Goal: Task Accomplishment & Management: Manage account settings

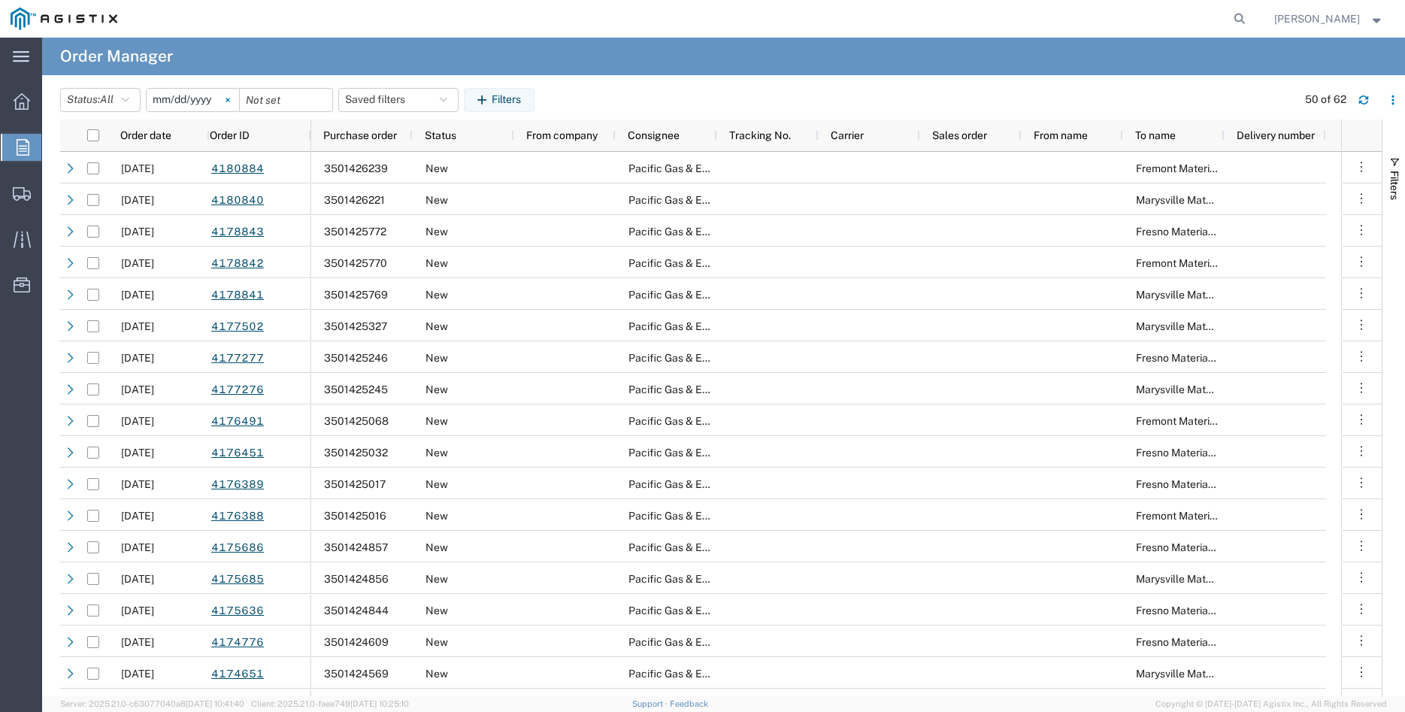
click at [239, 98] on svg-icon at bounding box center [228, 100] width 23 height 23
click at [15, 142] on div at bounding box center [22, 147] width 42 height 27
click at [194, 101] on input "date" at bounding box center [193, 100] width 92 height 23
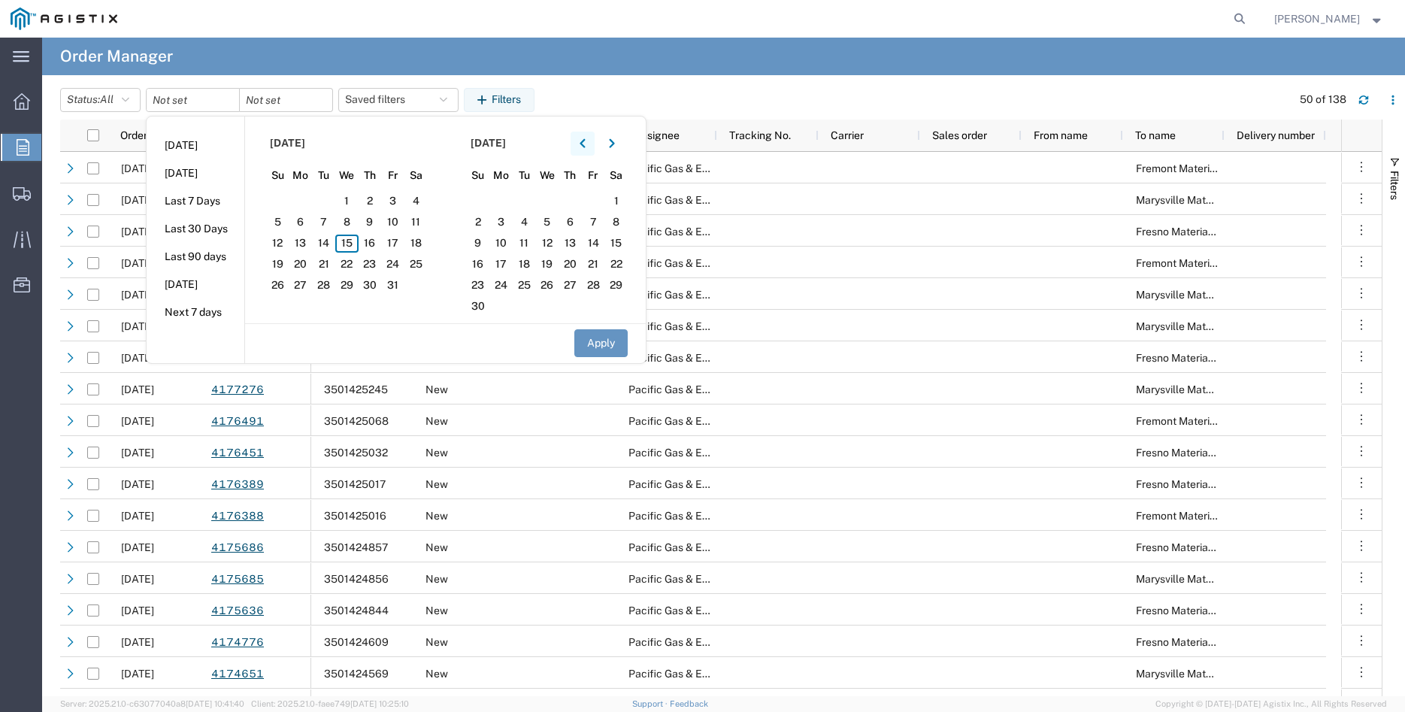
click at [592, 142] on button "button" at bounding box center [583, 144] width 24 height 24
click at [310, 245] on span "16" at bounding box center [300, 244] width 23 height 18
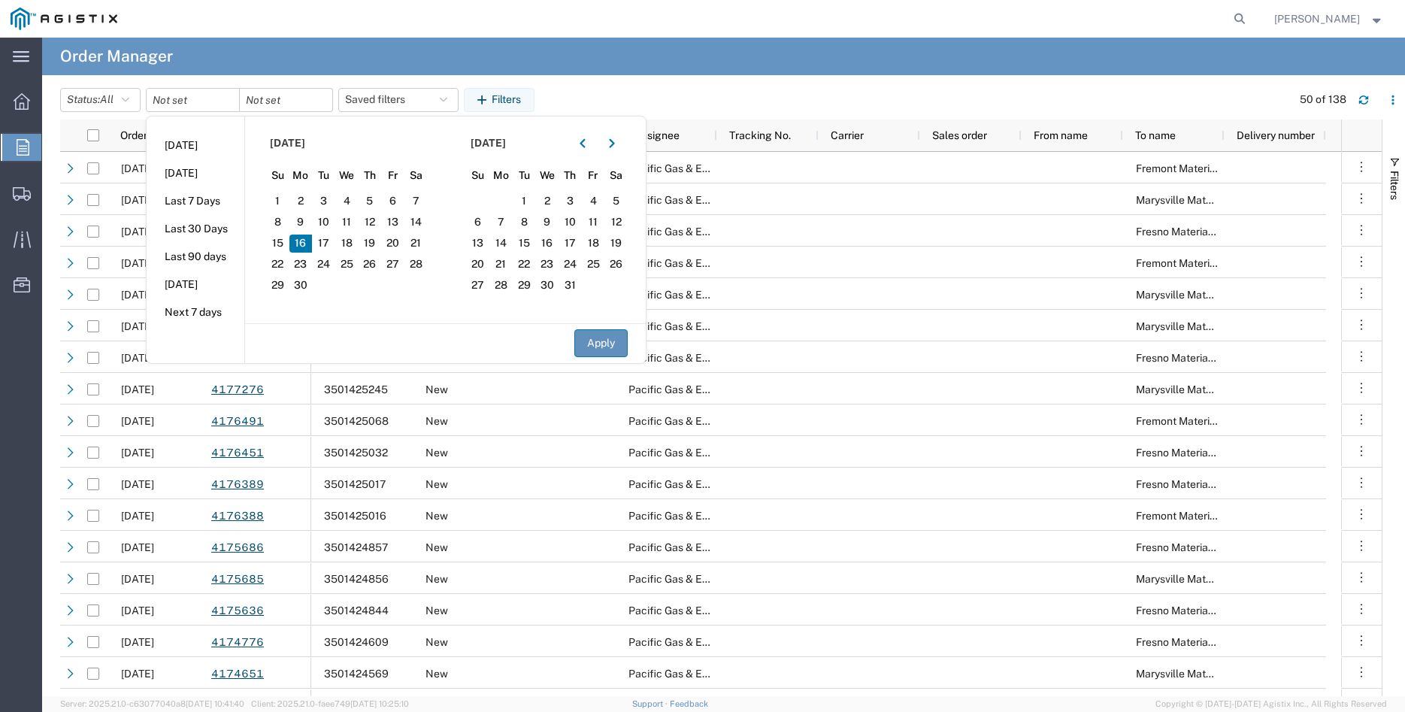
click at [622, 347] on button "Apply" at bounding box center [600, 343] width 53 height 28
type input "2025-06-16"
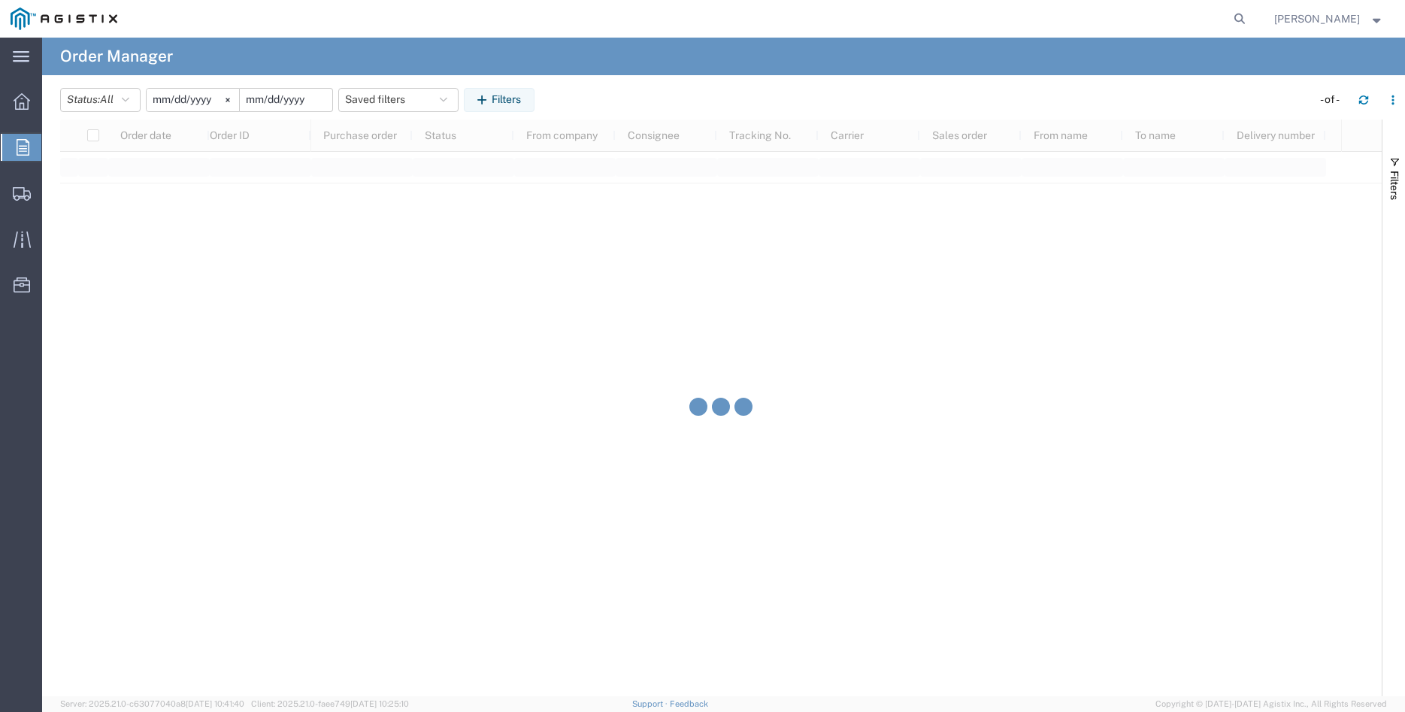
click at [298, 102] on input "date" at bounding box center [286, 100] width 92 height 23
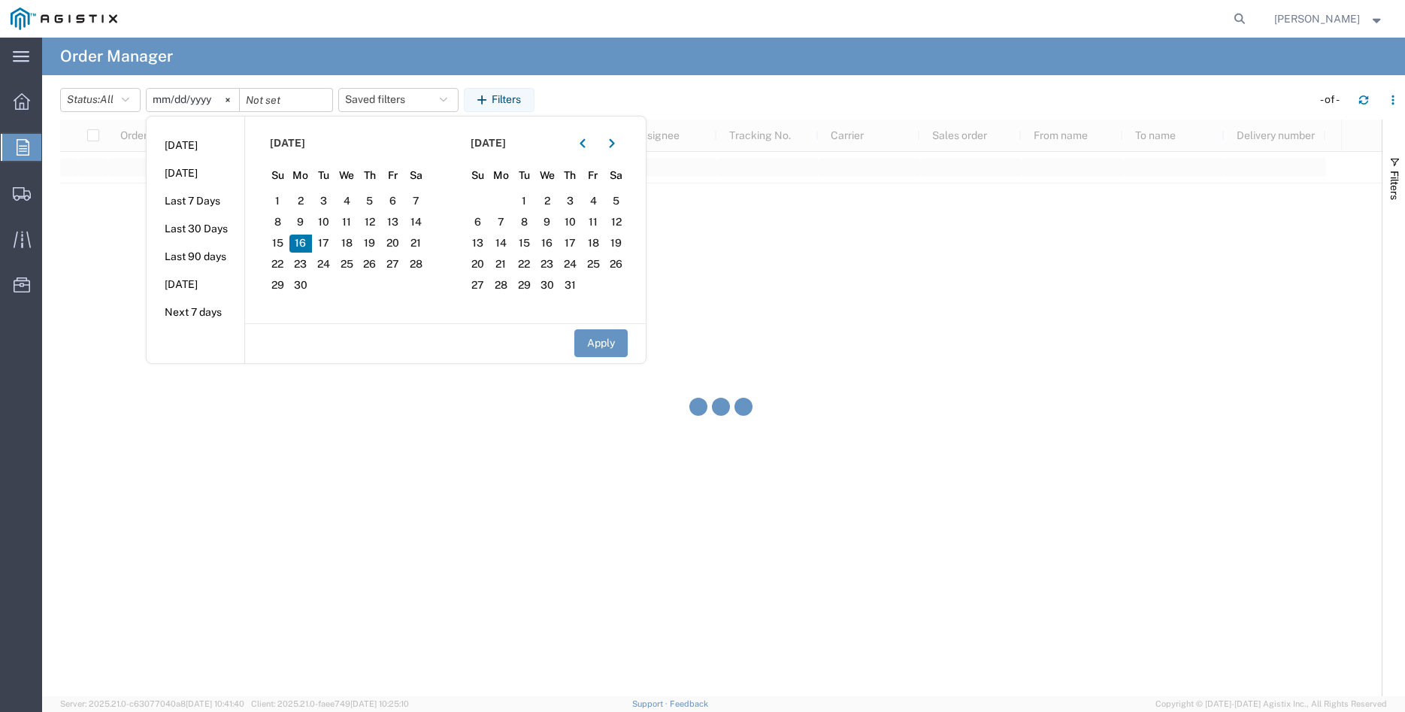
click at [309, 244] on span "16" at bounding box center [300, 244] width 23 height 18
click at [595, 338] on button "Apply" at bounding box center [600, 343] width 53 height 28
type input "2025-06-16"
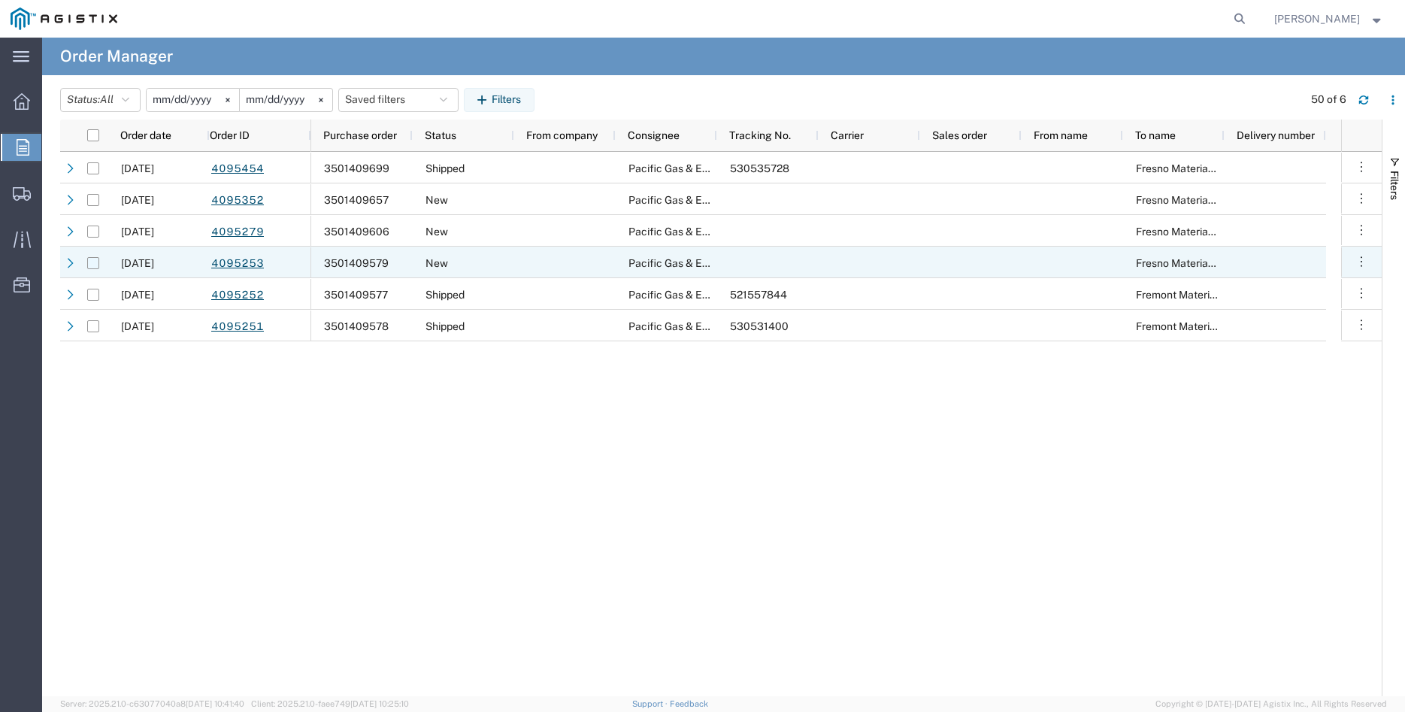
click at [89, 262] on input "Press Space to toggle row selection (unchecked)" at bounding box center [93, 263] width 12 height 12
checkbox input "true"
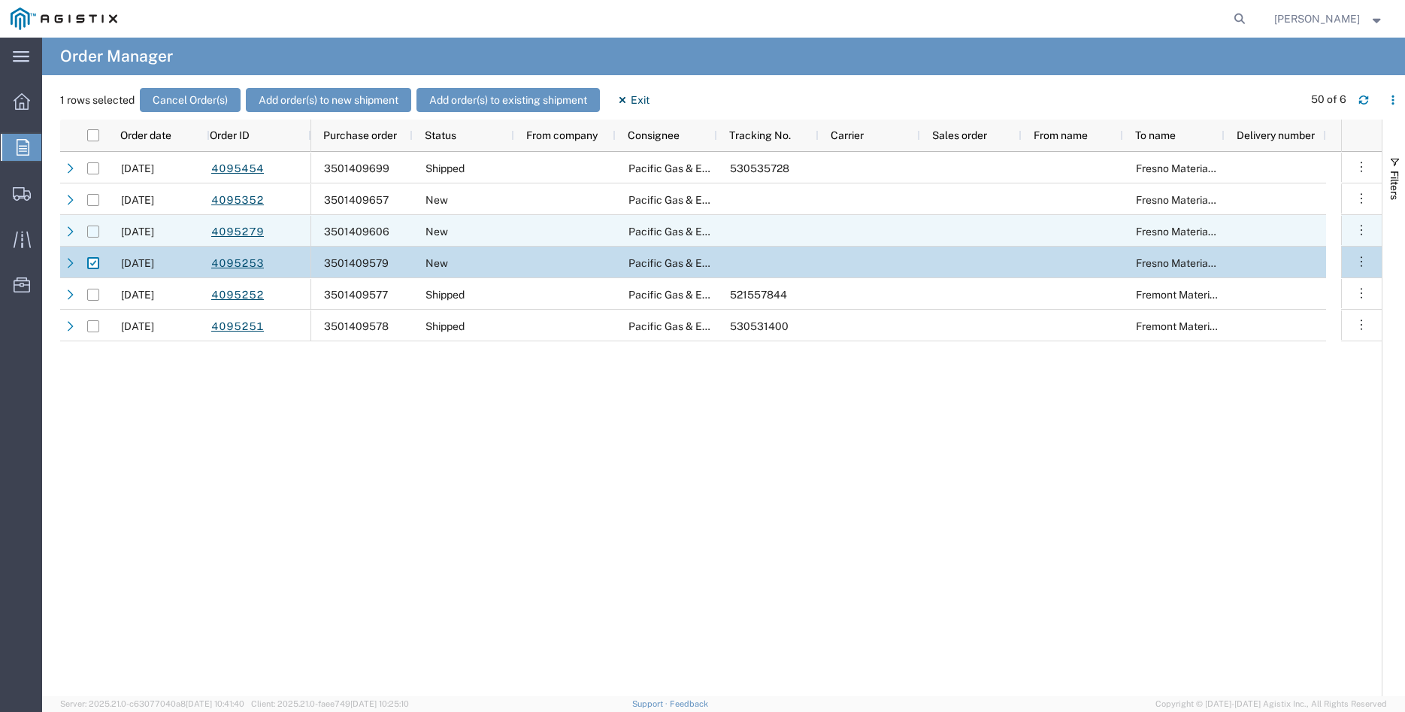
click at [94, 232] on input "Press Space to toggle row selection (unchecked)" at bounding box center [93, 232] width 12 height 12
checkbox input "true"
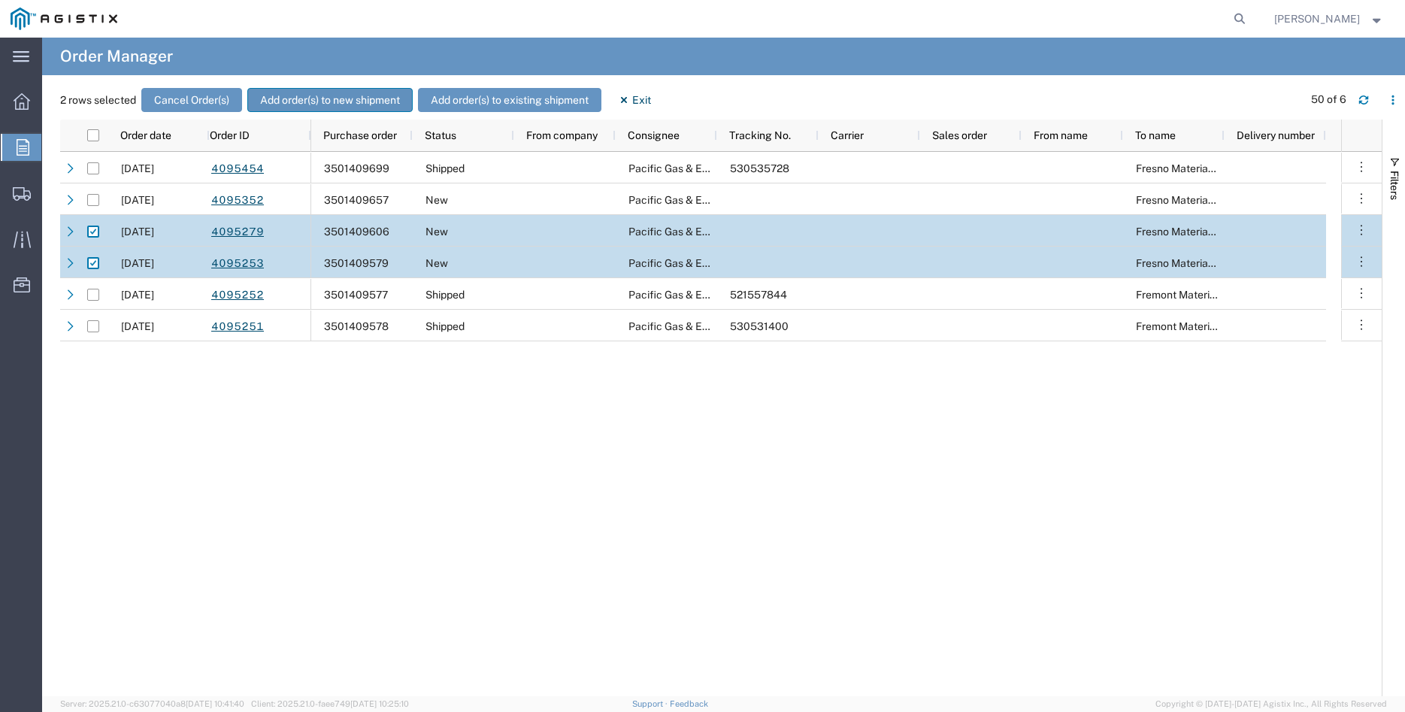
click at [335, 100] on button "Add order(s) to new shipment" at bounding box center [329, 100] width 165 height 24
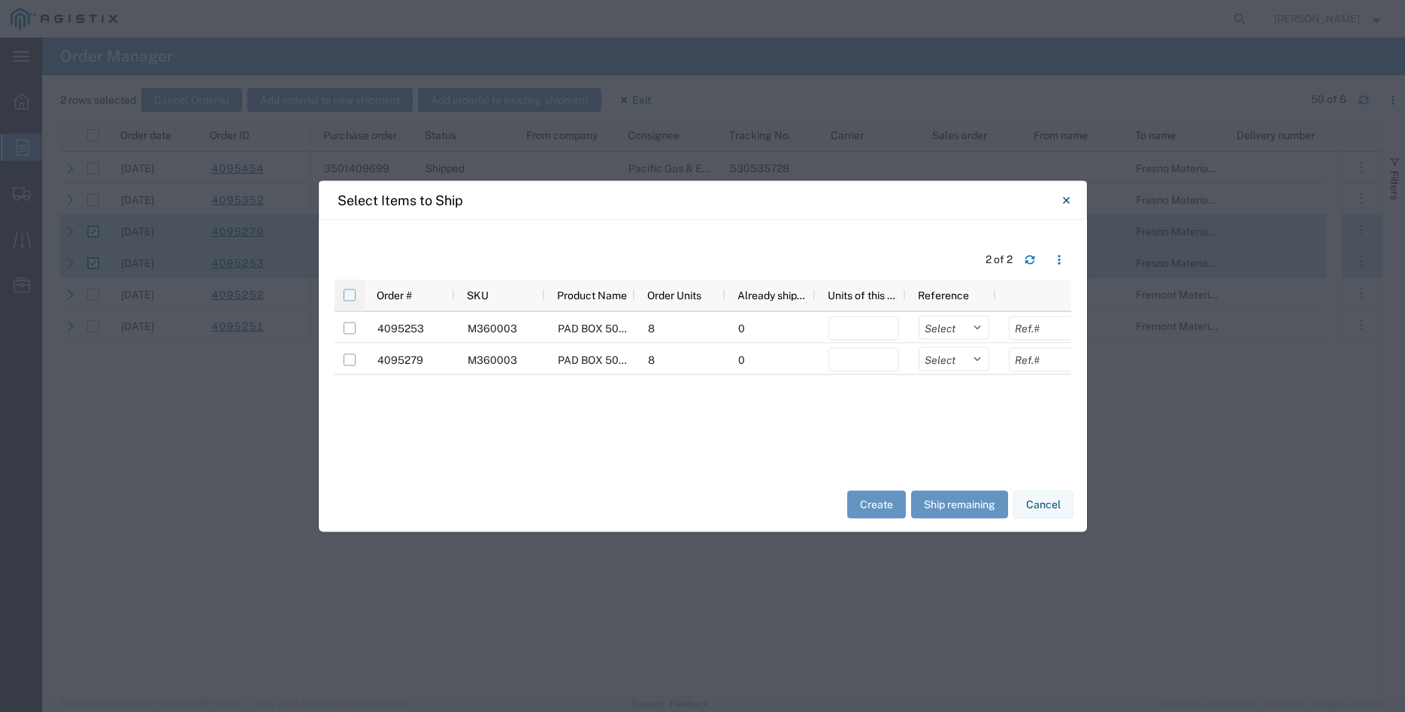
click at [351, 298] on input "checkbox" at bounding box center [350, 295] width 12 height 12
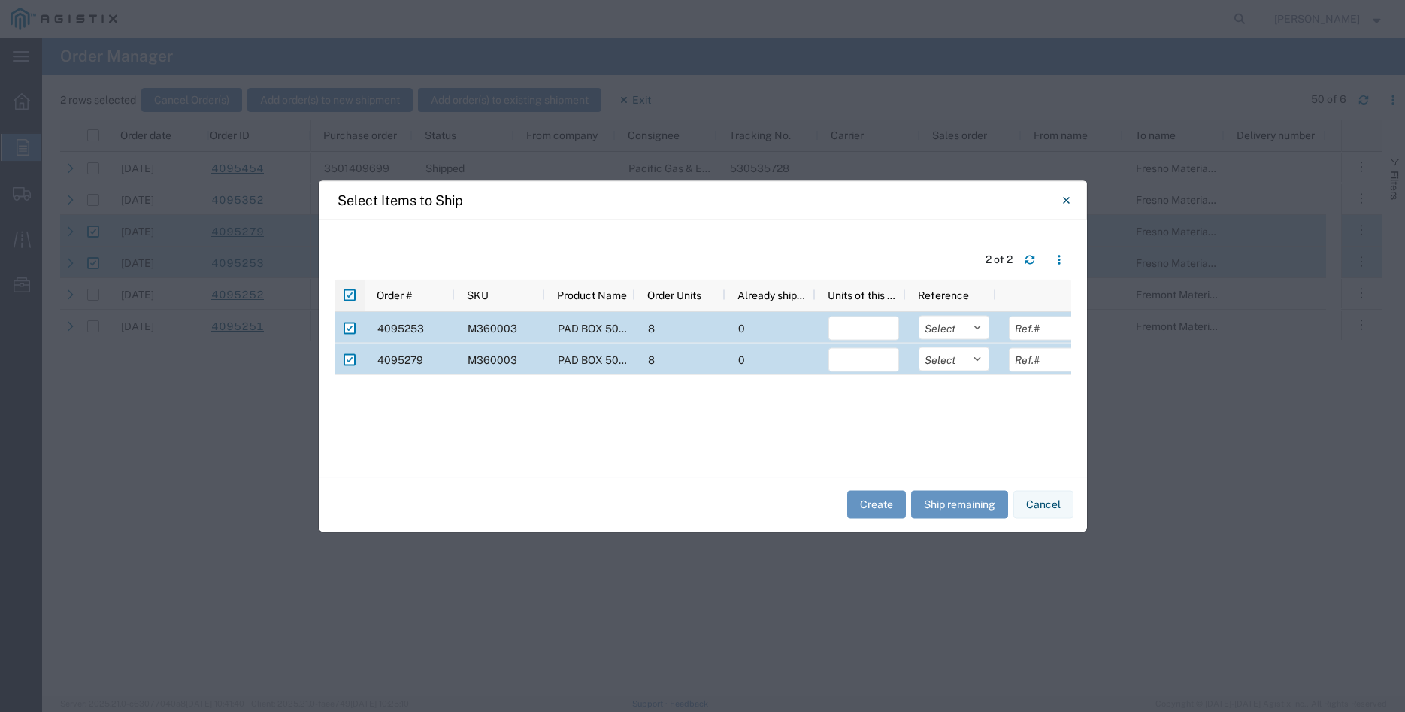
checkbox input "true"
click at [862, 333] on input "number" at bounding box center [863, 328] width 71 height 24
type input "8"
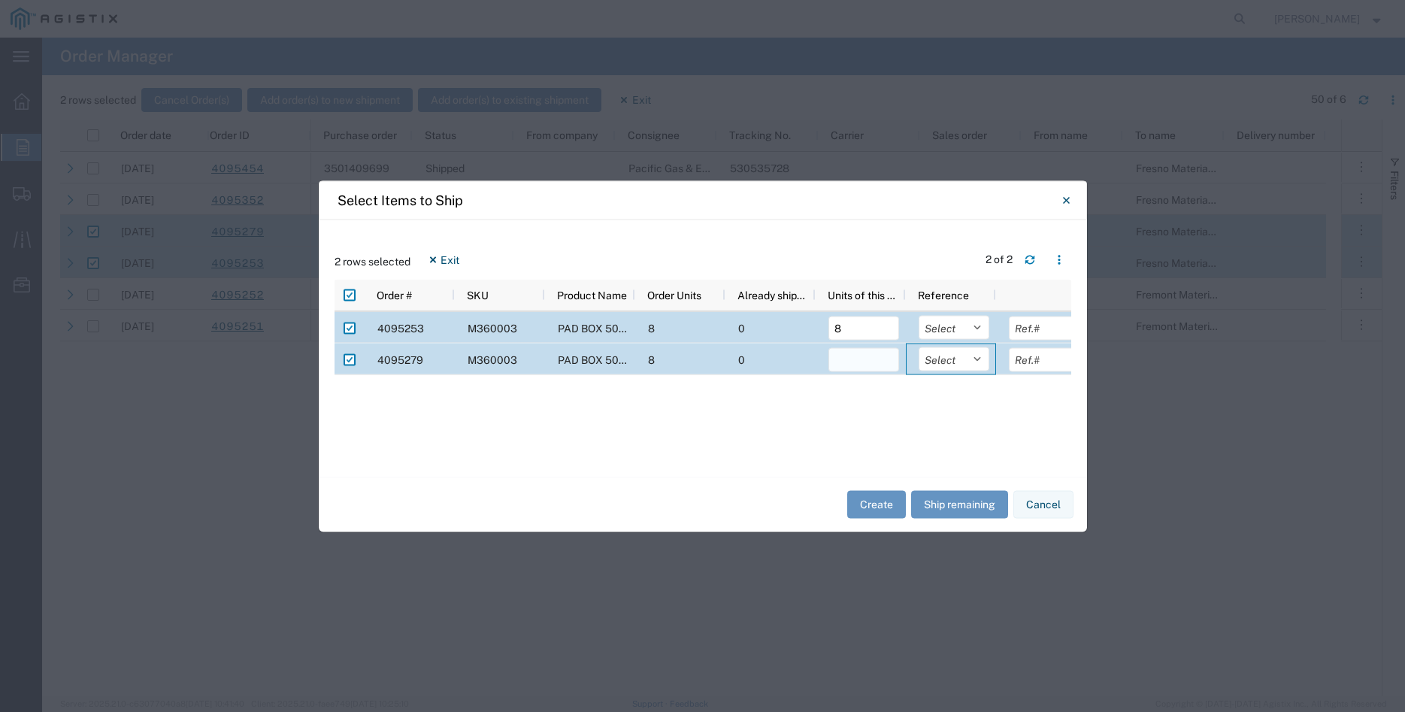
click at [849, 363] on input "number" at bounding box center [863, 359] width 71 height 24
type input "8"
click at [919, 315] on select "Select Purchase Order Delivery Number" at bounding box center [954, 327] width 71 height 24
select select "PURCHORD"
click option "Purchase Order" at bounding box center [0, 0] width 0 height 0
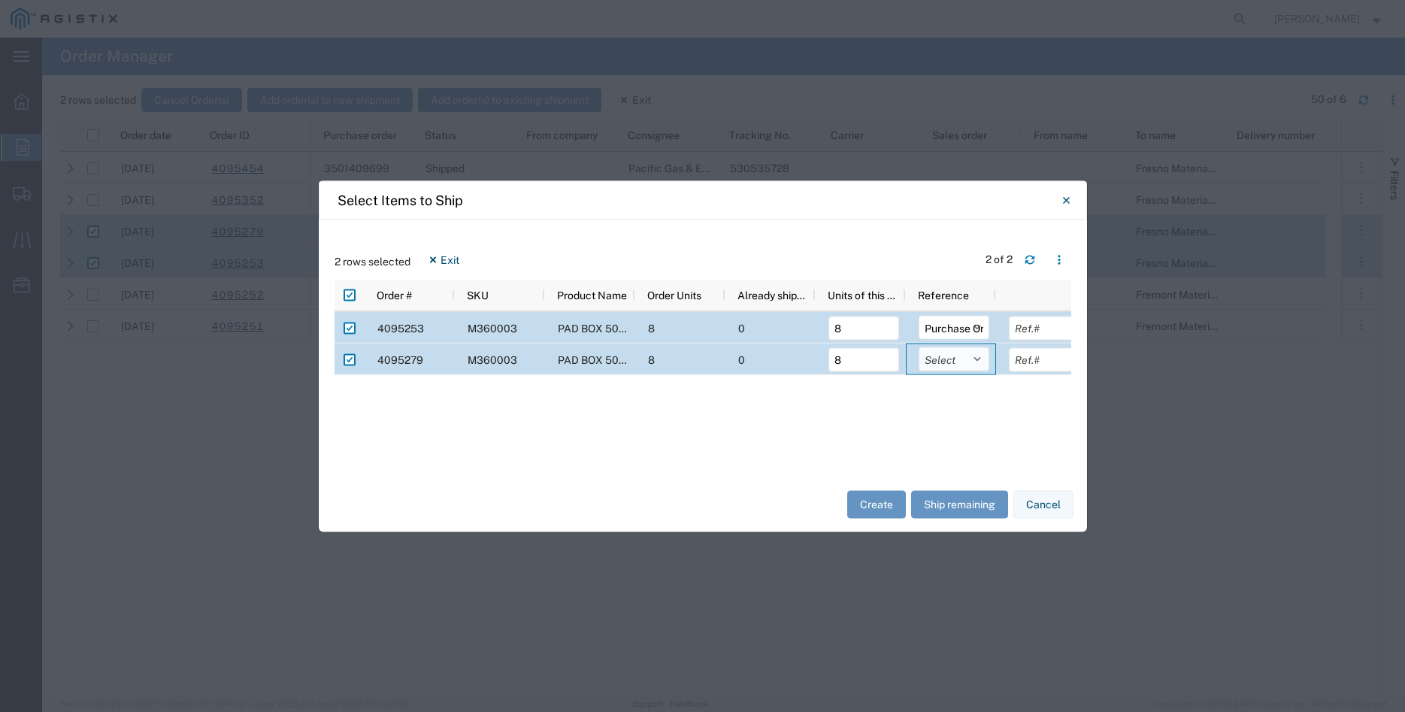
click at [919, 347] on select "Select Purchase Order Delivery Number" at bounding box center [954, 359] width 71 height 24
select select "PURCHORD"
click option "Purchase Order" at bounding box center [0, 0] width 0 height 0
click at [1046, 326] on input "text" at bounding box center [1044, 328] width 71 height 24
type input "5746.88"
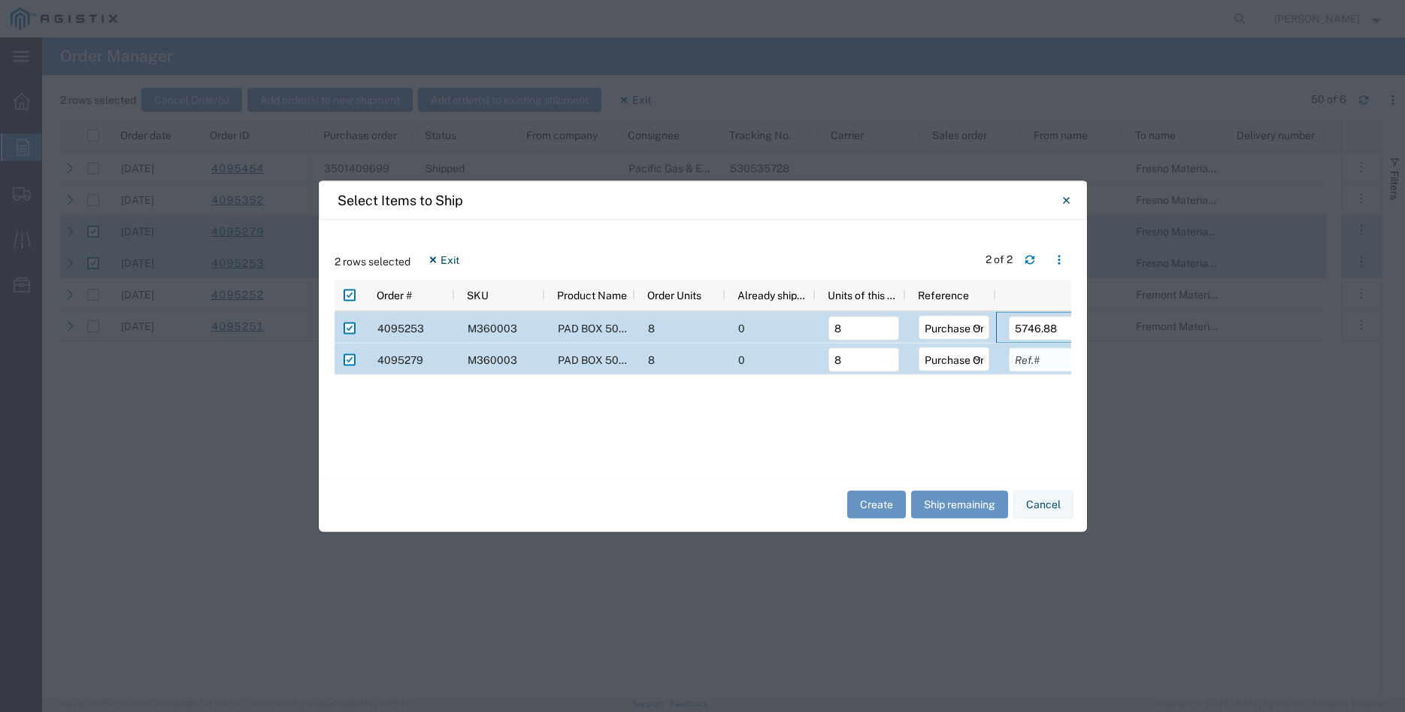
click at [1040, 359] on input "text" at bounding box center [1044, 359] width 71 height 24
type input "5746.88"
click at [1004, 436] on div "4095253 M360003 PAD BOX 50" X 52" X 18" 3-WIRE XFMR 8 0 8 Select Purchase Order…" at bounding box center [703, 386] width 737 height 150
click at [892, 507] on button "Create" at bounding box center [876, 505] width 59 height 28
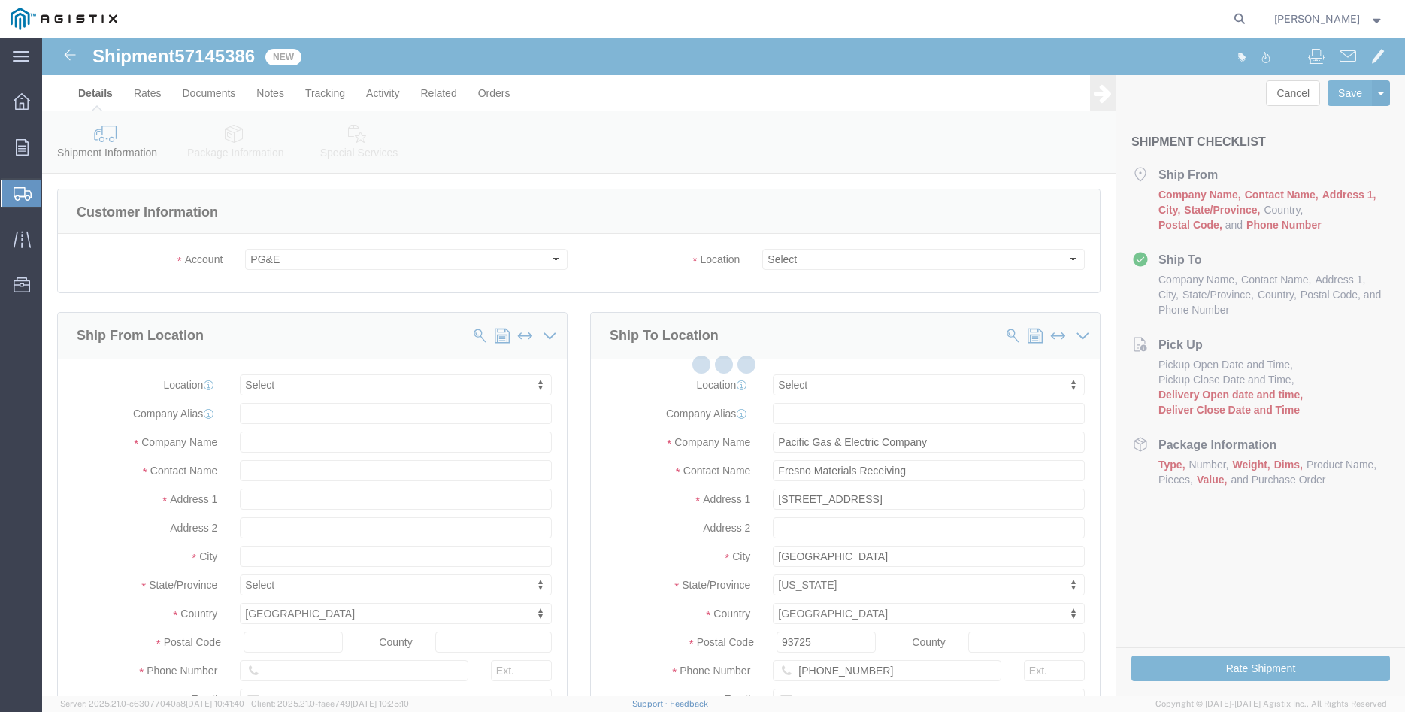
select select
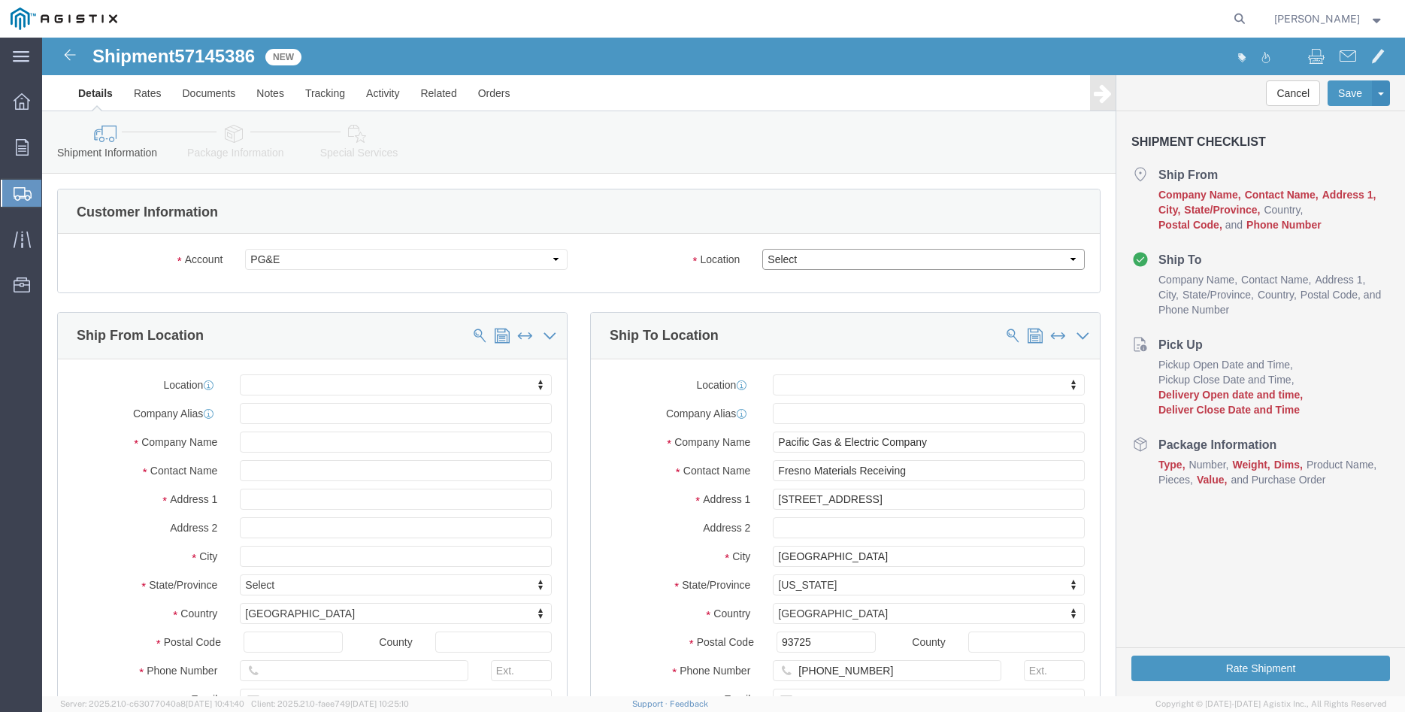
click select "Select All Others [GEOGRAPHIC_DATA] [GEOGRAPHIC_DATA] [GEOGRAPHIC_DATA] [GEOGRA…"
select select "19745"
click option "[GEOGRAPHIC_DATA]"
click label "Location"
click body "Shipment 57145386 New Details Rates Documents Notes Tracking Activity Related O…"
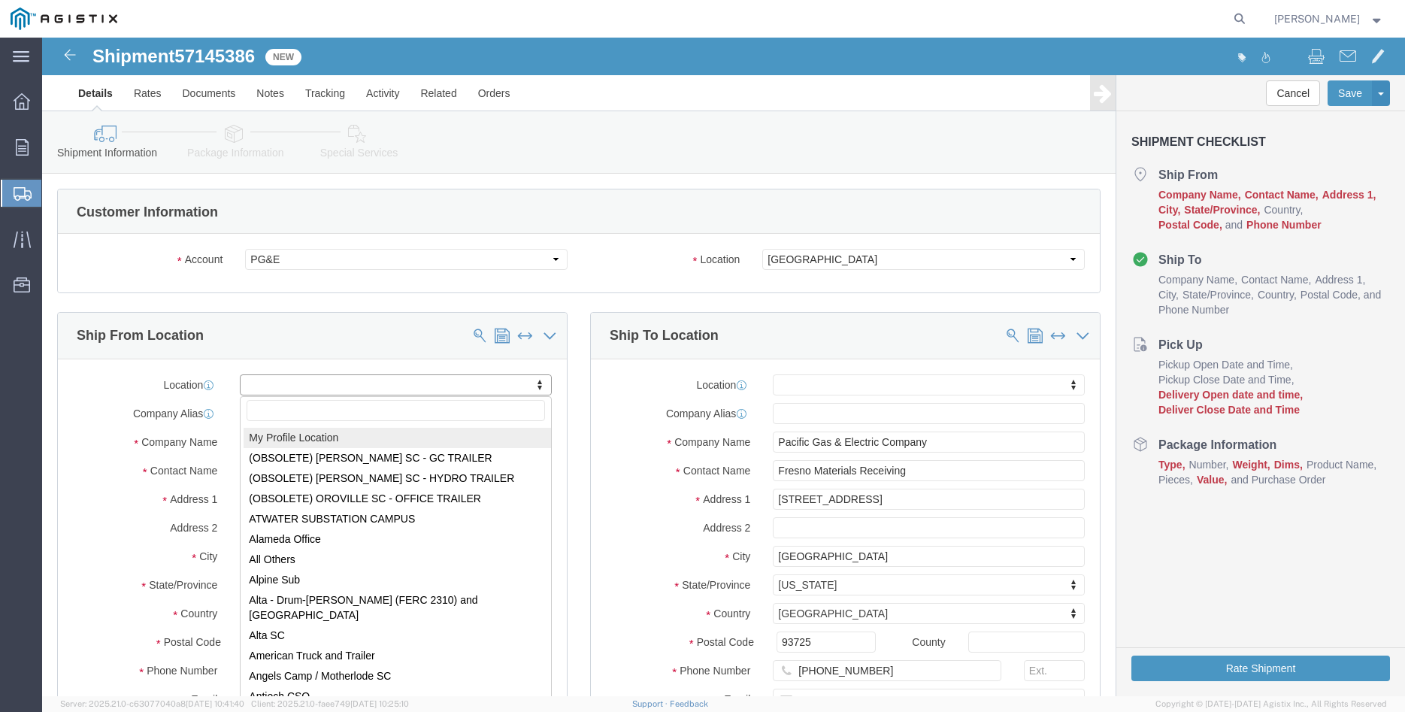
select select "MYPROFILE"
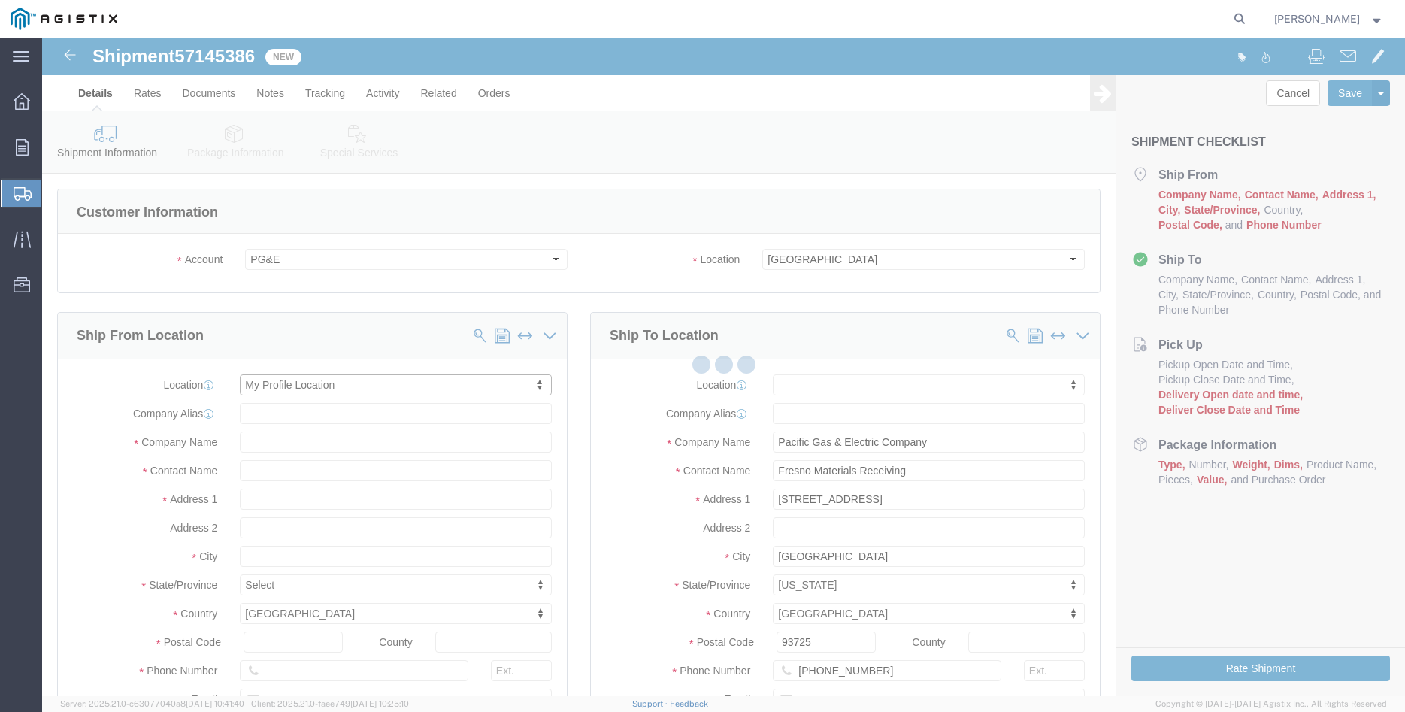
type input "305 [PERSON_NAME] DANCER DR"
type input "95377"
type input "[PHONE_NUMBER]"
type input "[PERSON_NAME][EMAIL_ADDRESS][DOMAIN_NAME]"
checkbox input "true"
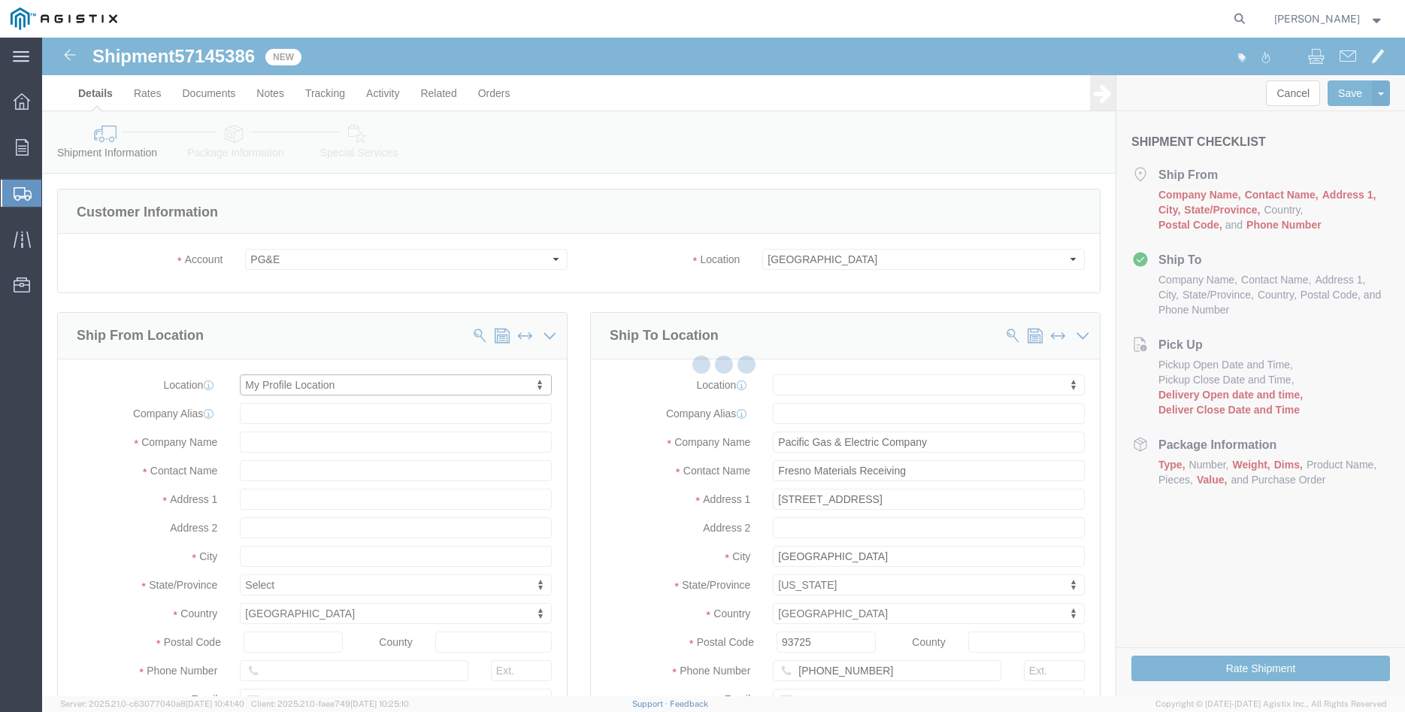
type input "[PERSON_NAME] Iron Works Inc"
type input "[PERSON_NAME]"
select select "CA"
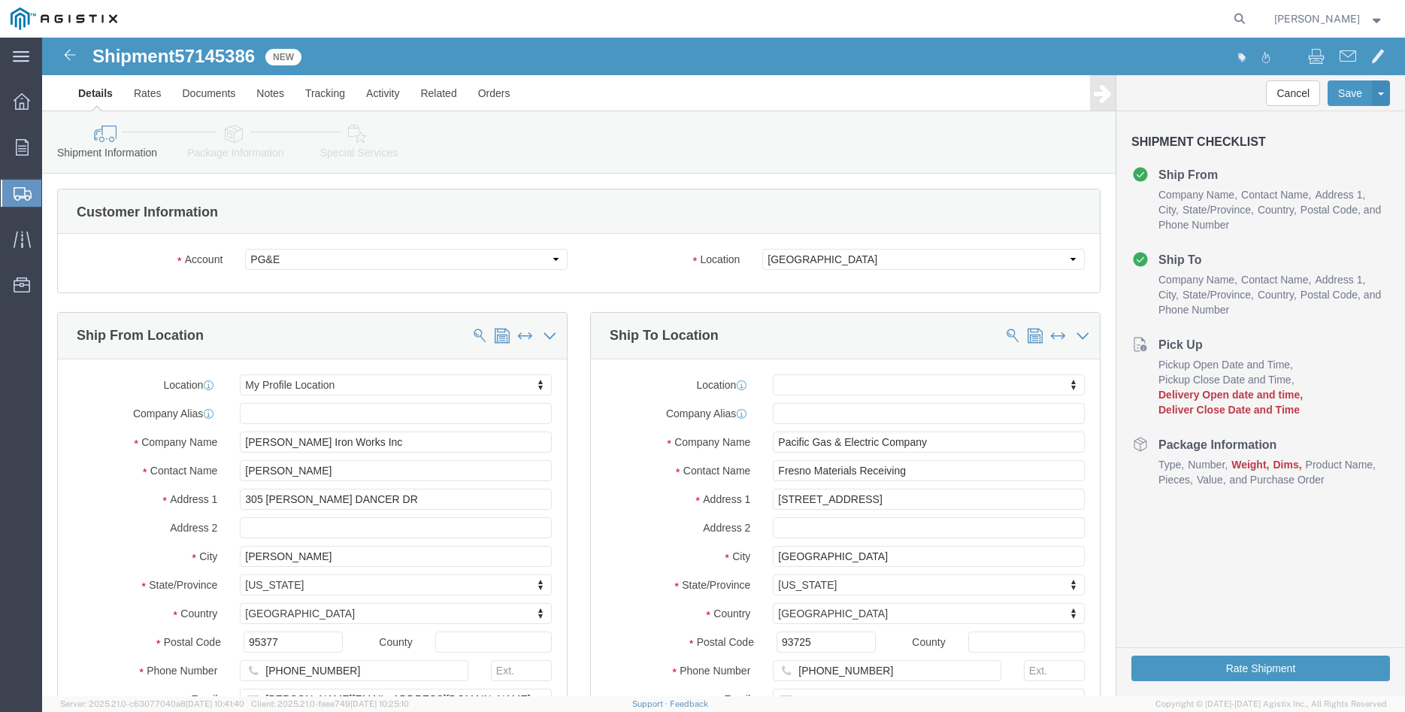
click div "Ship To Location Location My Profile Location (OBSOLETE) BURNEY SC - GC TRAILER…"
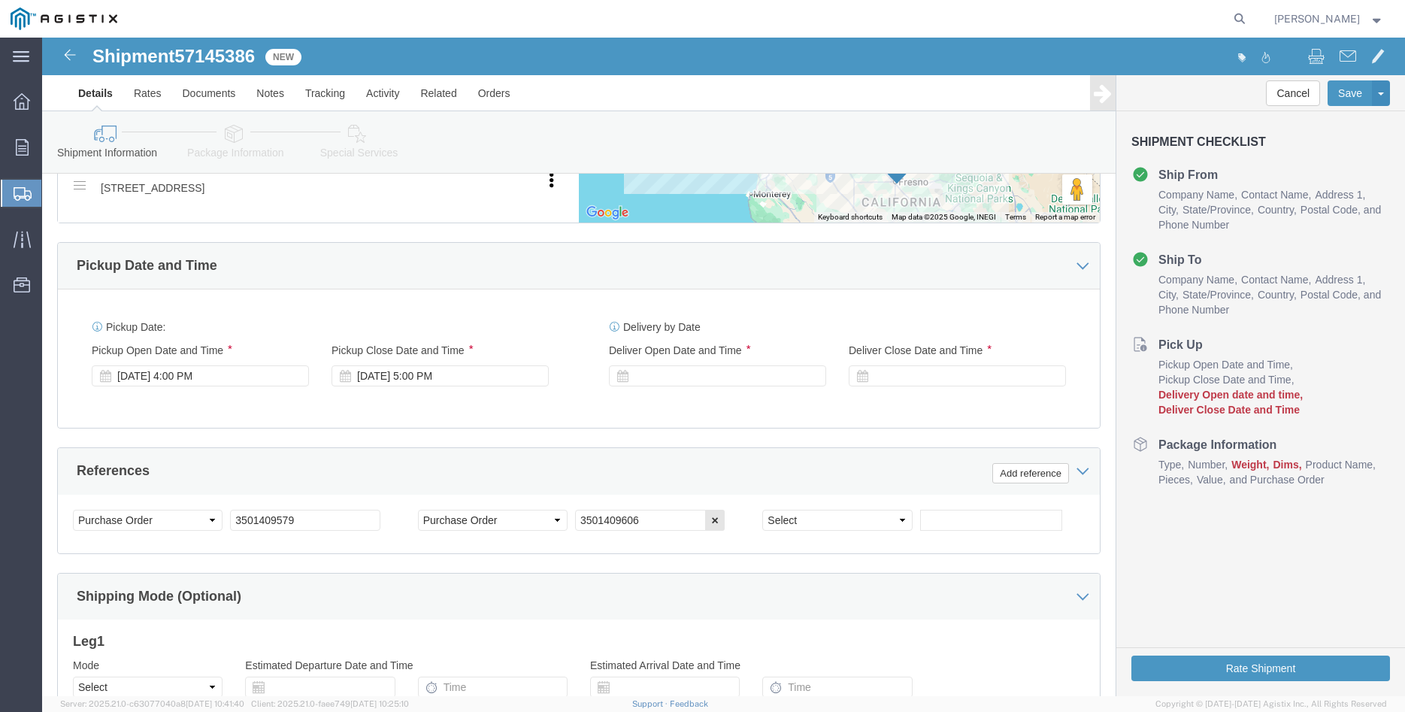
scroll to position [843, 0]
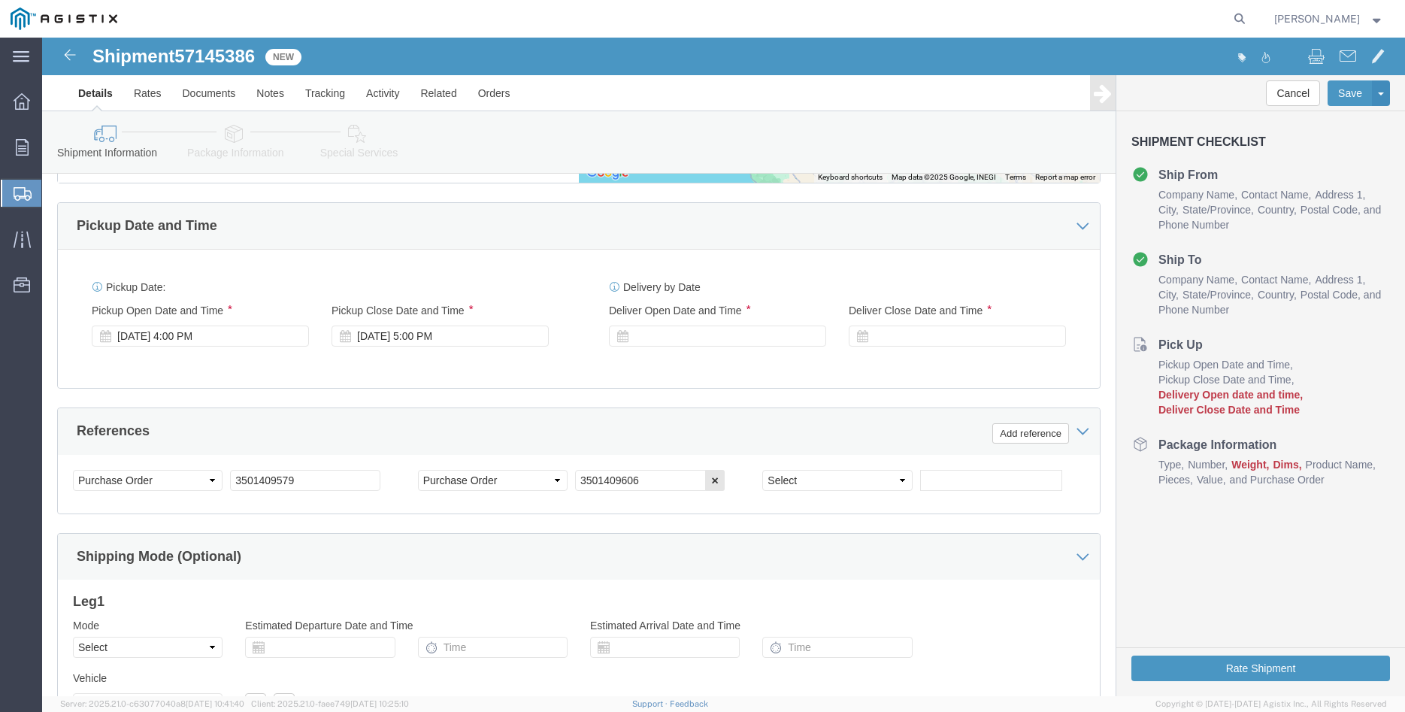
click div "[DATE] 4:00 PM"
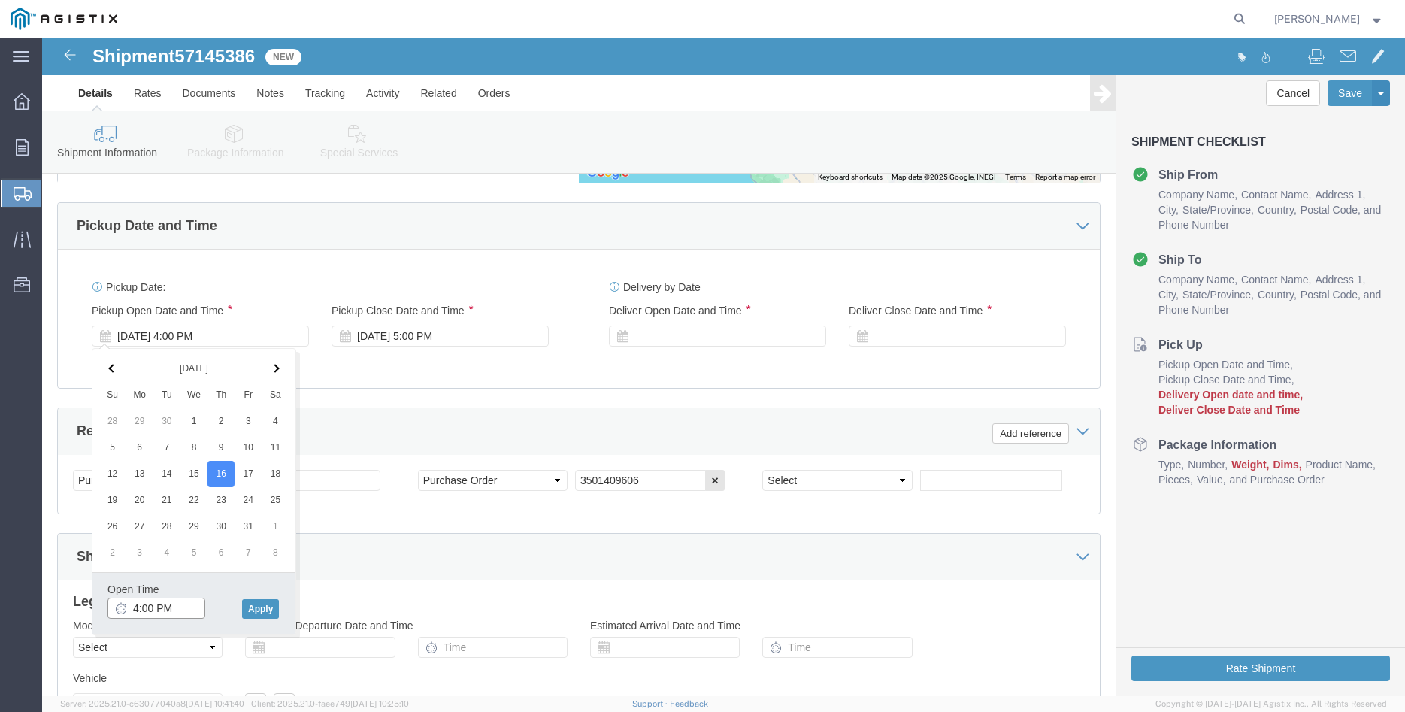
click input "4:00 PM"
type input "8:00 AM"
click button "Apply"
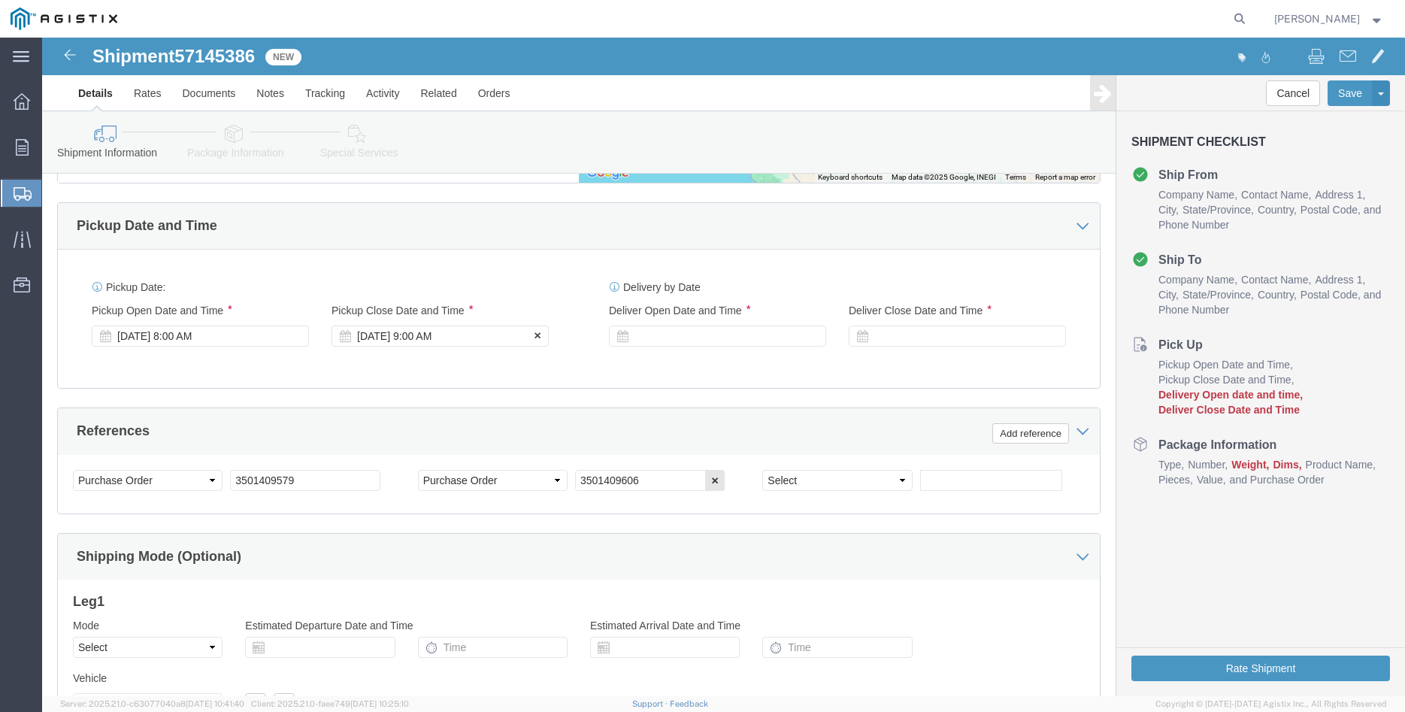
click div "[DATE] 9:00 AM"
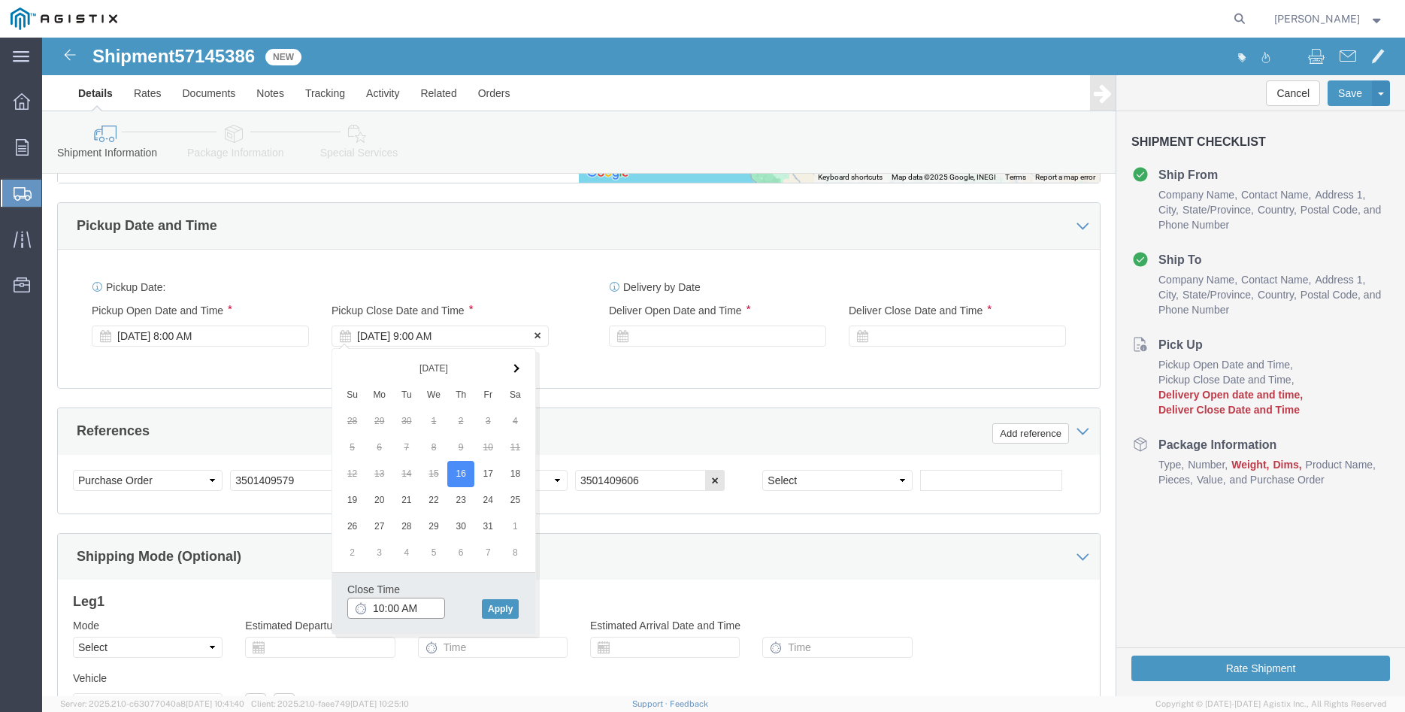
type input "10:00 AM"
click button "Apply"
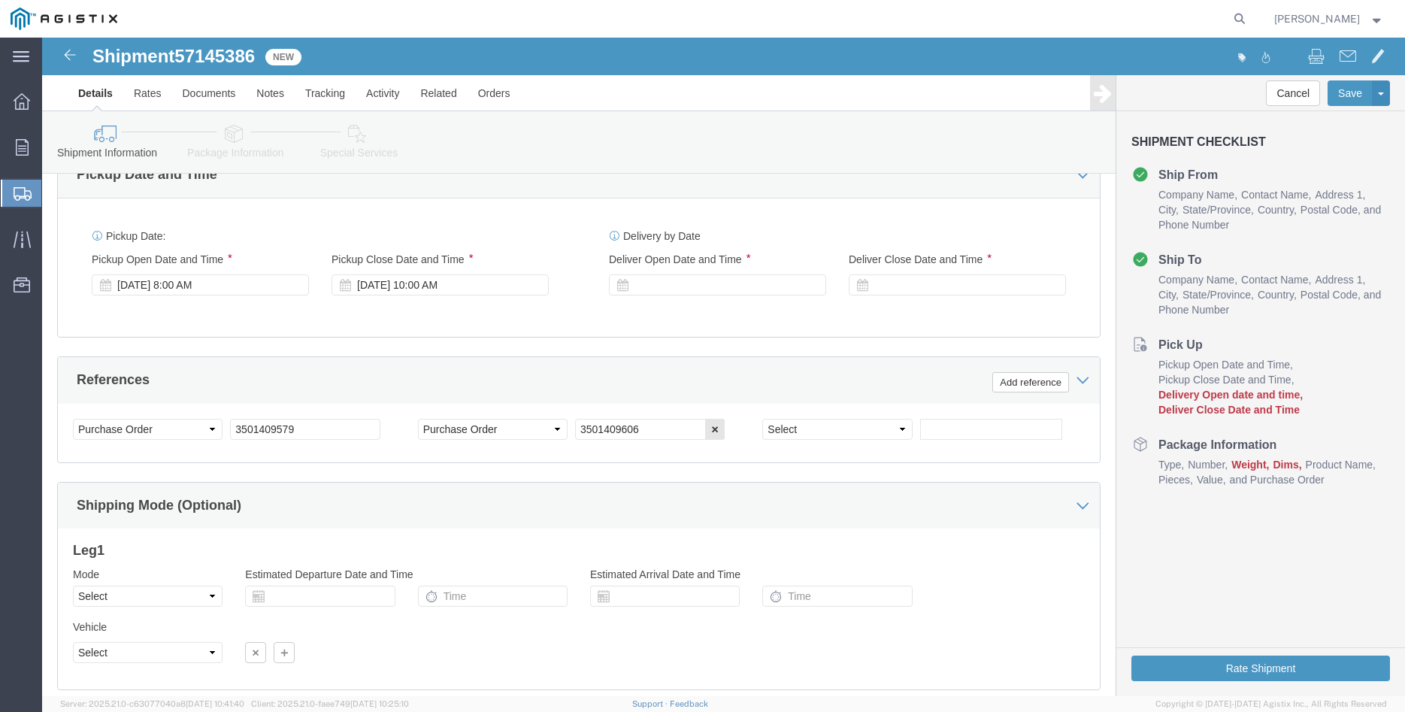
scroll to position [920, 0]
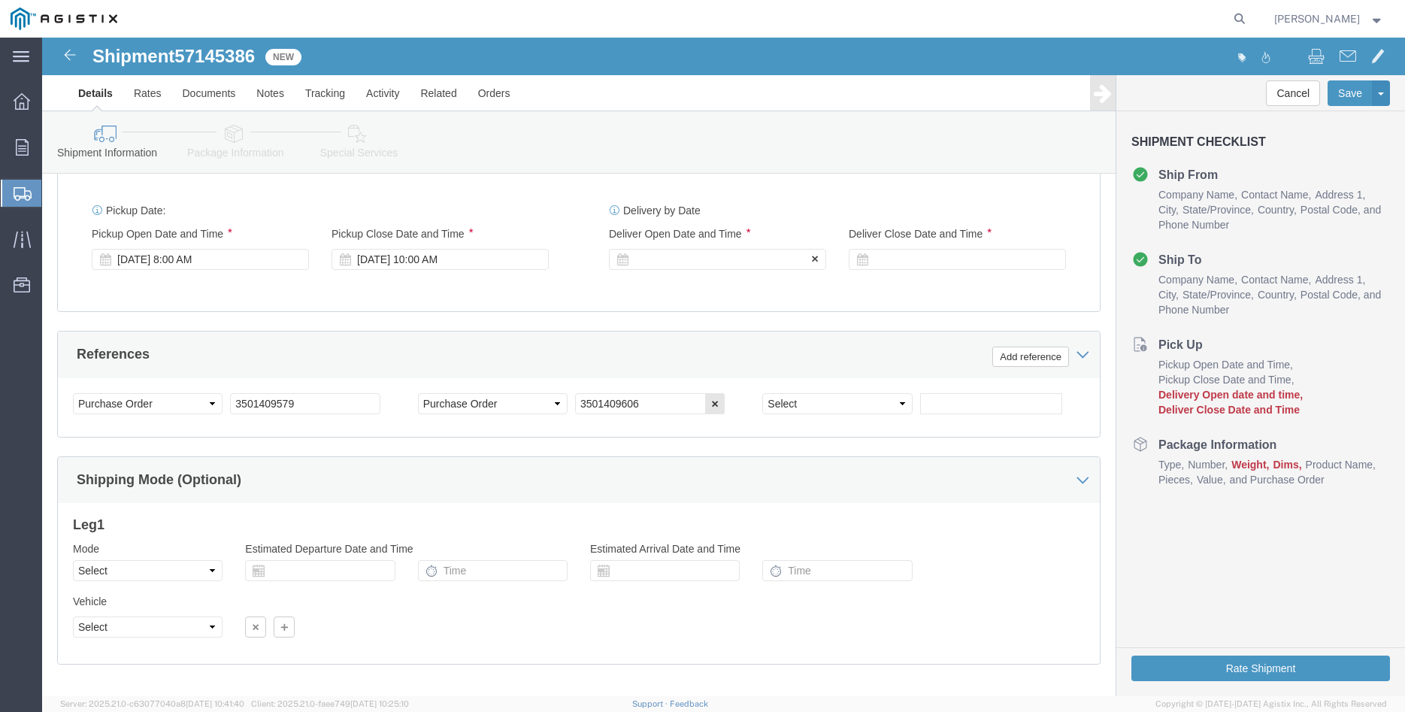
click div
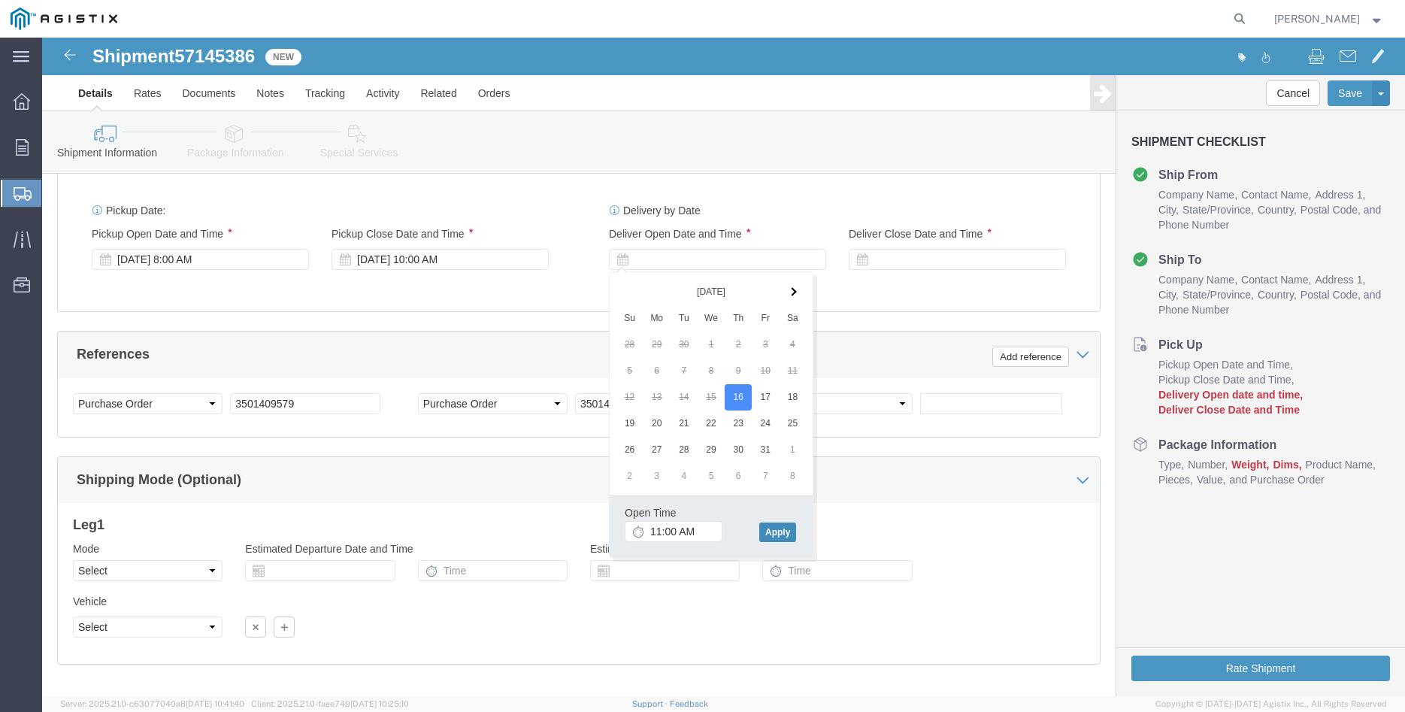
click button "Apply"
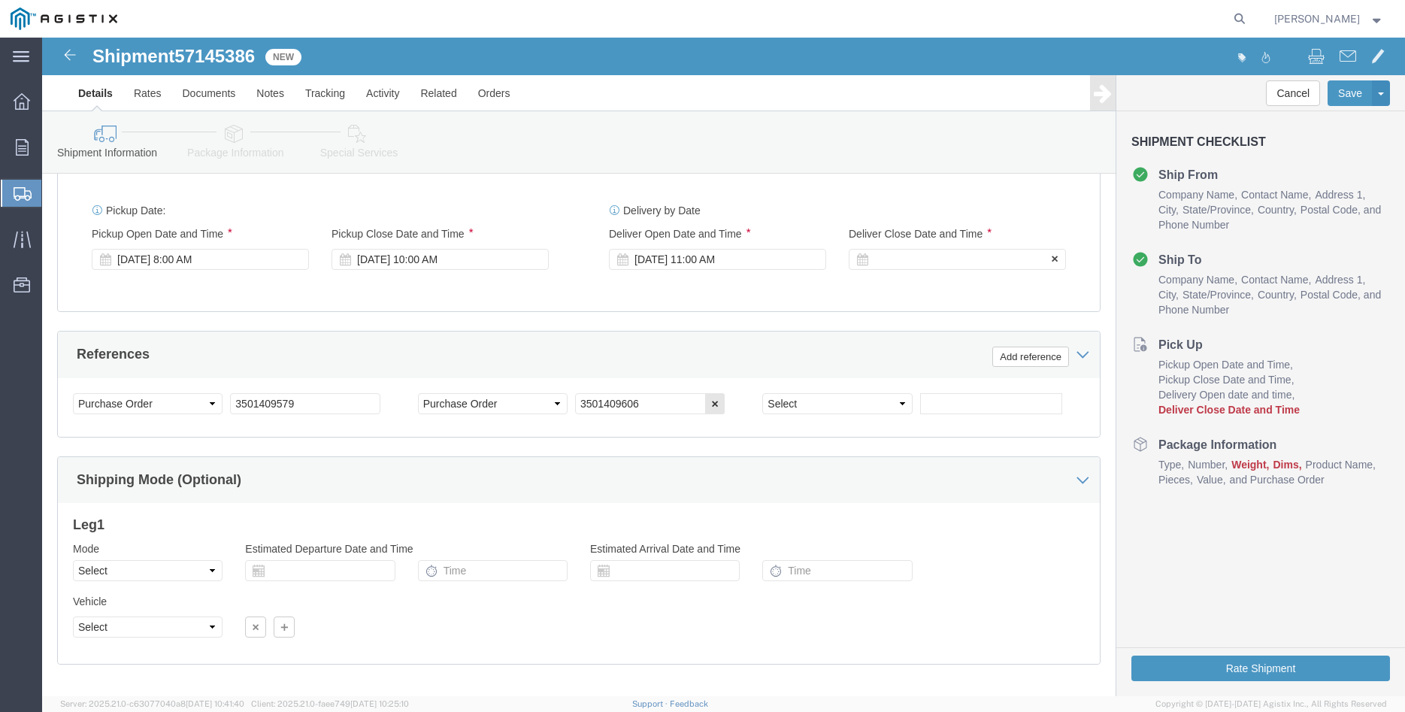
click div
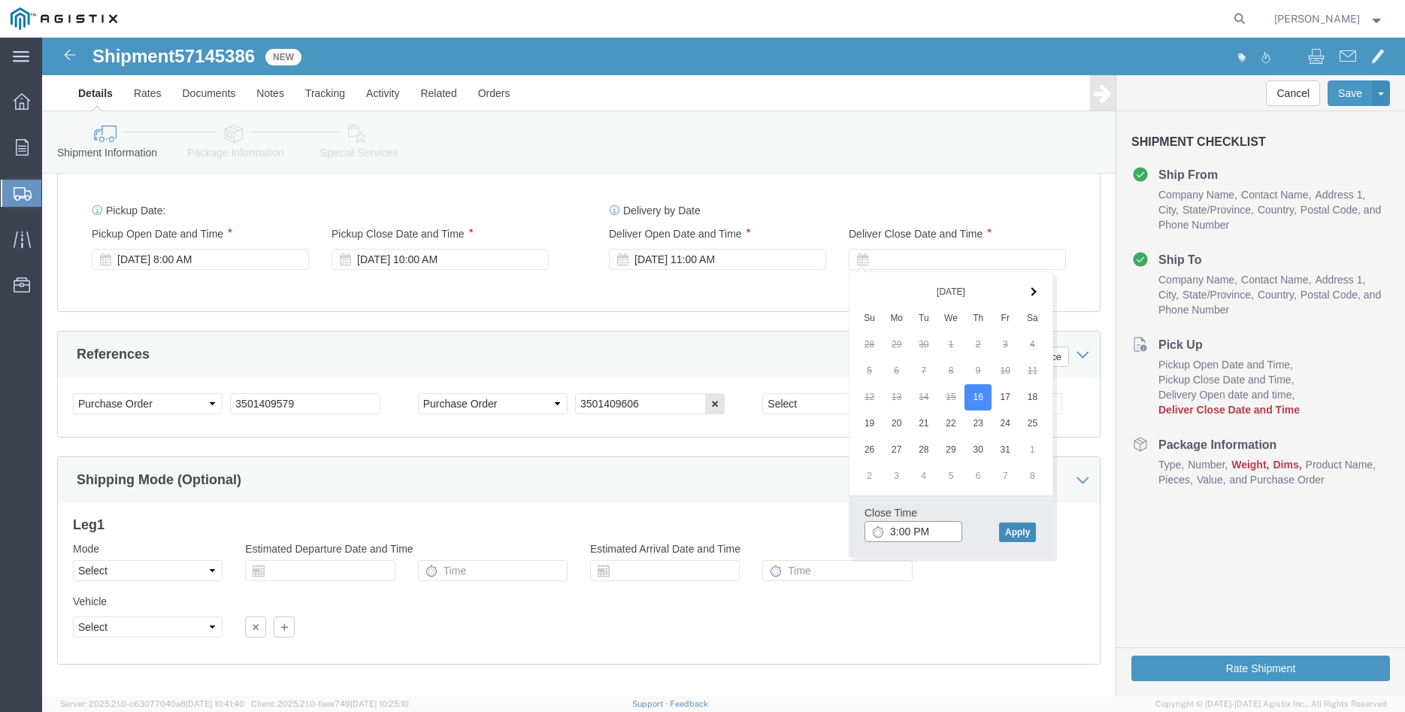
type input "3:00 PM"
click button "Apply"
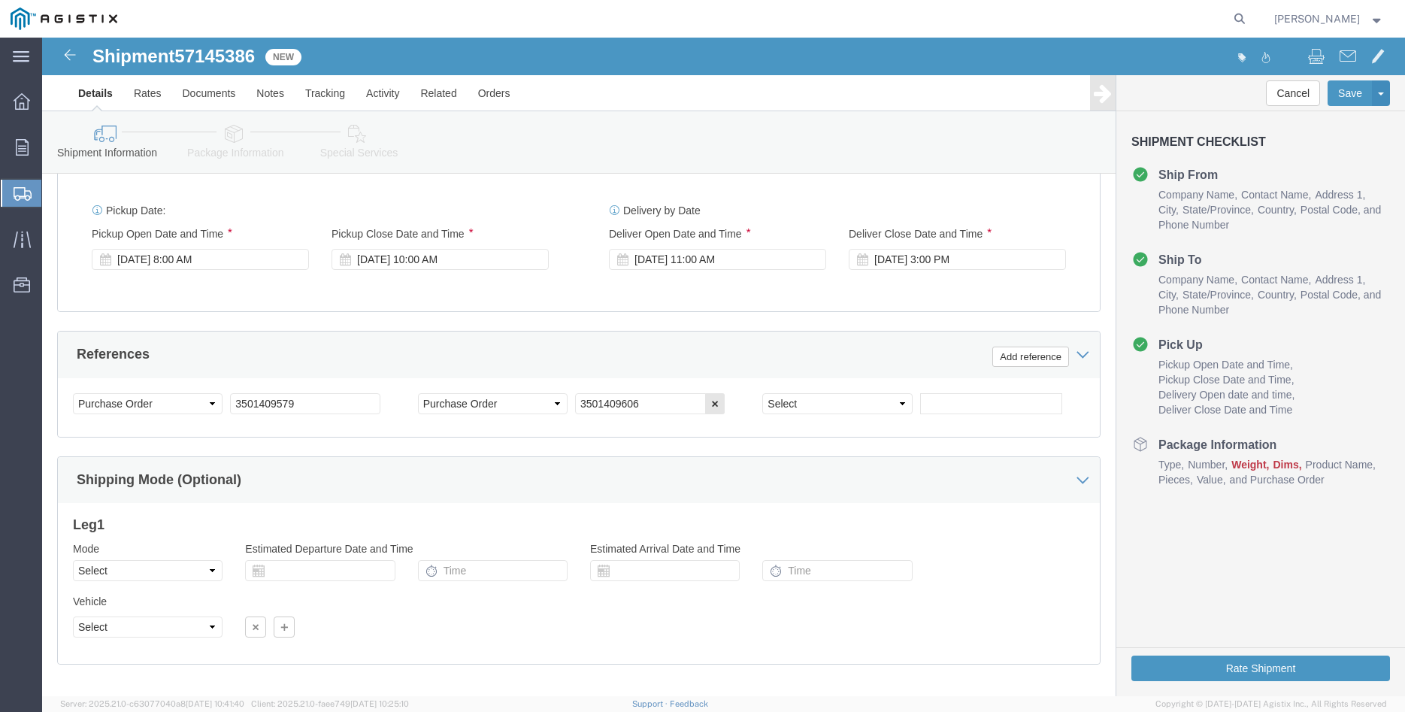
click div "Please fix the following errors Customer Information Account Select Madruga Iro…"
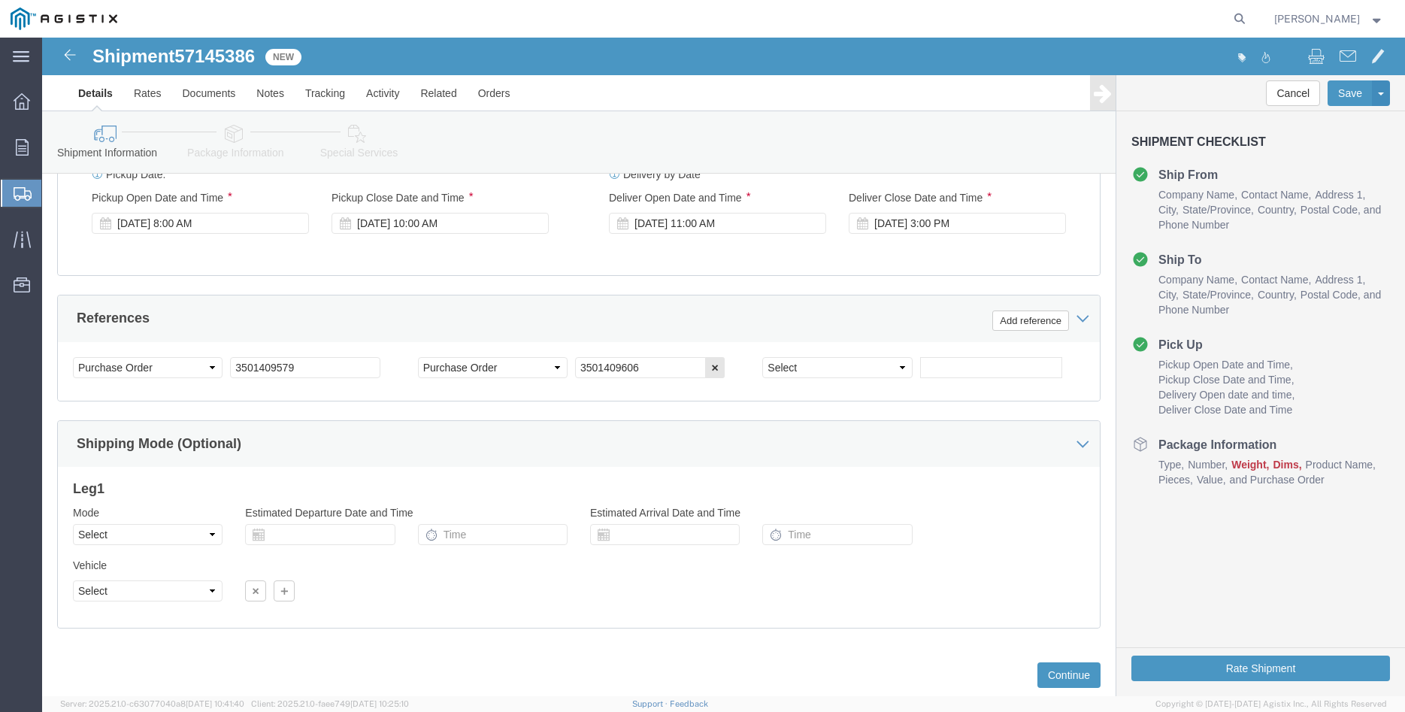
scroll to position [993, 0]
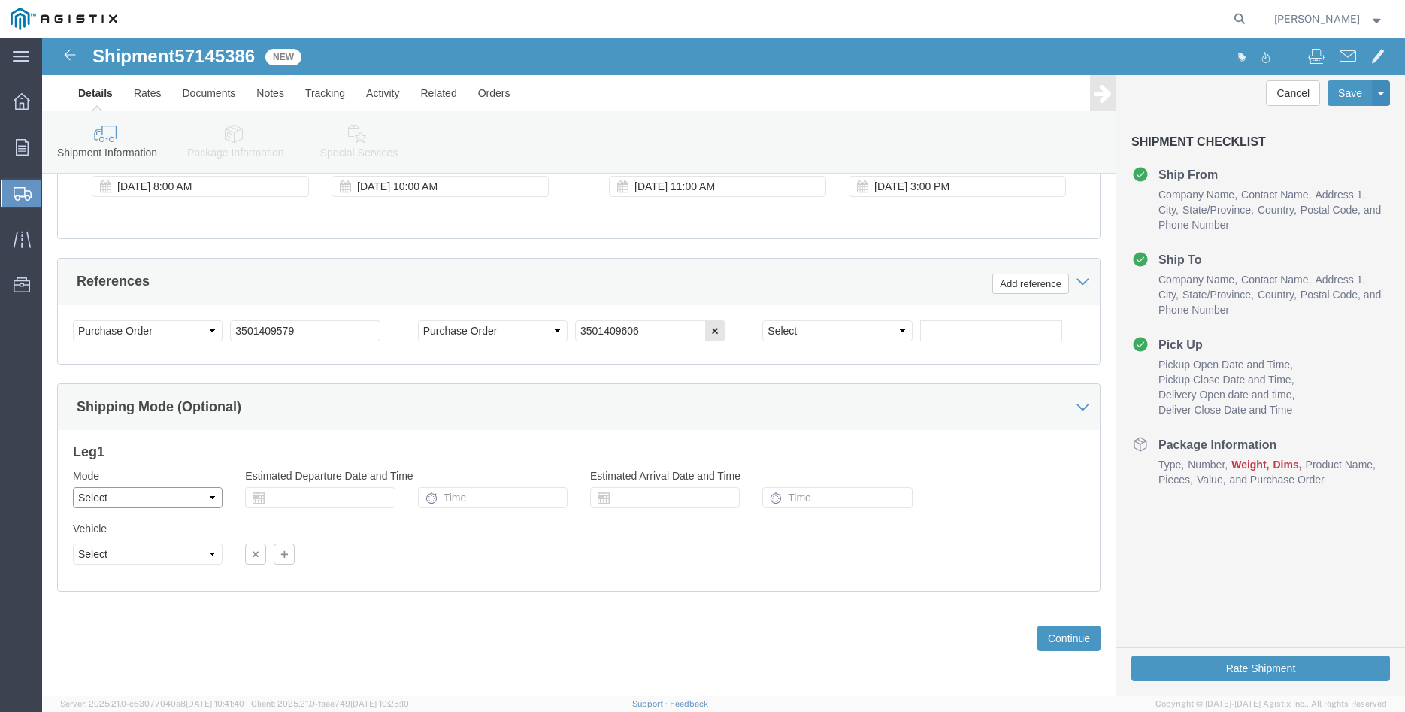
click select "Select Air Less than Truckload Multi-Leg Ocean Freight Rail Small Parcel Truckl…"
select select "TL"
click option "Truckload"
select select
click select "Select 1-Ton (PSS) 10 Wheel 10 Yard Dump Truck 20 Yard Dump Truck Bobtail Botto…"
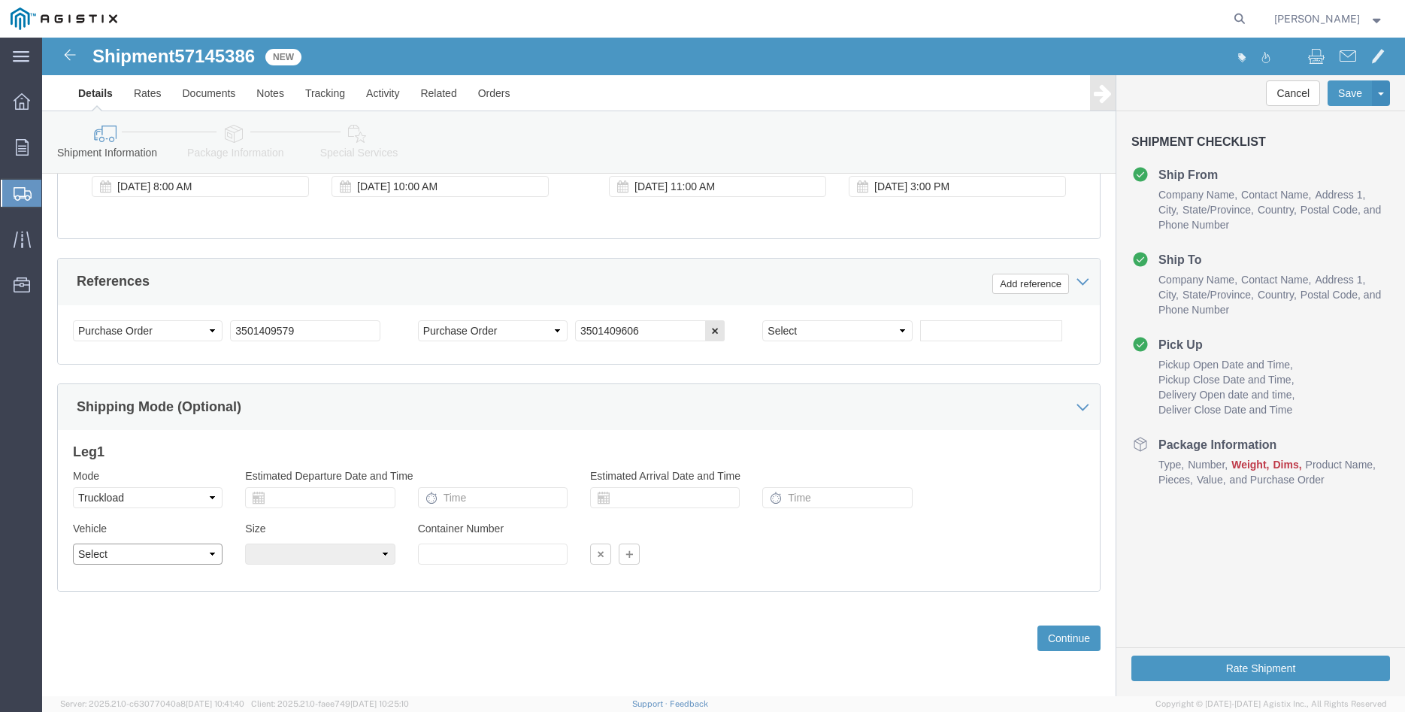
select select "FLBD"
click option "Flat Bed"
click select "Select 35 Feet 20 Feet 28 Feet 53 Feet 40 Feet 48 Feet"
select select "40FT"
click option "40 Feet"
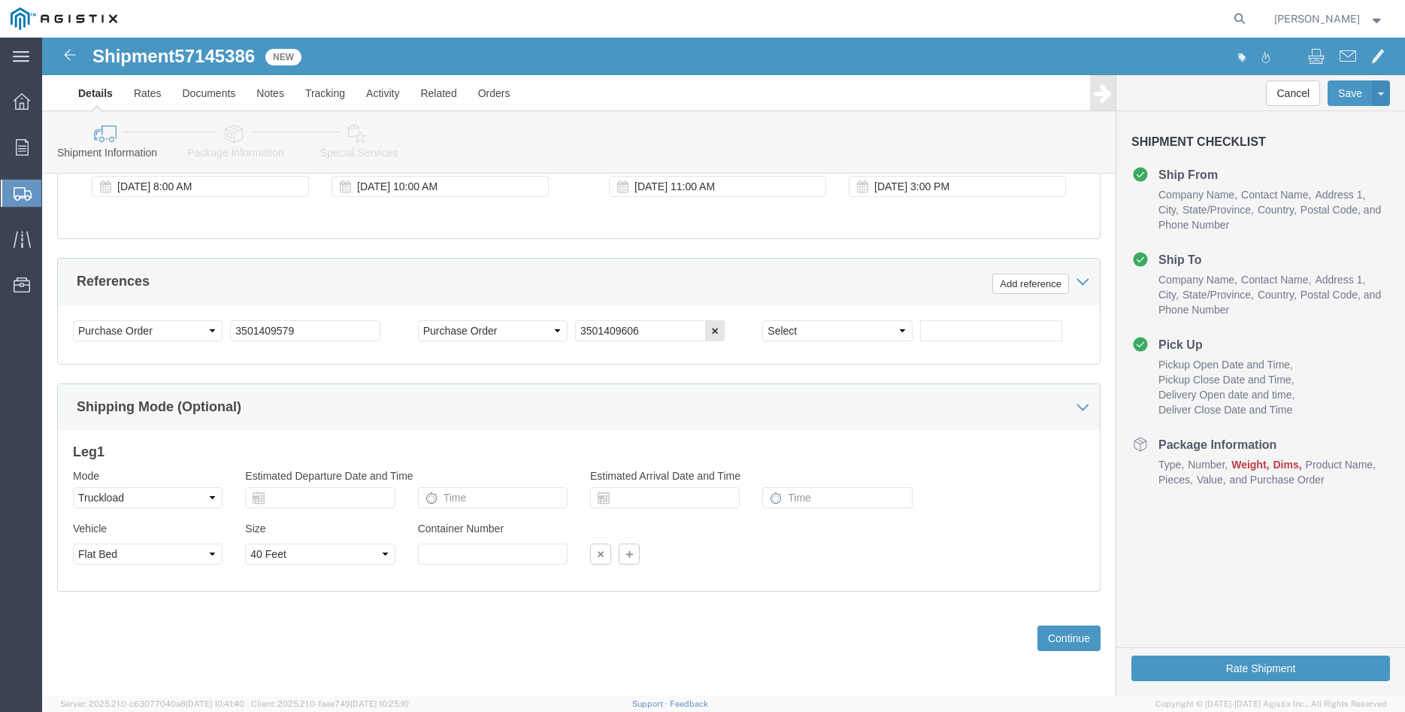
click div "Previous Continue"
click button "Continue"
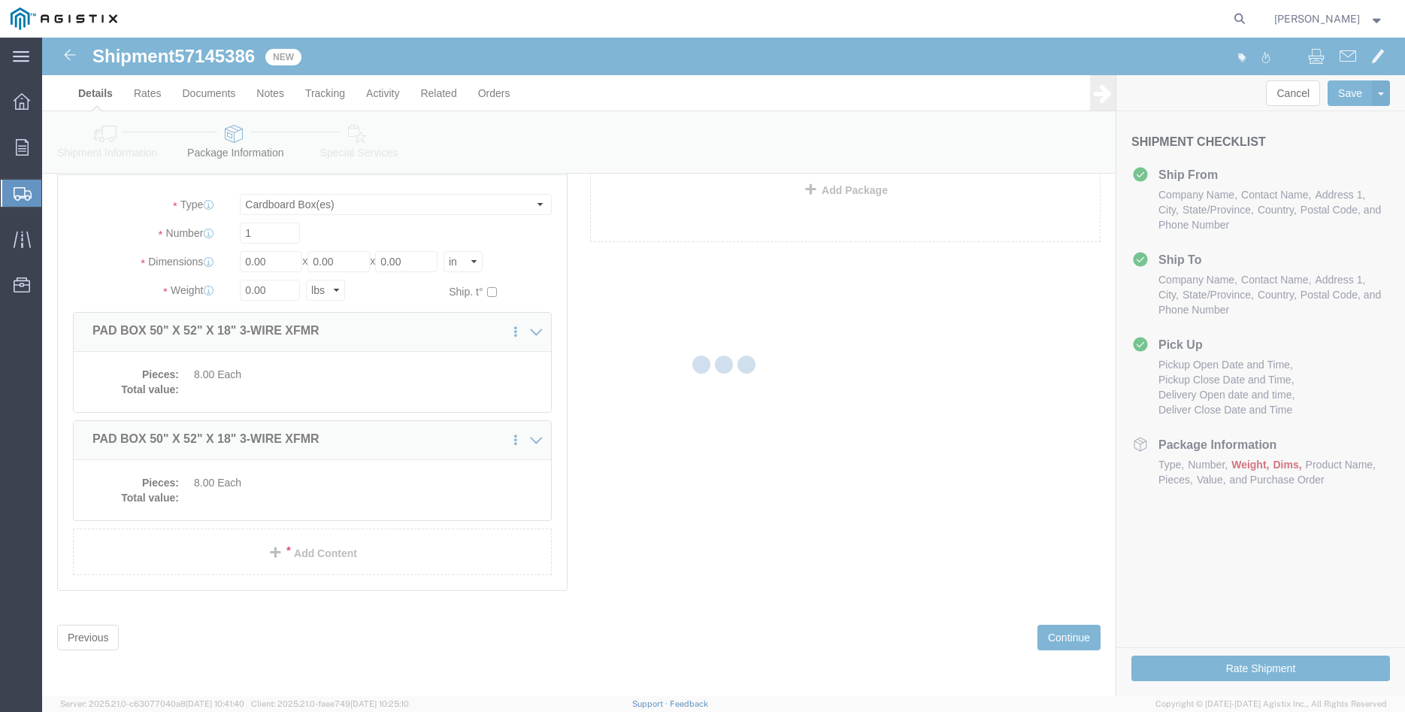
scroll to position [9, 0]
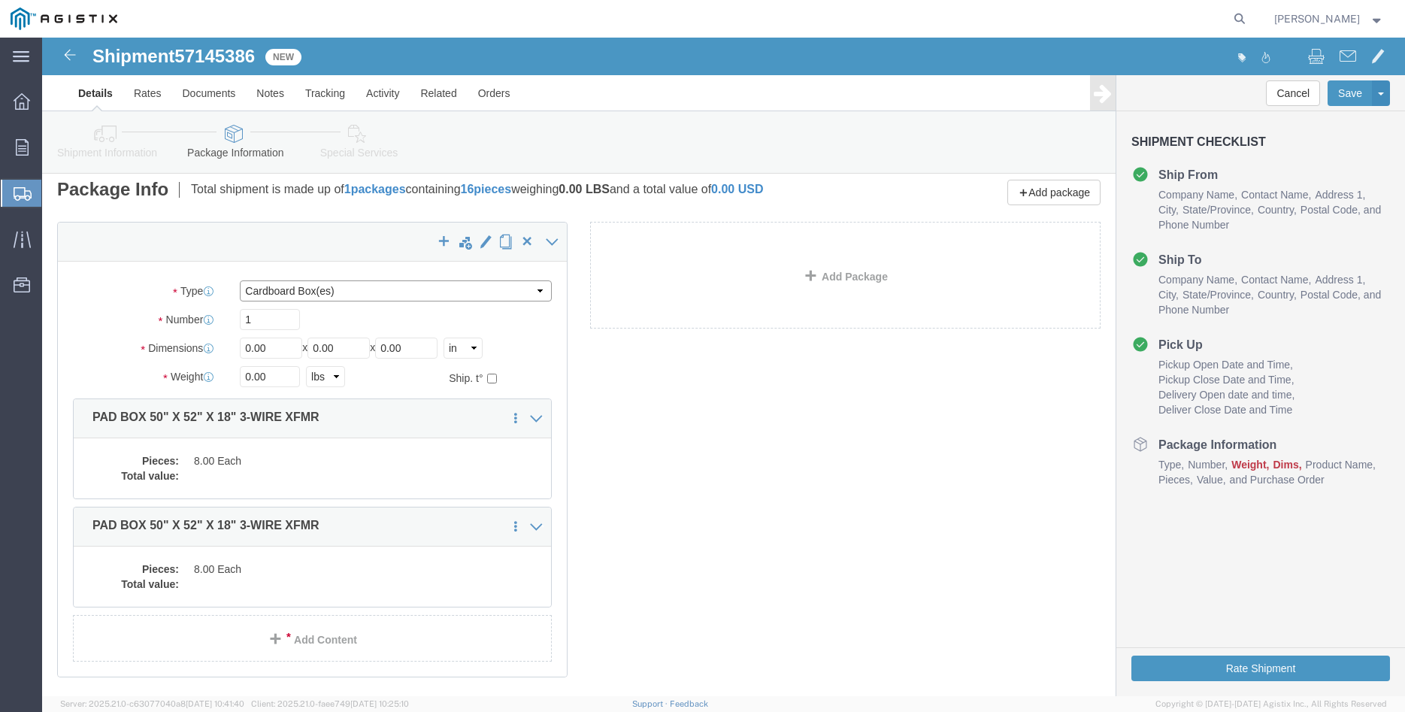
click select "Select Bulk Bundle(s) Cardboard Box(es) Carton(s) Crate(s) Drum(s) (Fiberboard)…"
select select "PONS"
click option "Pallet(s) Oversized (Not Stackable)"
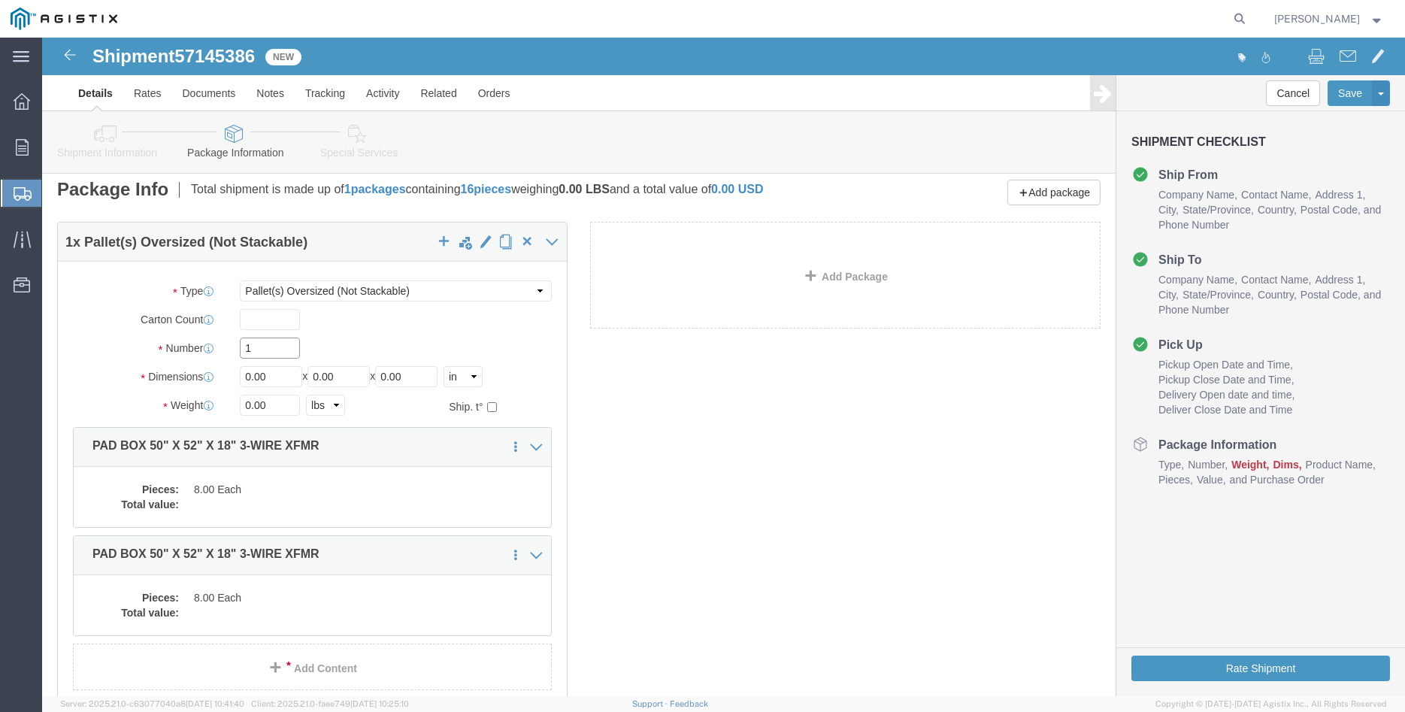
click input "1"
type input "6"
type input "64"
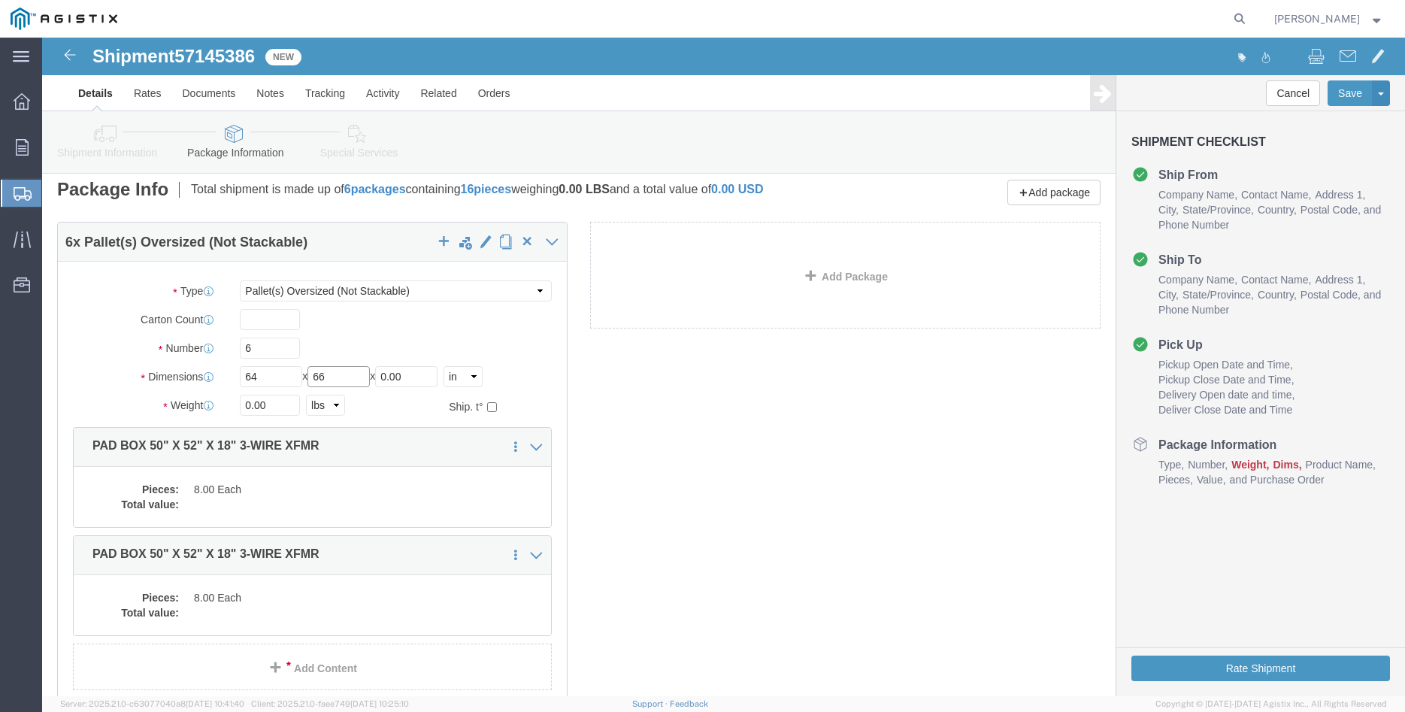
type input "66"
type input "42"
click input "0.00"
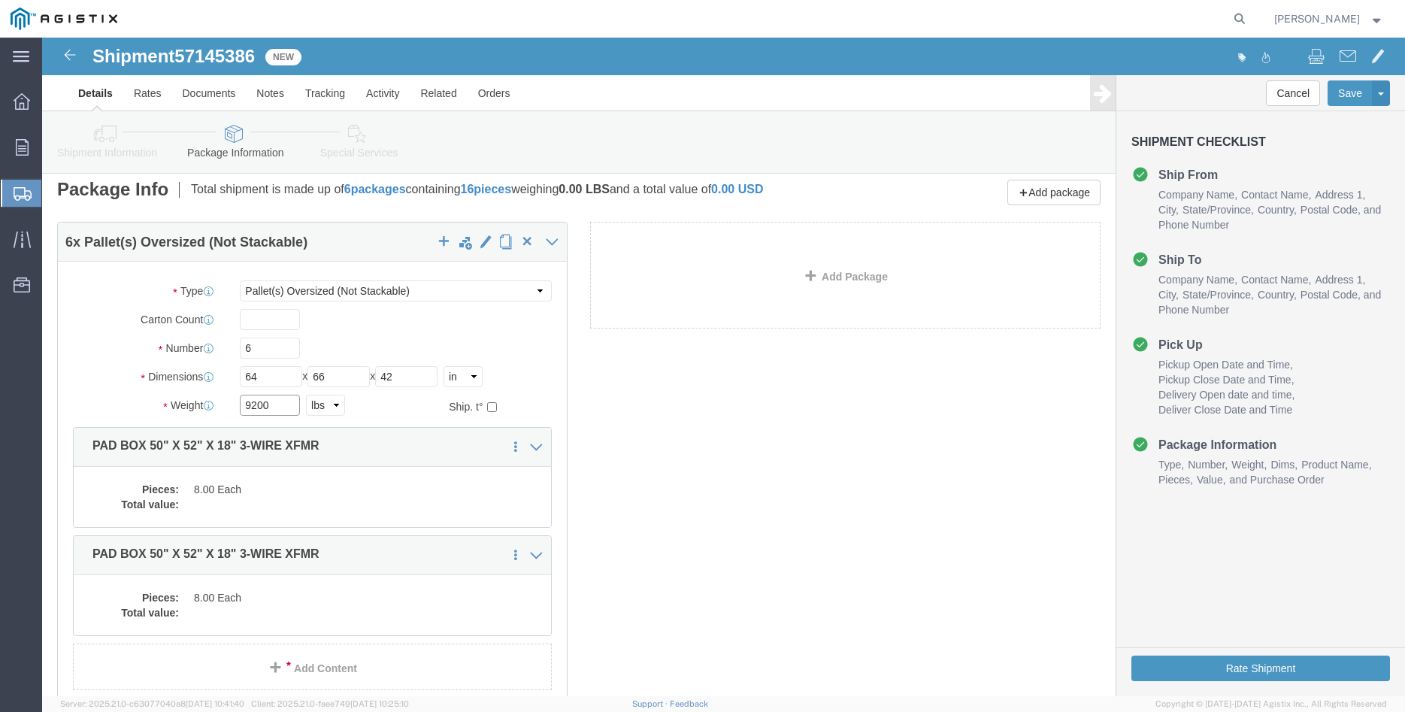
type input "9200"
click label "Carton Count"
click dd "8.00 Each"
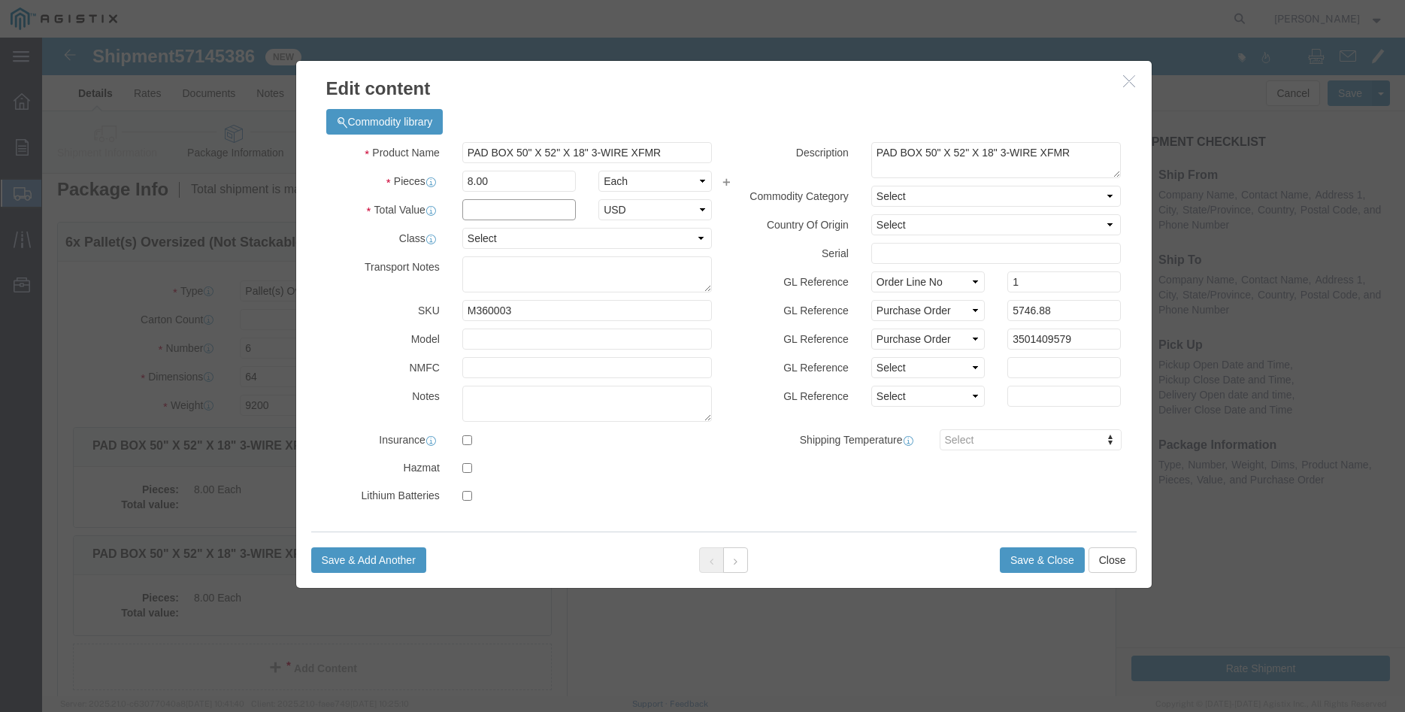
click input "text"
type input "5746.88"
click select "Select 50 55 60 65 70 85 92.5 100 125 175 250 300 400"
select select "100"
click option "100"
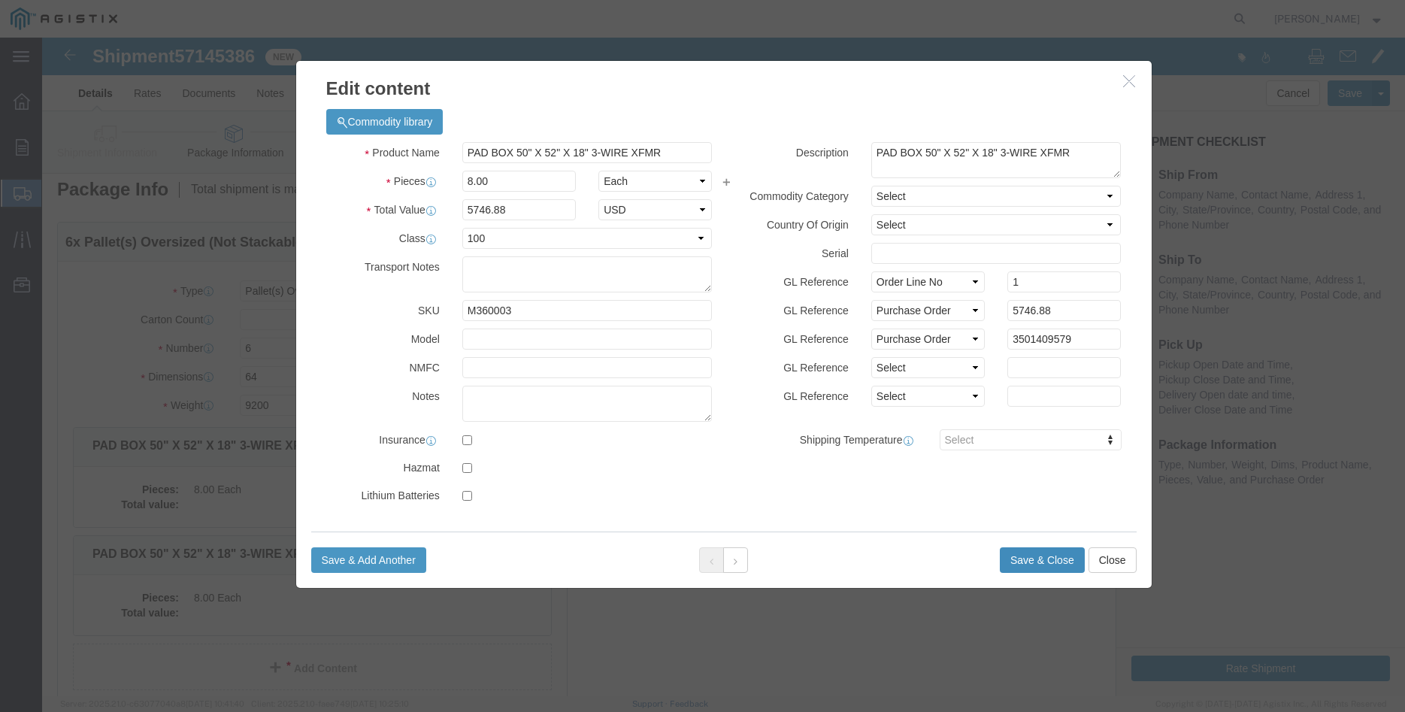
click button "Save & Close"
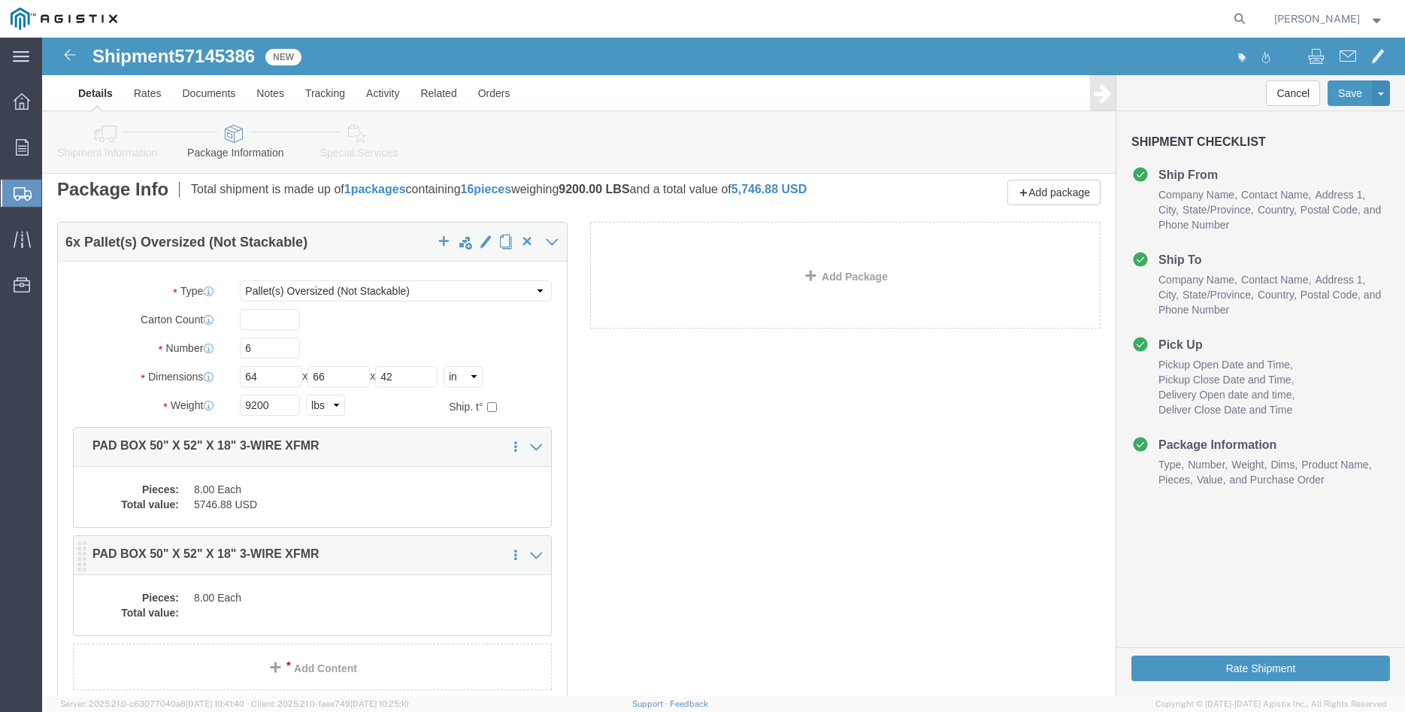
click dd "8.00 Each"
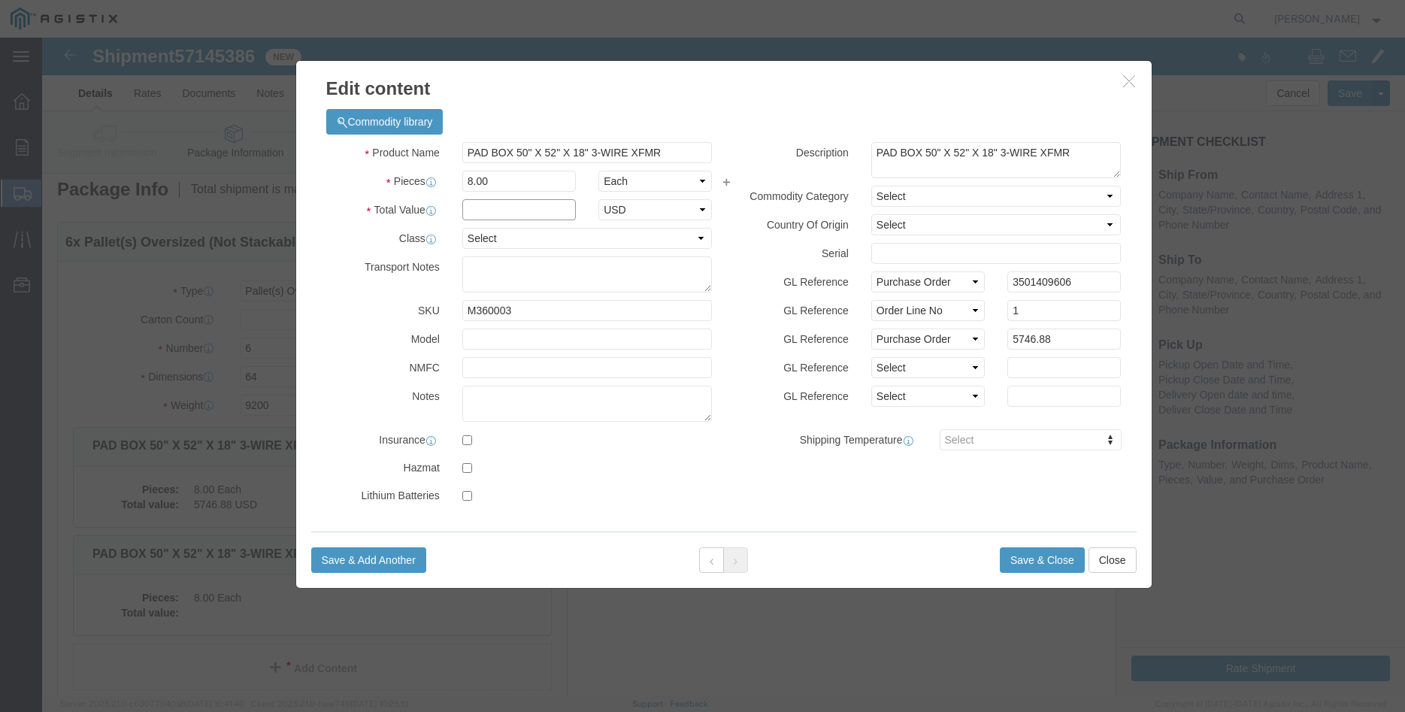
click input "text"
type input "5746.88"
click select "Select 50 55 60 65 70 85 92.5 100 125 175 250 300 400"
select select "100"
click option "100"
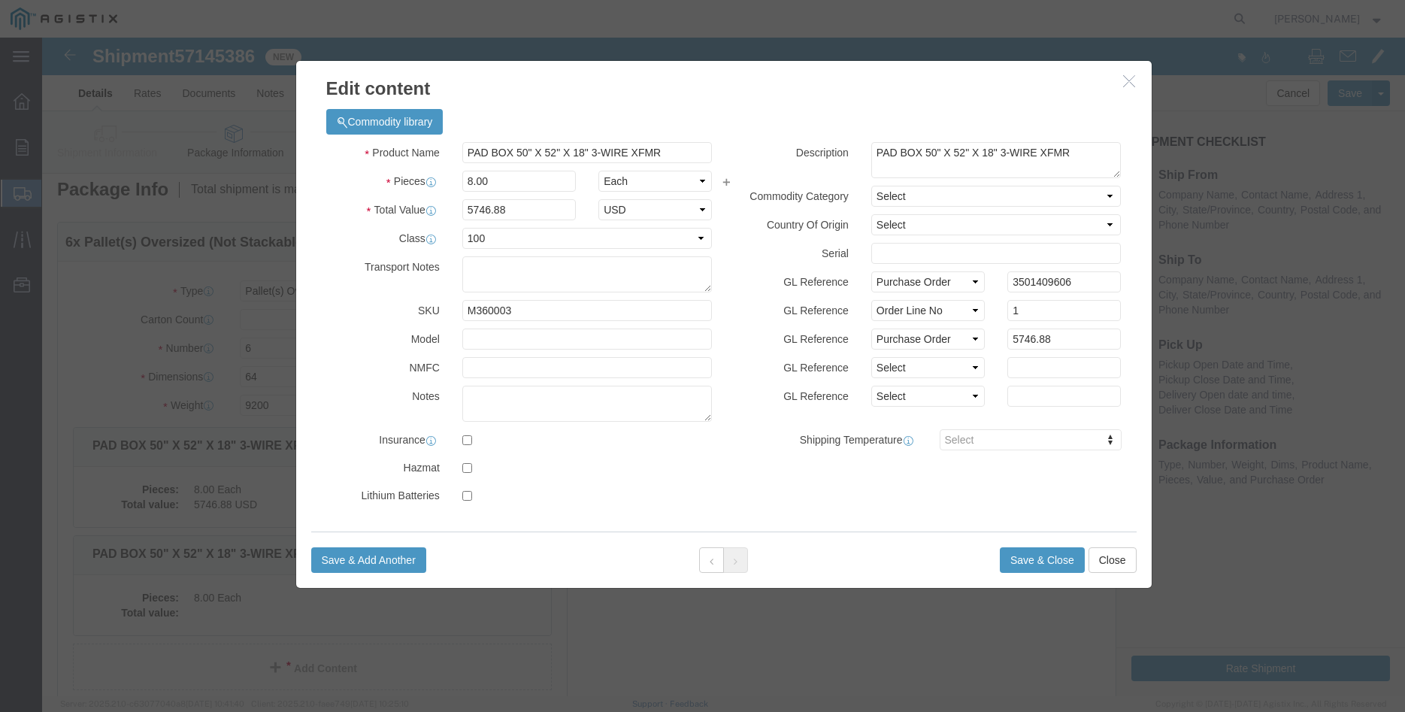
click label "GL Reference"
click button "Save & Close"
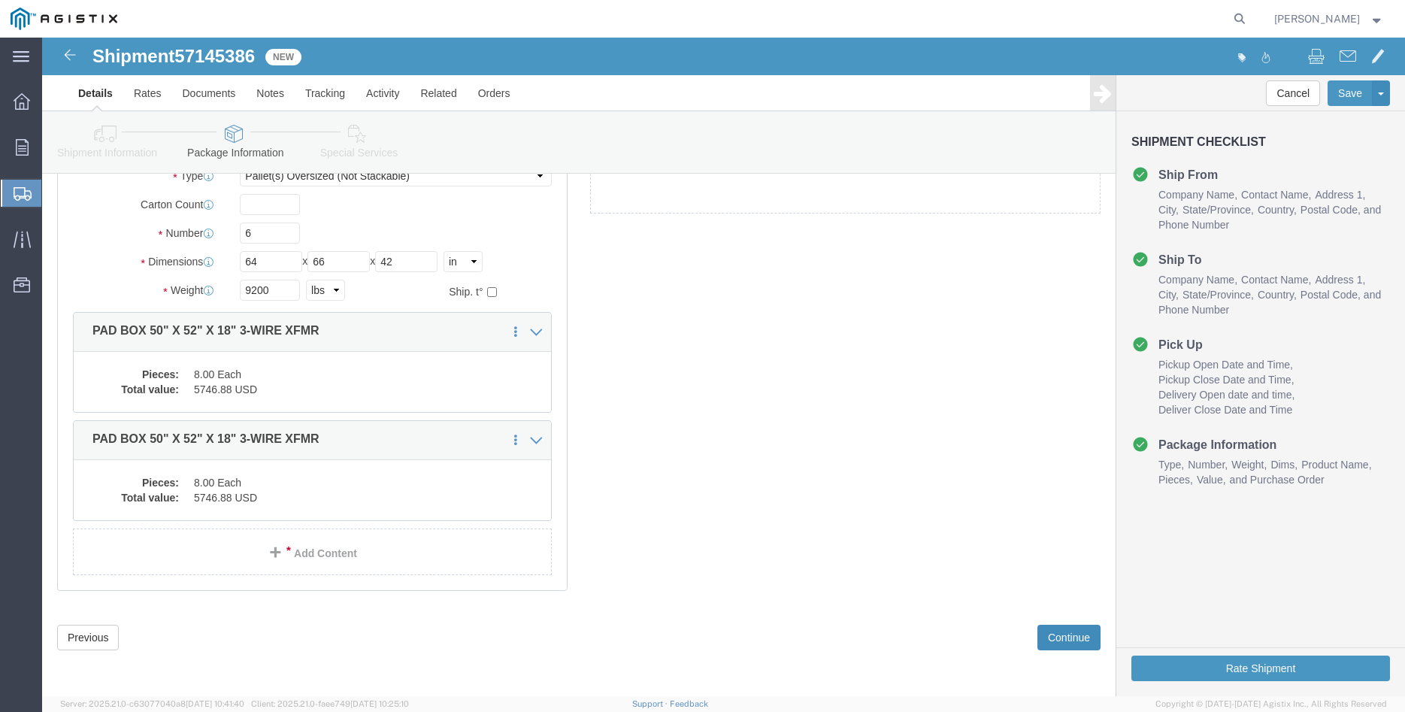
click button "Continue"
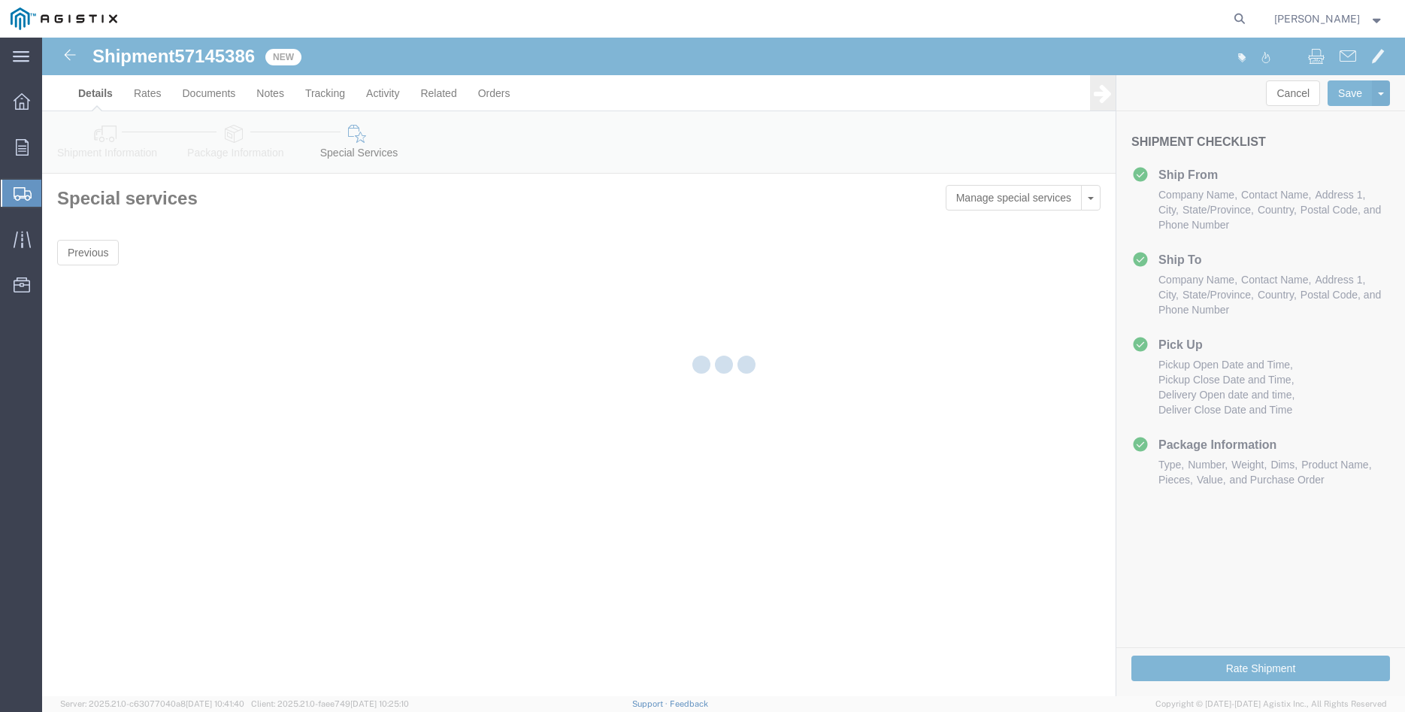
scroll to position [0, 0]
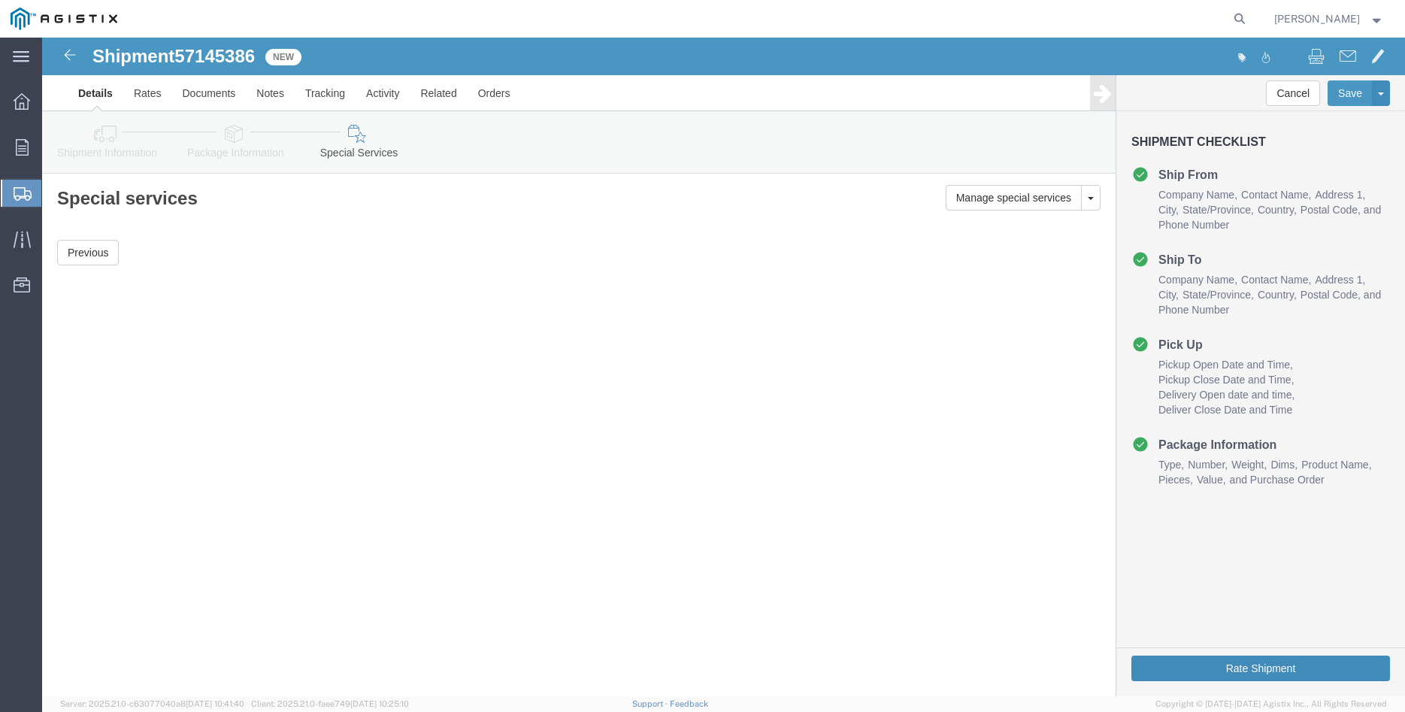
click button "Rate Shipment"
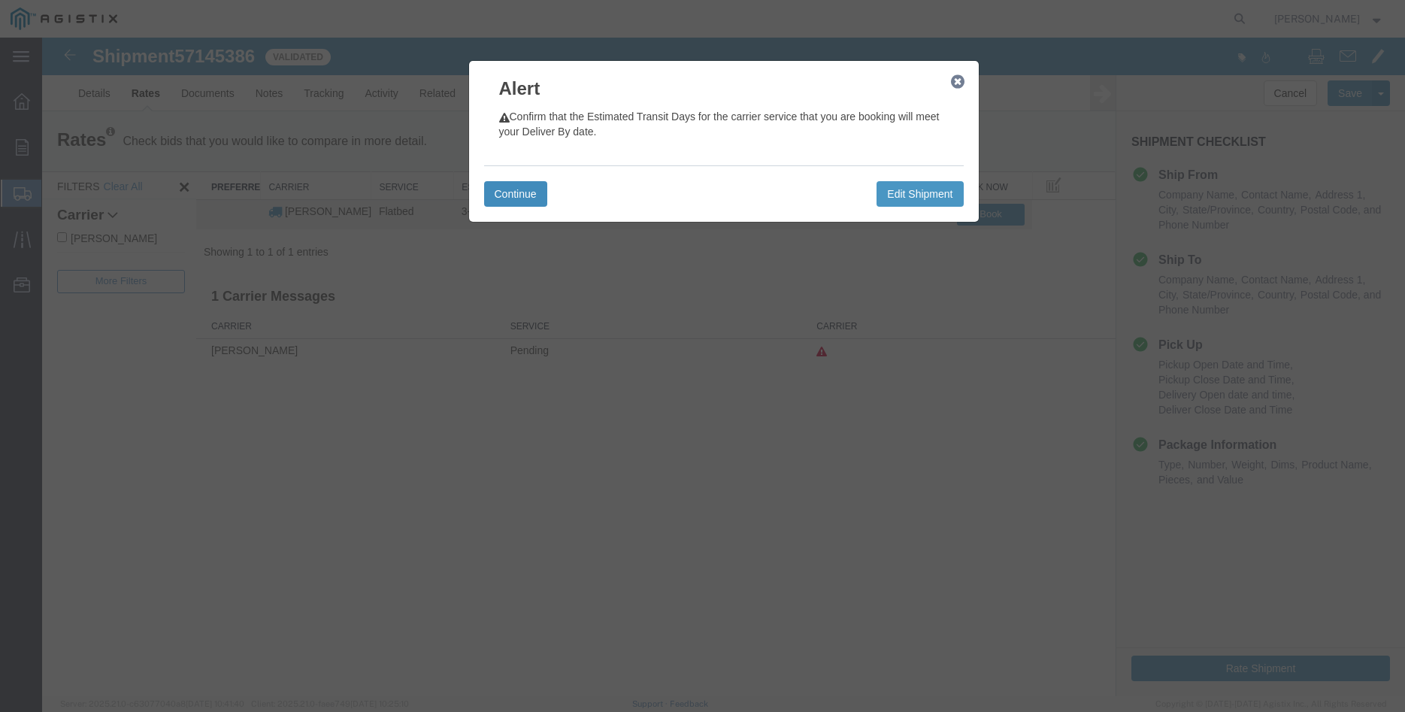
click at [528, 195] on button "Continue" at bounding box center [515, 194] width 63 height 26
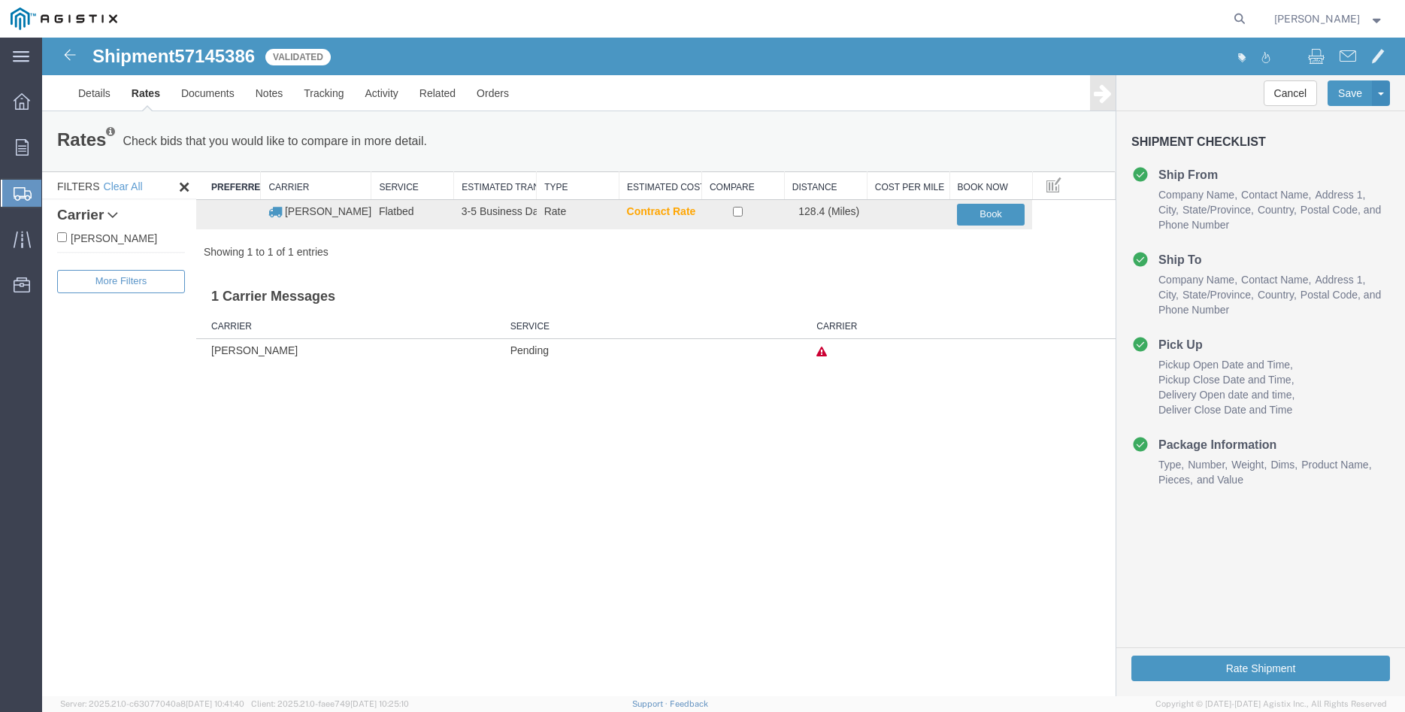
click at [86, 236] on label "[PERSON_NAME]" at bounding box center [121, 237] width 128 height 17
click at [67, 236] on input "[PERSON_NAME]" at bounding box center [62, 237] width 10 height 10
checkbox input "true"
click at [739, 210] on input "checkbox" at bounding box center [738, 212] width 10 height 10
checkbox input "true"
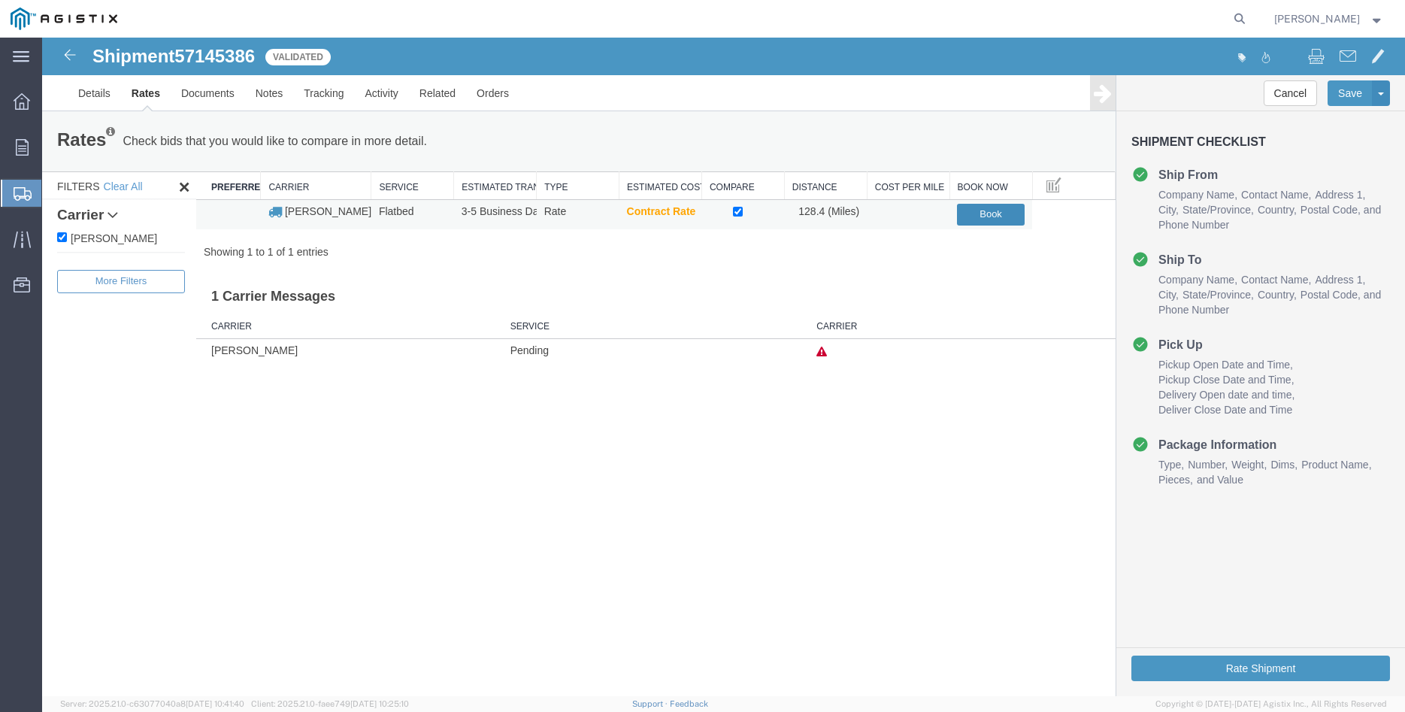
click at [991, 215] on button "Book" at bounding box center [991, 215] width 68 height 22
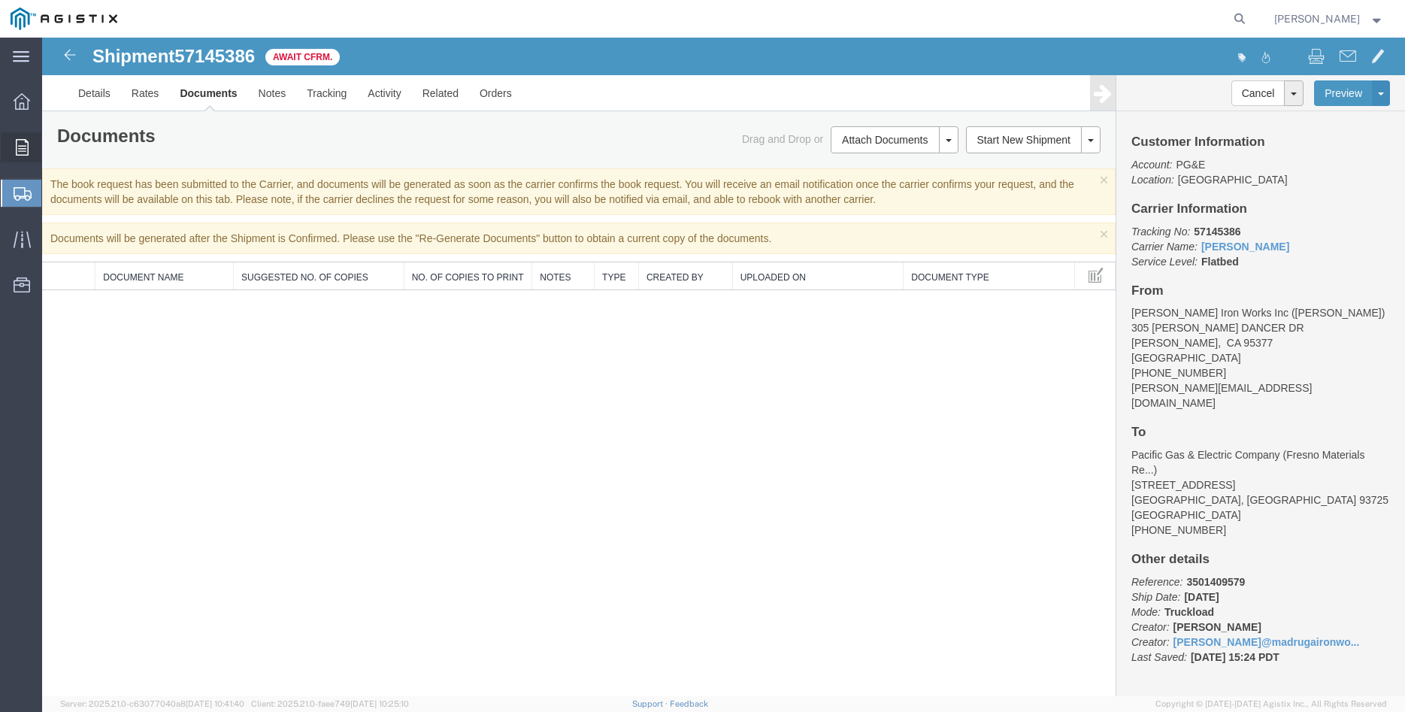
click at [20, 156] on div at bounding box center [22, 147] width 42 height 30
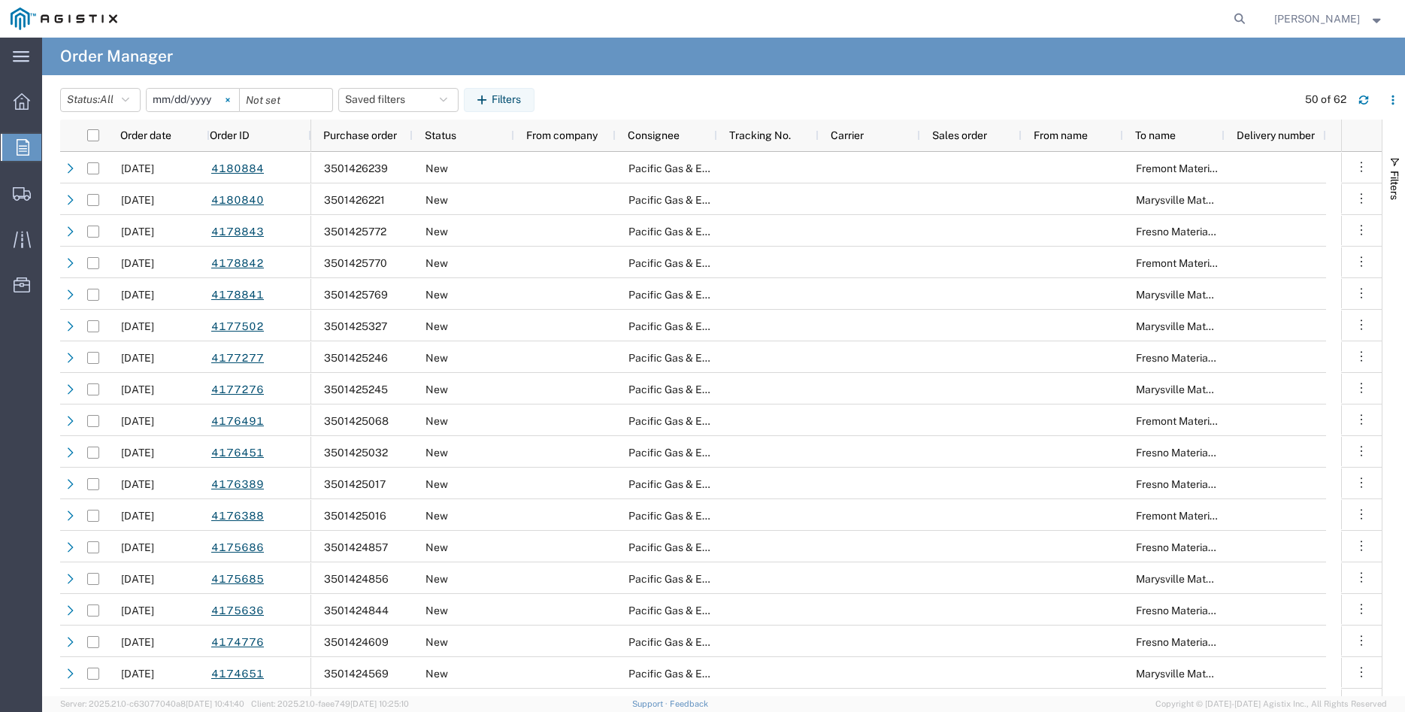
click at [239, 93] on svg-icon at bounding box center [228, 100] width 23 height 23
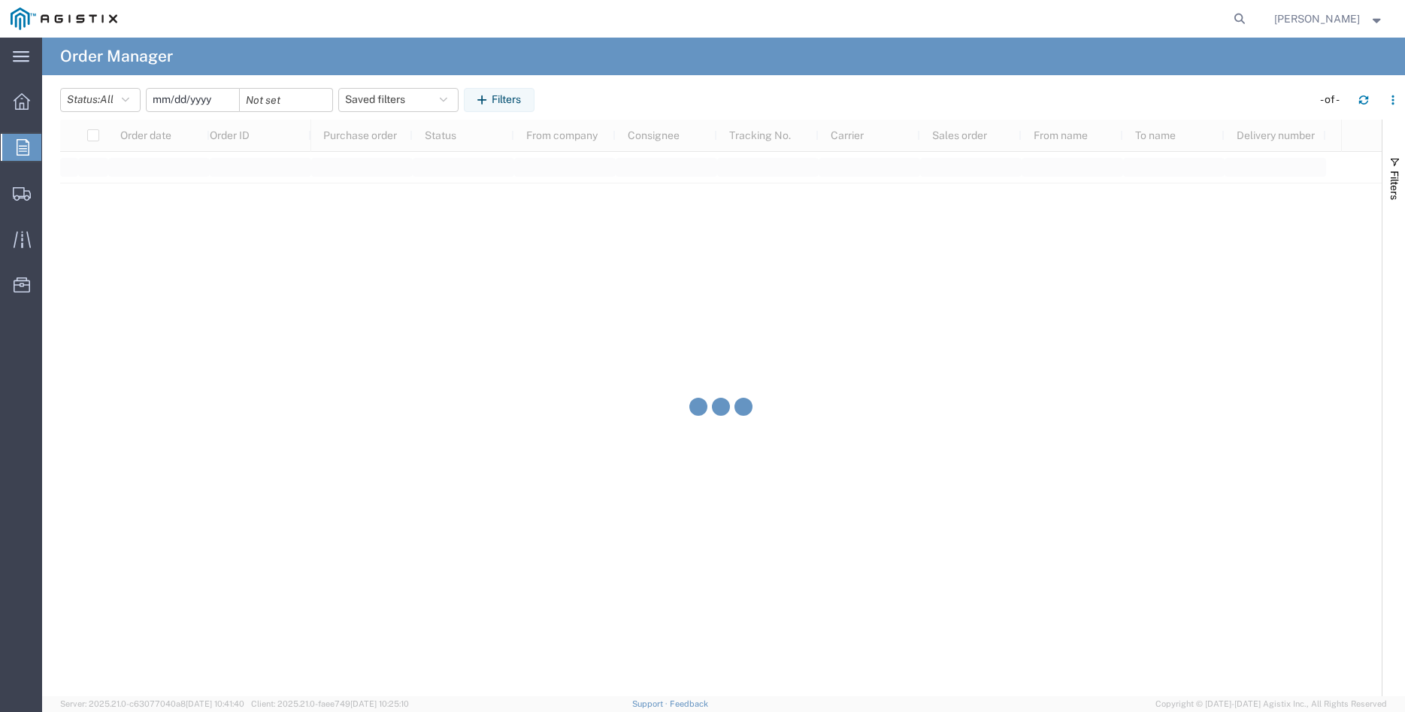
click at [174, 103] on input "date" at bounding box center [193, 100] width 92 height 23
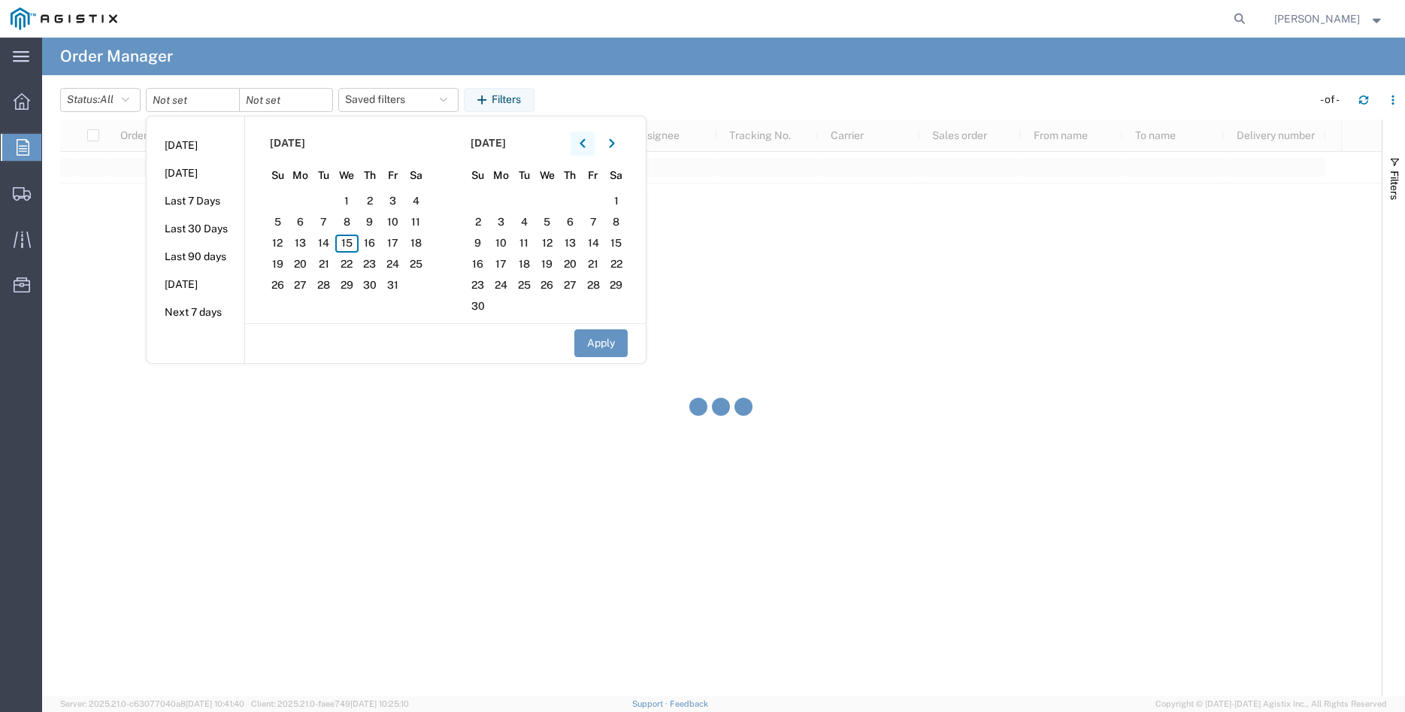
click at [578, 141] on button "button" at bounding box center [583, 144] width 24 height 24
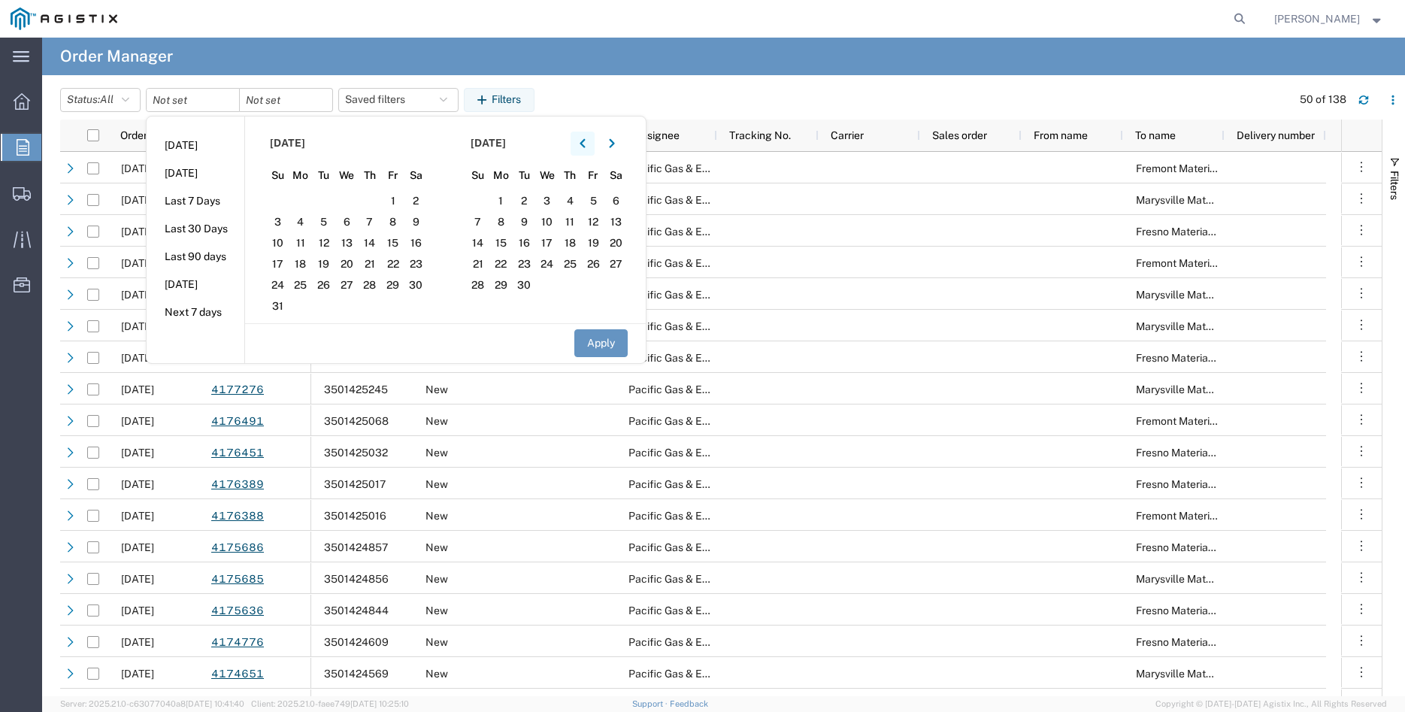
click at [578, 141] on button "button" at bounding box center [583, 144] width 24 height 24
click at [355, 201] on span "4" at bounding box center [346, 201] width 23 height 18
click at [597, 331] on button "Apply" at bounding box center [600, 343] width 53 height 28
type input "[DATE]"
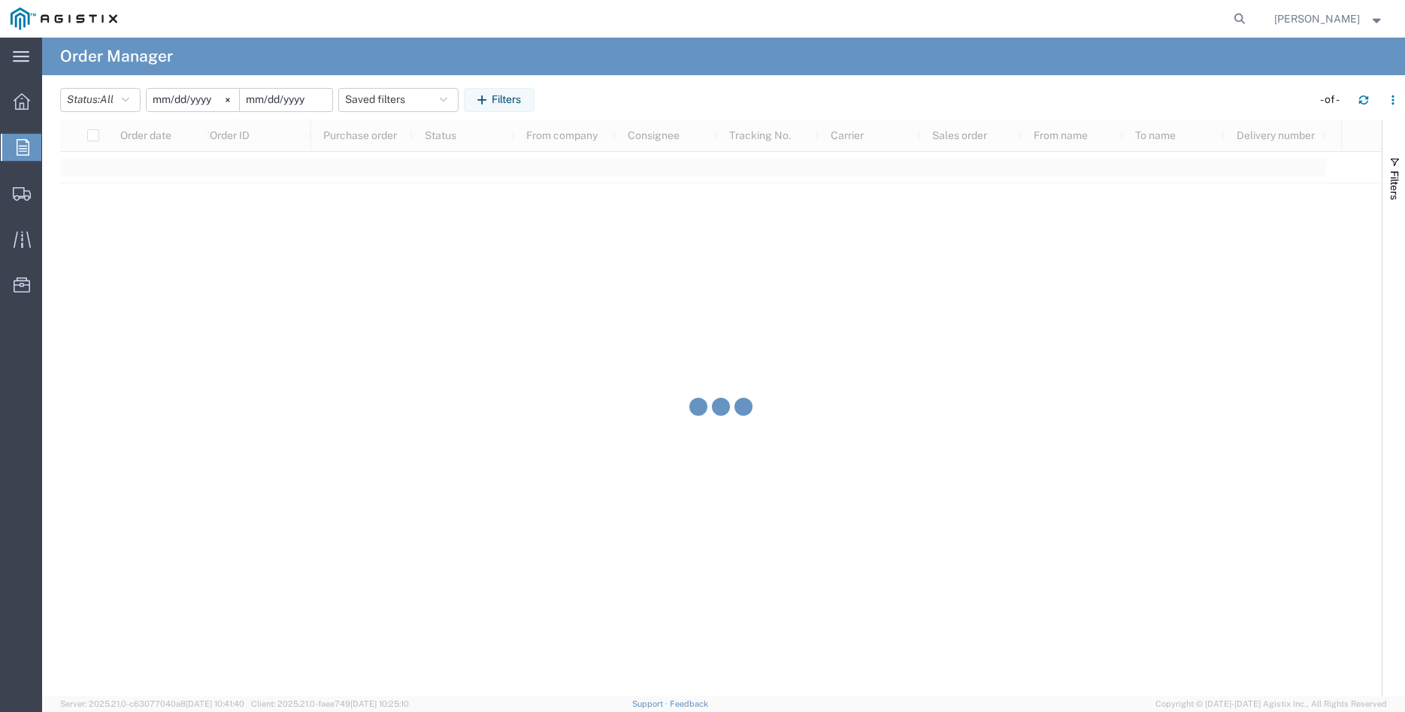
click at [292, 98] on input "date" at bounding box center [286, 100] width 92 height 23
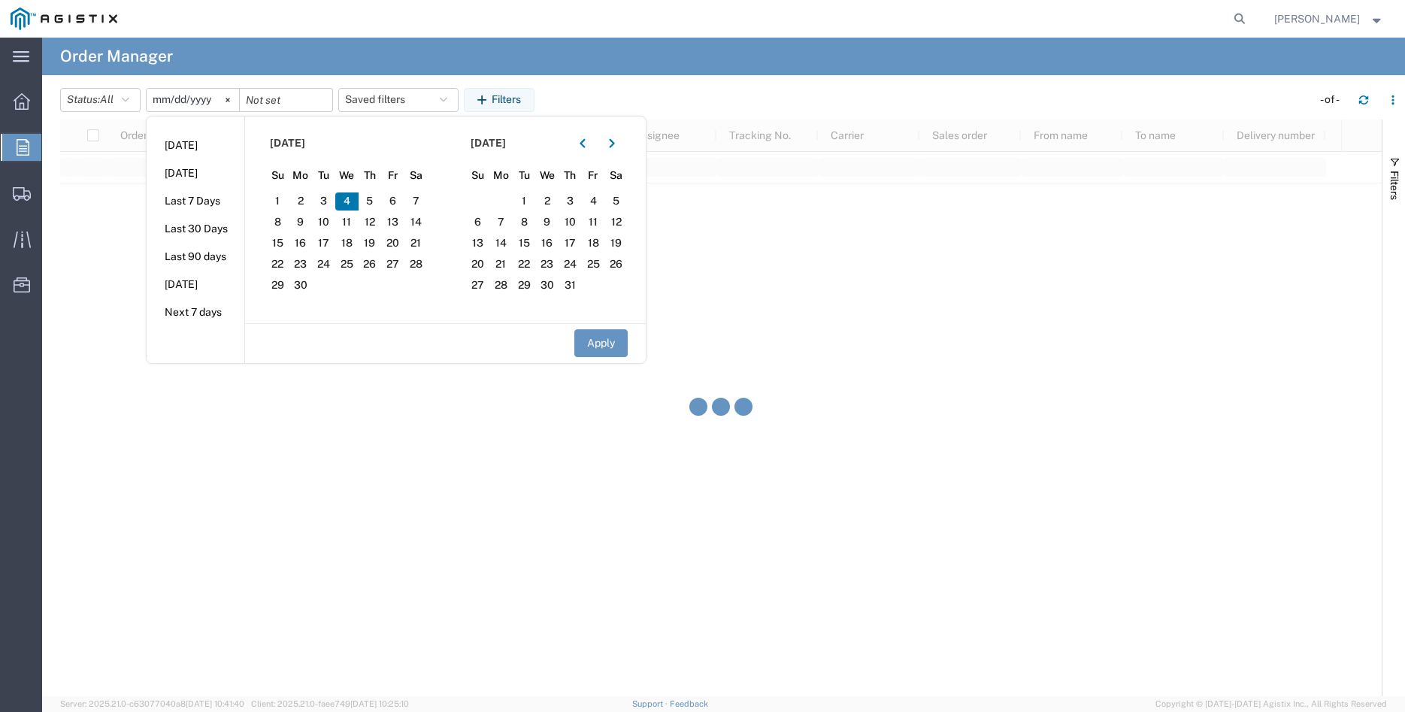
click at [356, 202] on span "4" at bounding box center [346, 201] width 23 height 18
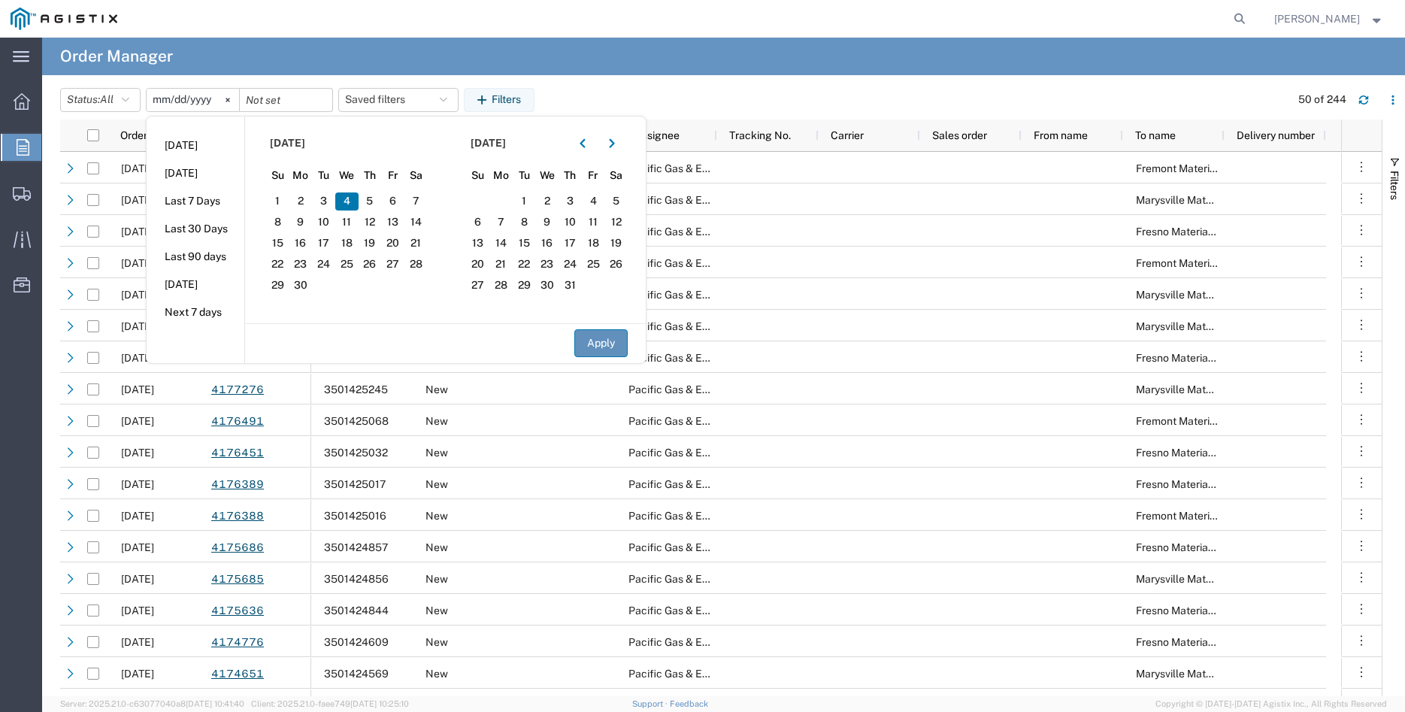
click at [600, 342] on button "Apply" at bounding box center [600, 343] width 53 height 28
type input "[DATE]"
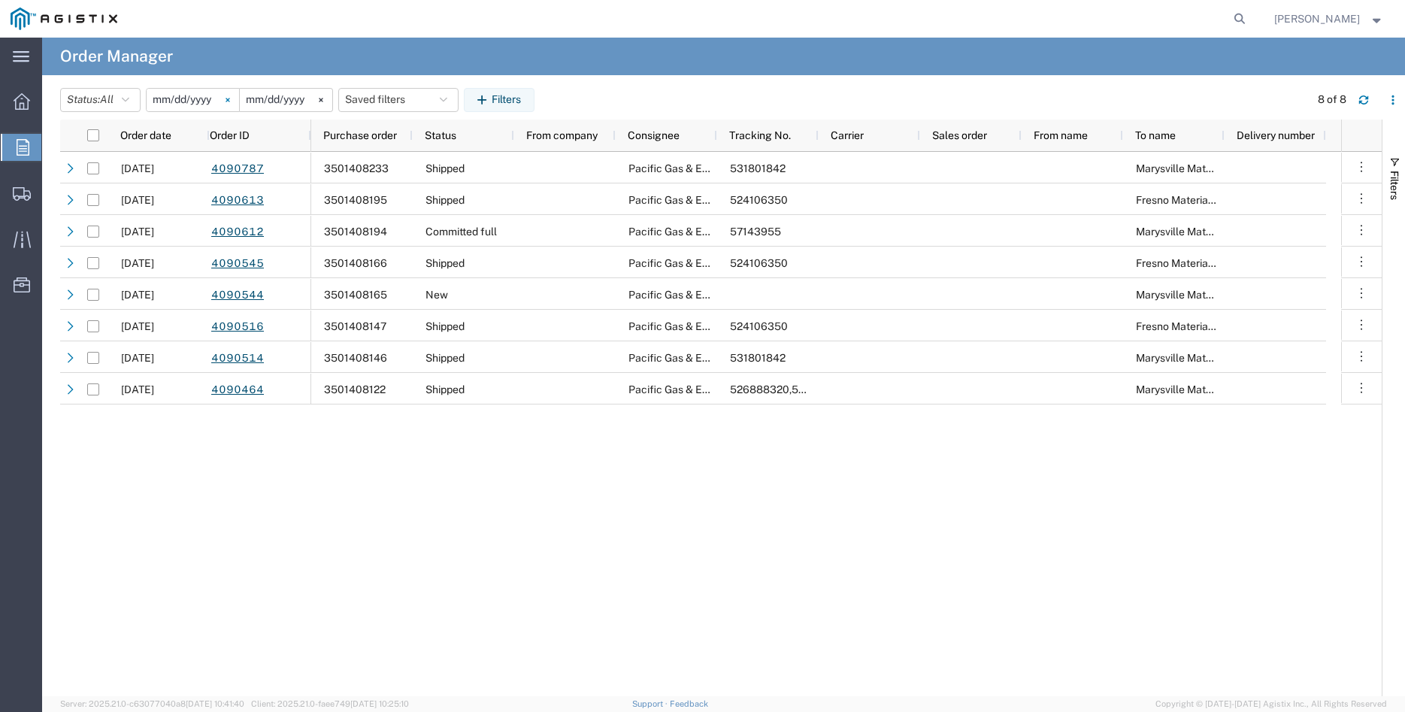
click at [229, 99] on icon at bounding box center [228, 100] width 4 height 4
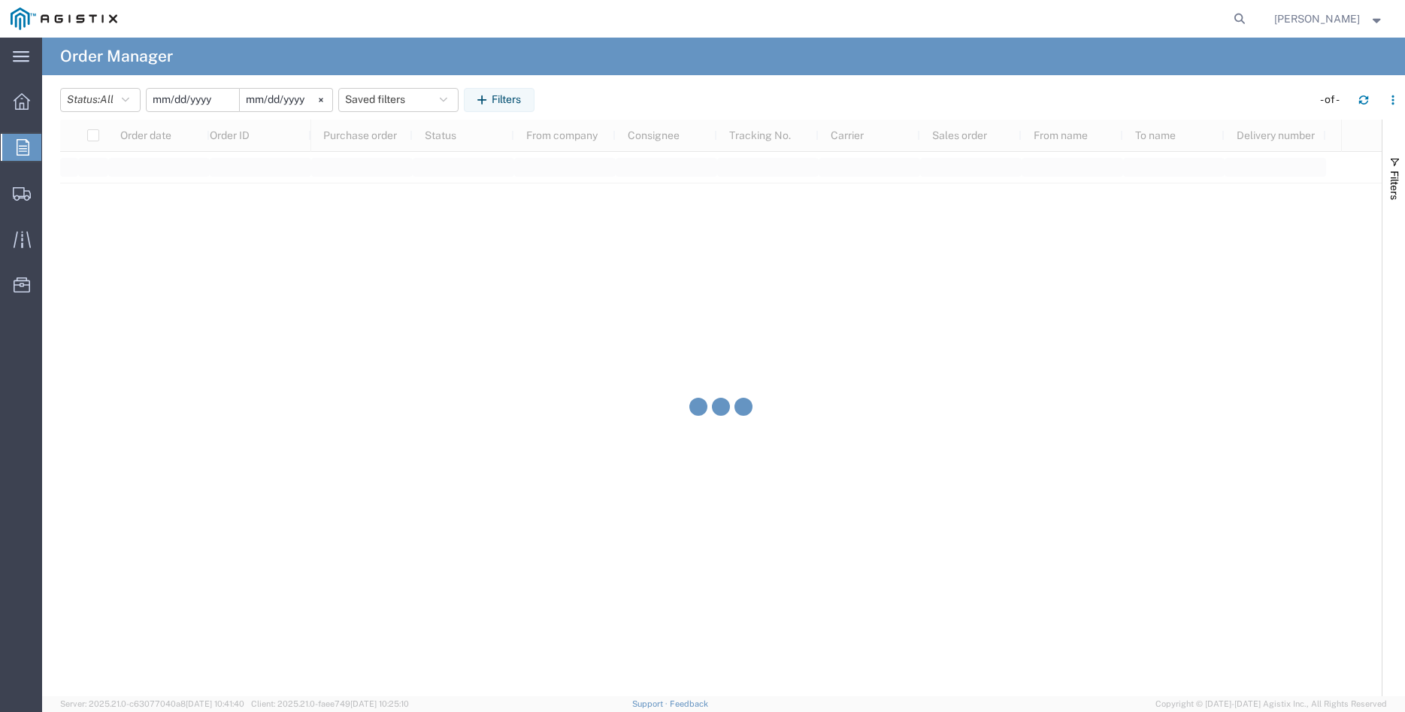
click at [196, 103] on input "date" at bounding box center [193, 100] width 92 height 23
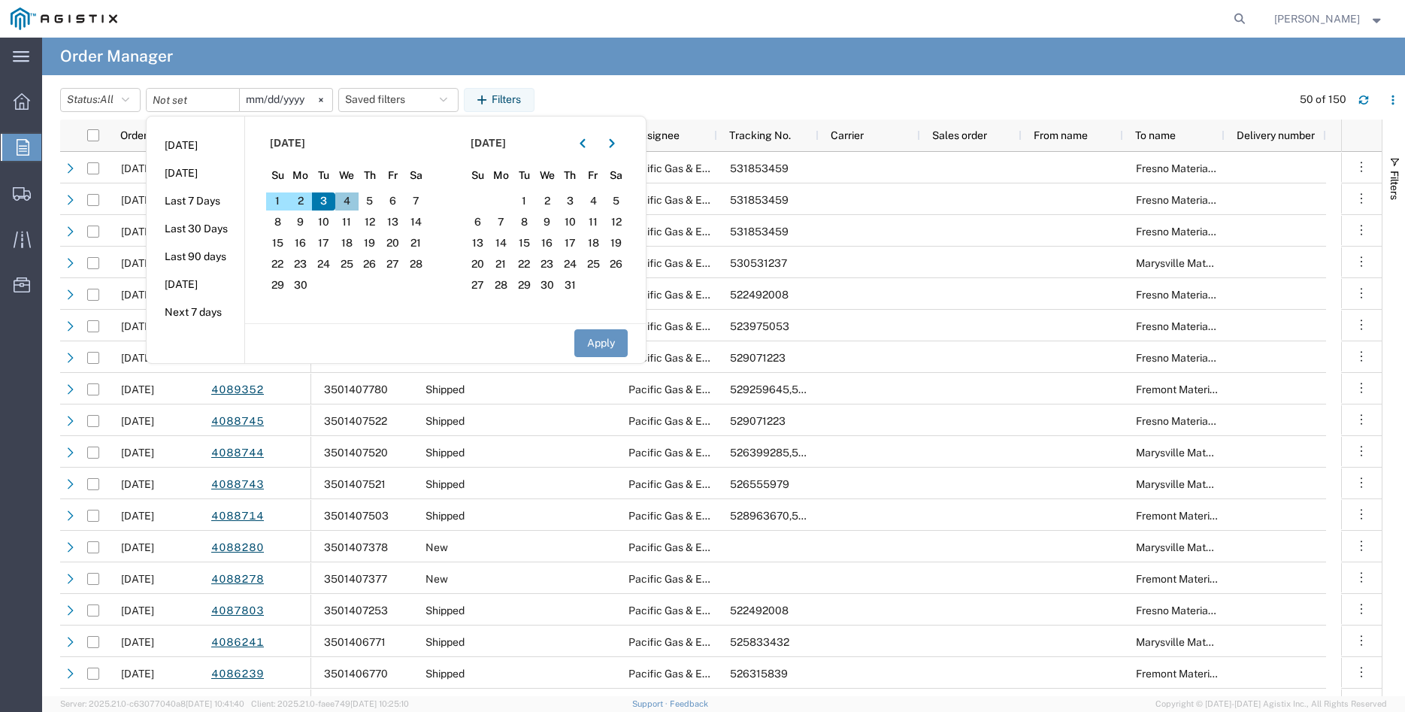
click at [351, 201] on span "4" at bounding box center [346, 201] width 23 height 18
click at [351, 204] on span "4" at bounding box center [346, 201] width 23 height 18
click at [606, 339] on button "Apply" at bounding box center [600, 343] width 53 height 28
type input "[DATE]"
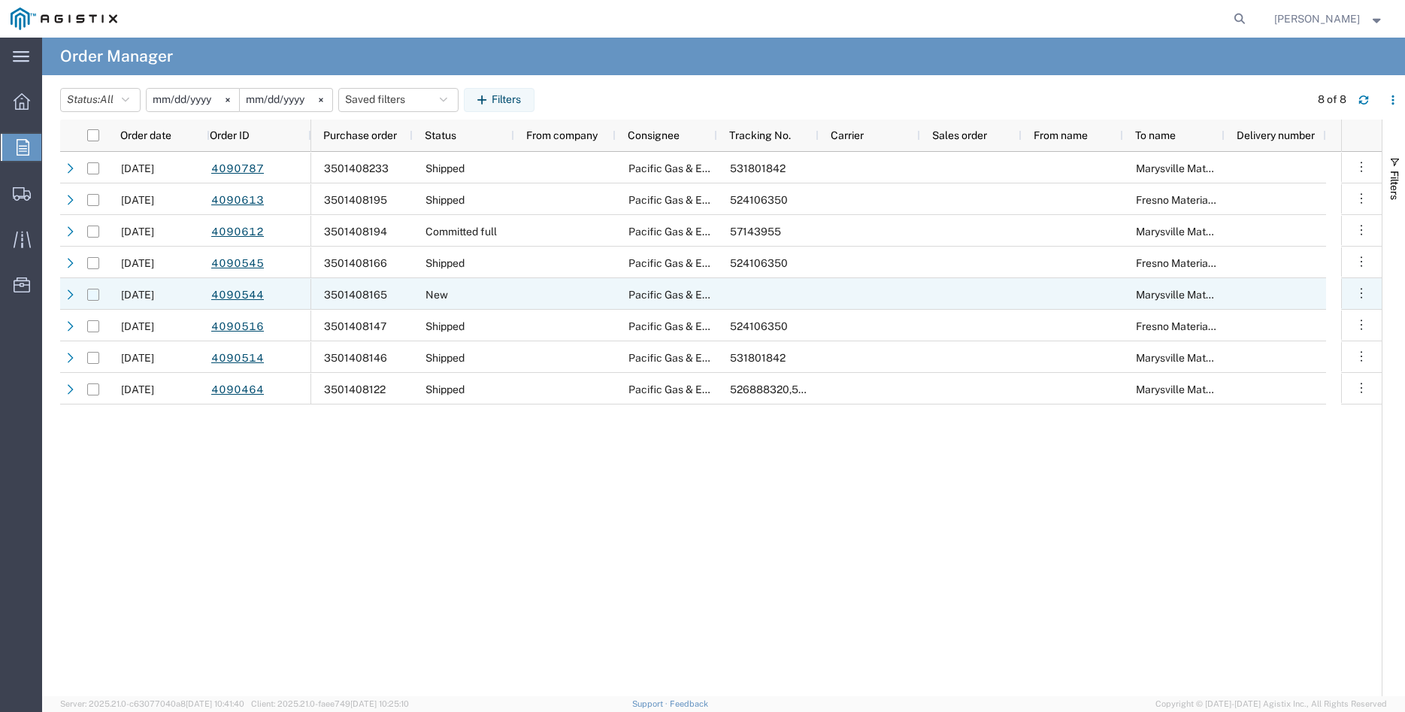
click at [97, 295] on input "Press Space to toggle row selection (unchecked)" at bounding box center [93, 295] width 12 height 12
checkbox input "true"
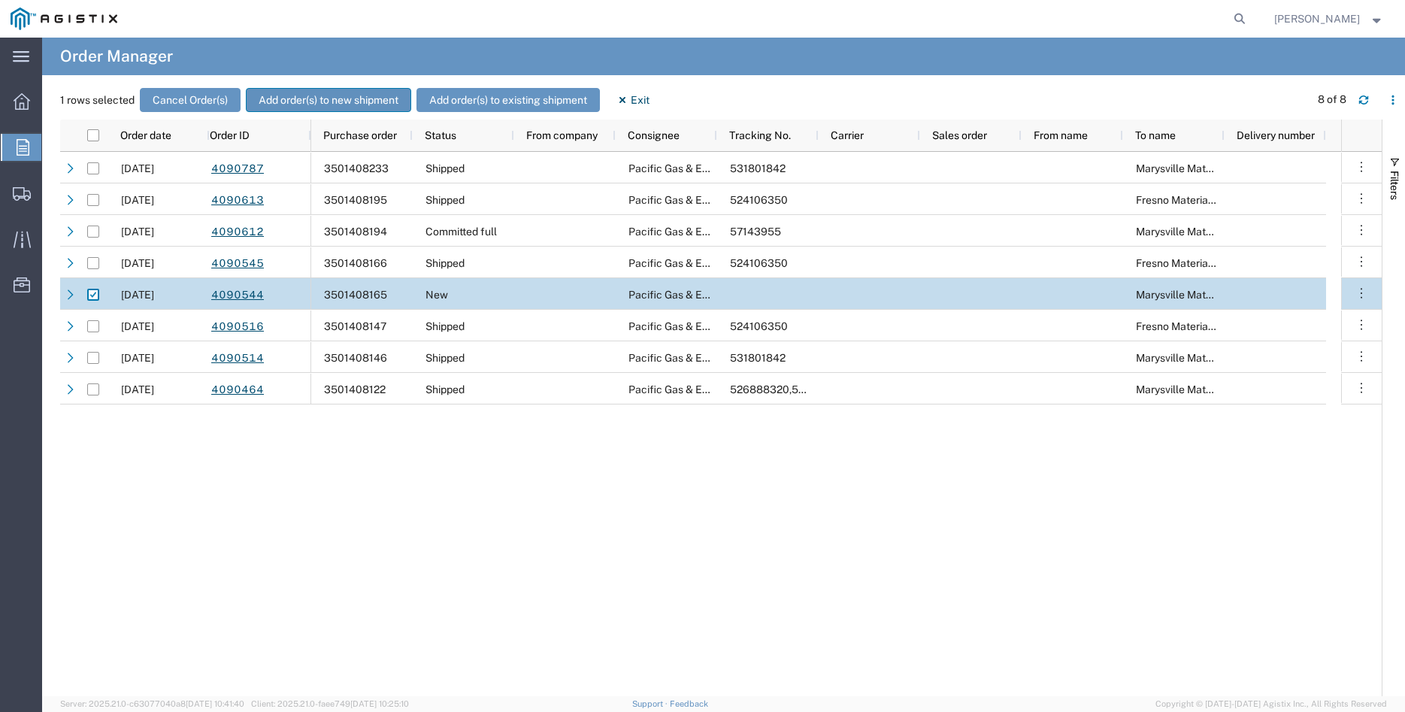
click at [323, 100] on button "Add order(s) to new shipment" at bounding box center [328, 100] width 165 height 24
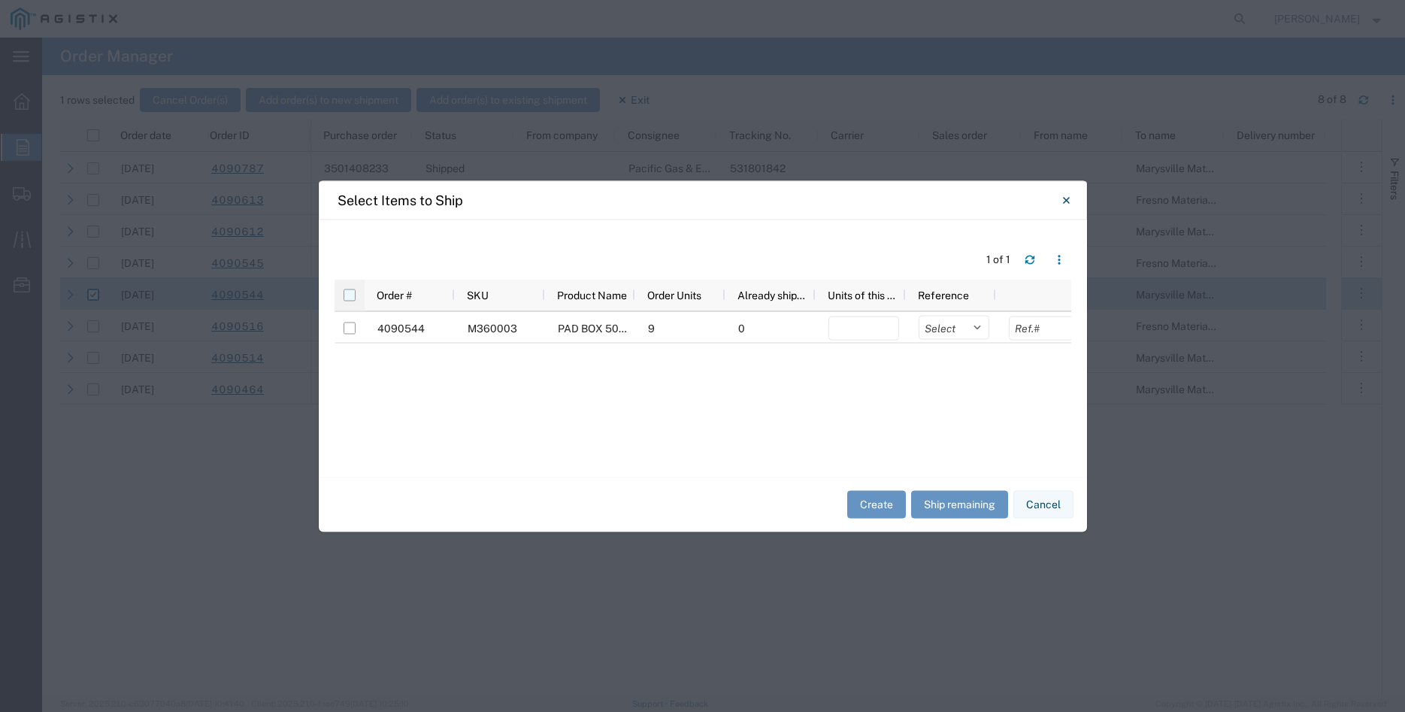
click at [349, 292] on input "checkbox" at bounding box center [350, 295] width 12 height 12
checkbox input "true"
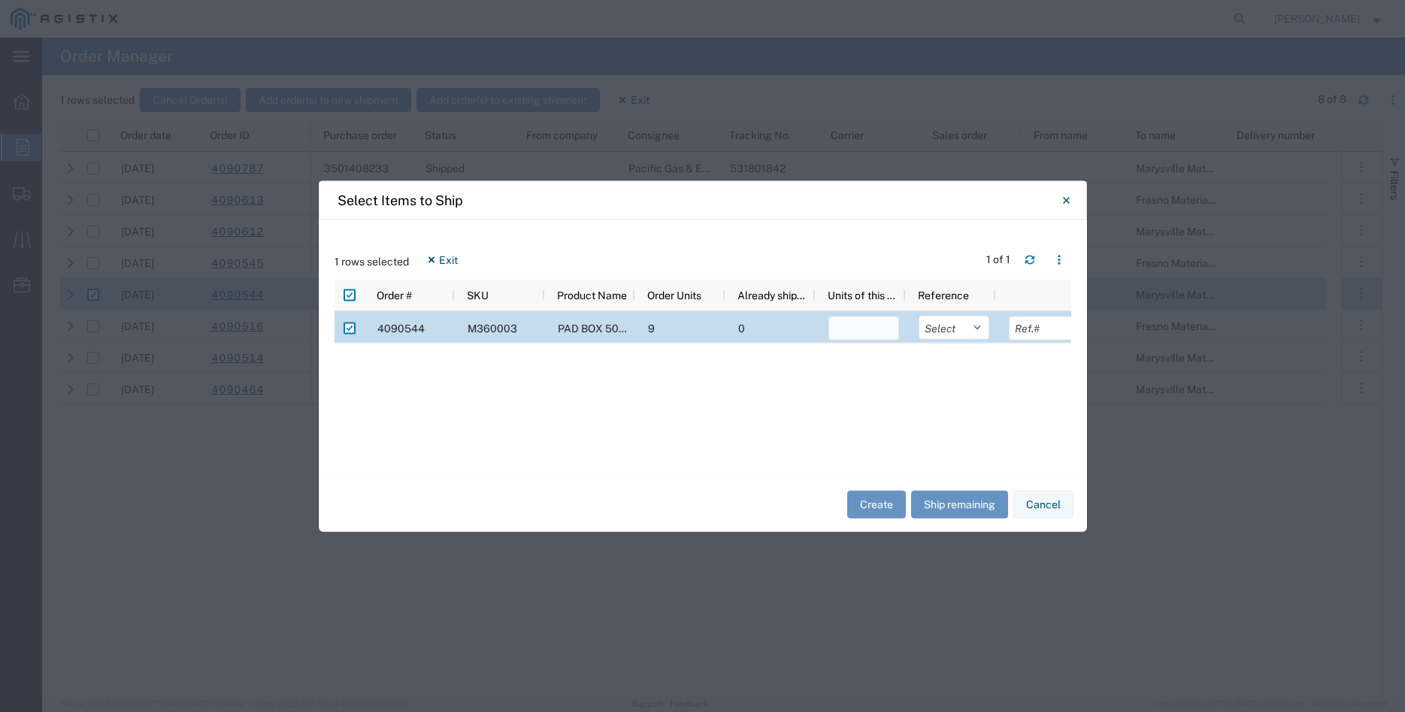
click at [832, 334] on input "number" at bounding box center [863, 328] width 71 height 24
type input "9"
click at [919, 315] on select "Select Purchase Order Delivery Number" at bounding box center [954, 327] width 71 height 24
select select "PURCHORD"
click option "Purchase Order" at bounding box center [0, 0] width 0 height 0
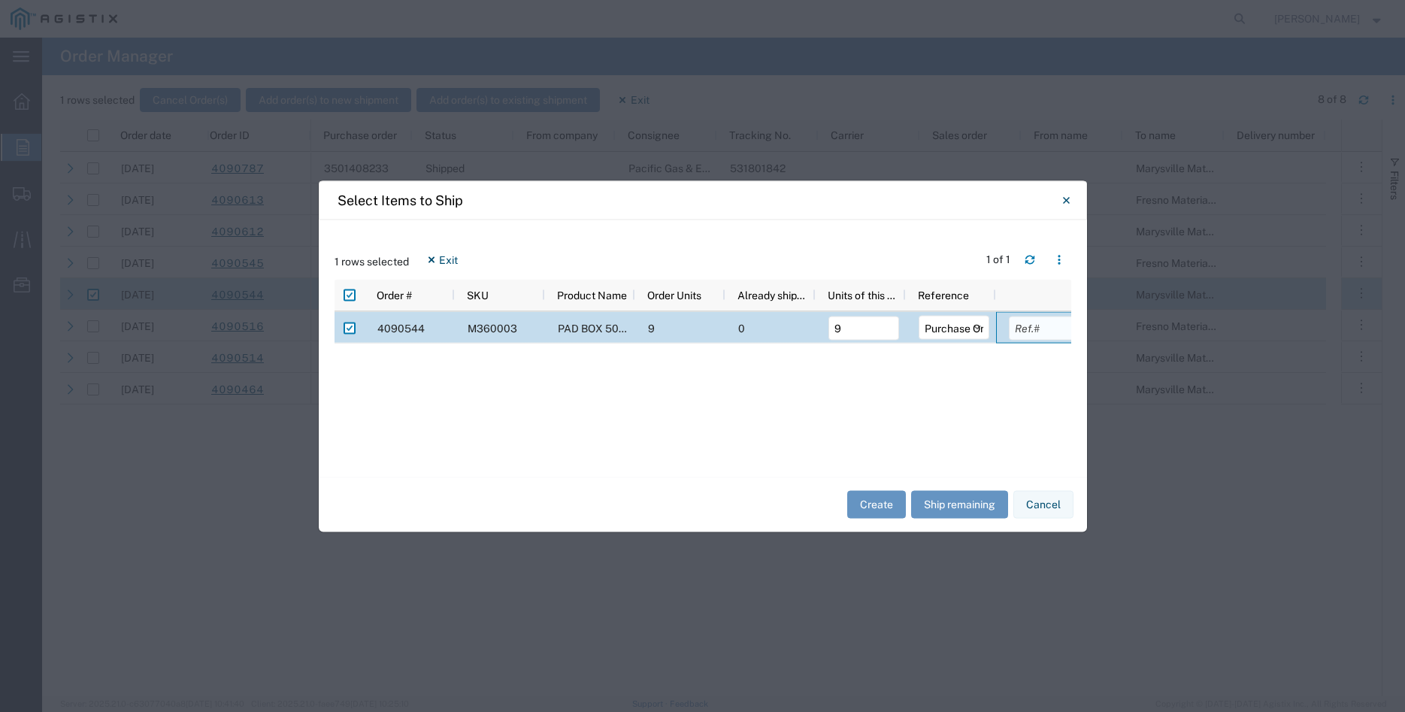
click at [1032, 337] on input "text" at bounding box center [1044, 328] width 71 height 24
type input "6465.24"
click at [872, 426] on div "4090544 M360003 PAD BOX 50" X 52" X 18" 3-WIRE XFMR 9 0 9 Select Purchase Order…" at bounding box center [703, 386] width 737 height 150
click at [870, 505] on button "Create" at bounding box center [876, 505] width 59 height 28
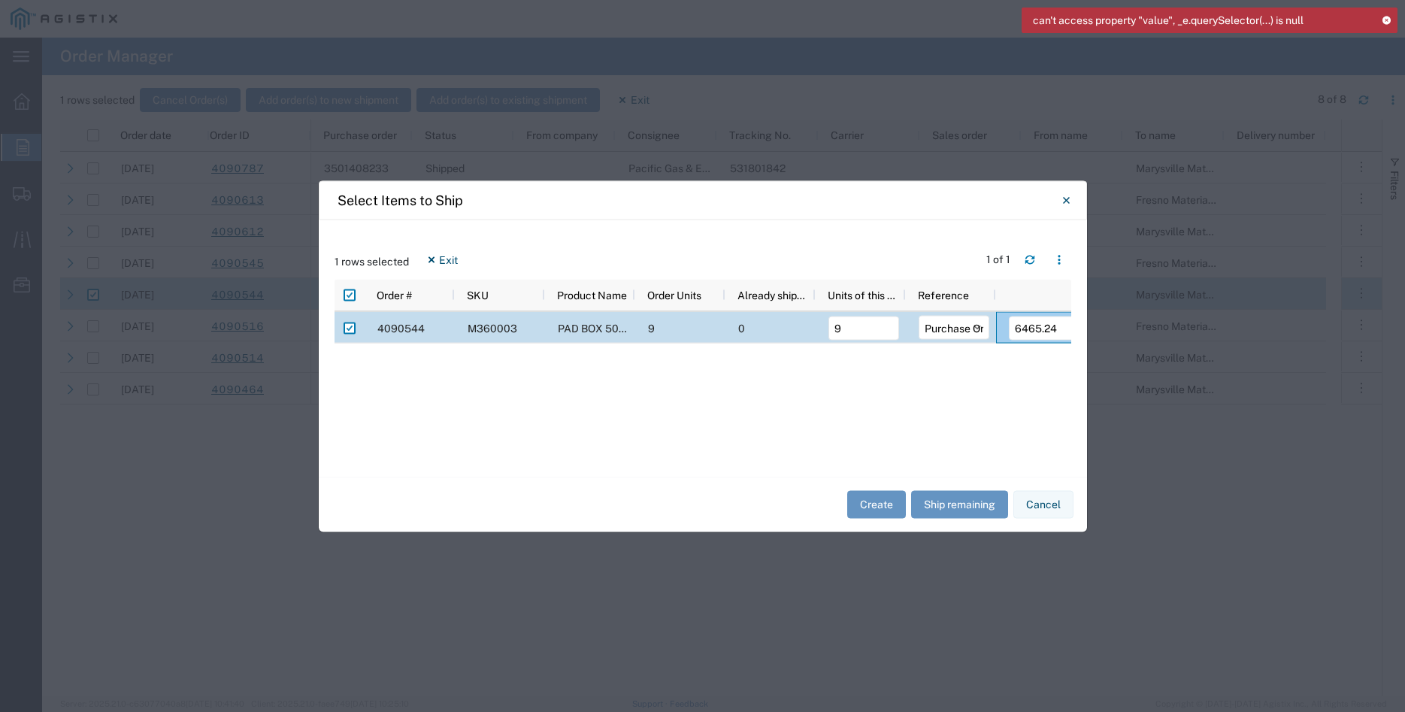
click at [1388, 19] on icon at bounding box center [1386, 20] width 11 height 8
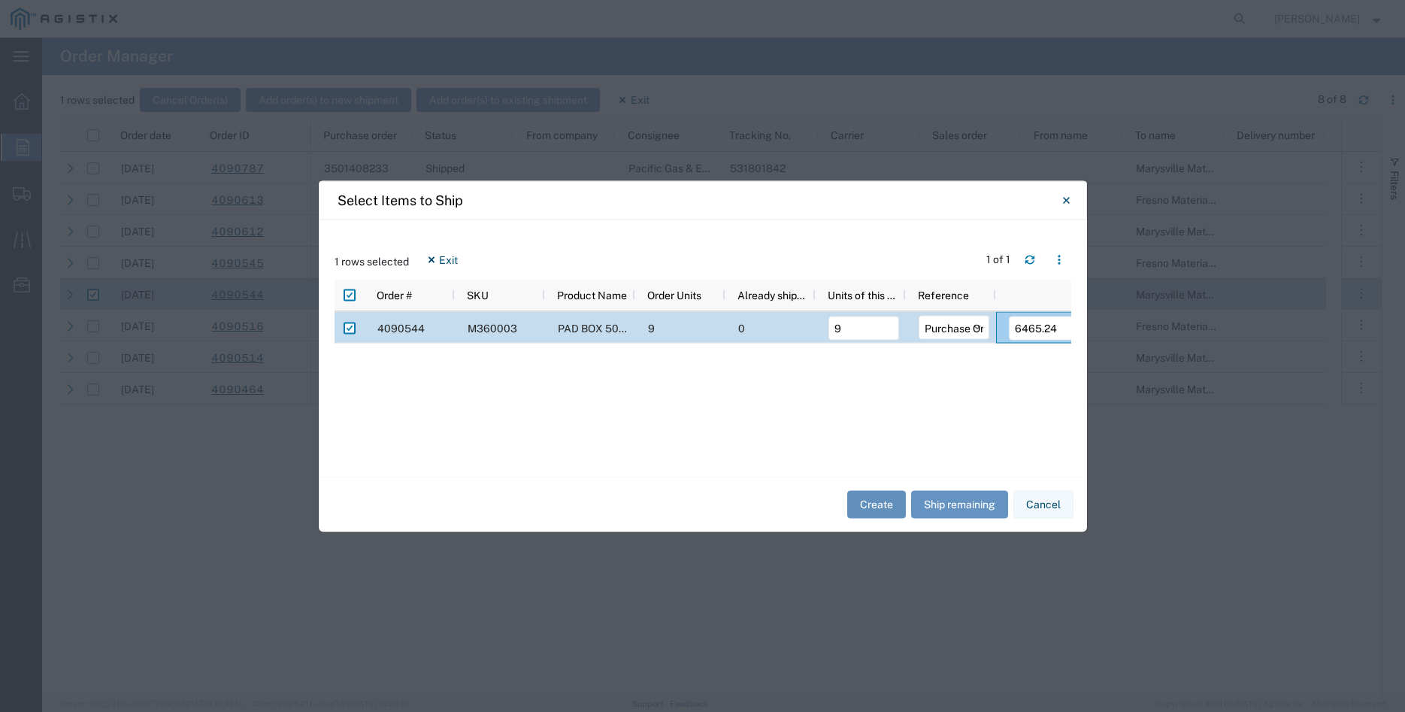
click at [888, 509] on button "Create" at bounding box center [876, 505] width 59 height 28
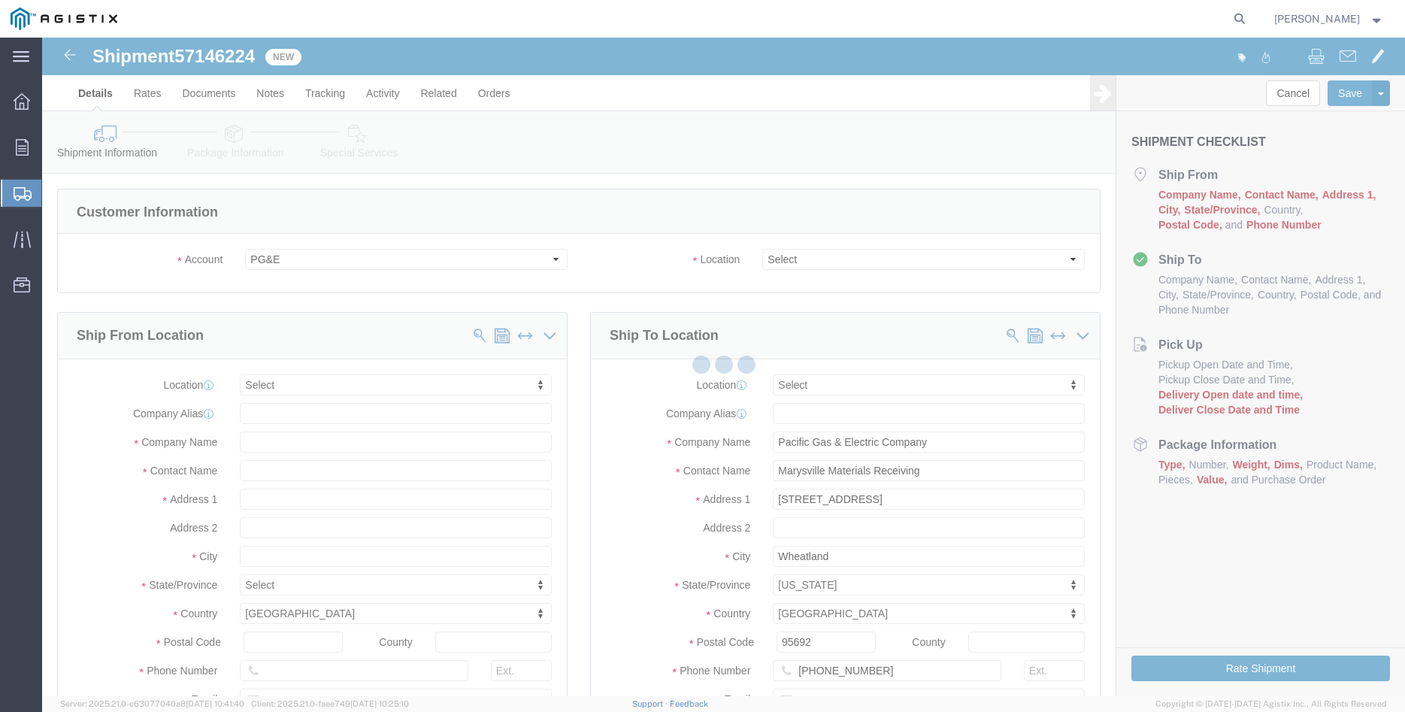
select select
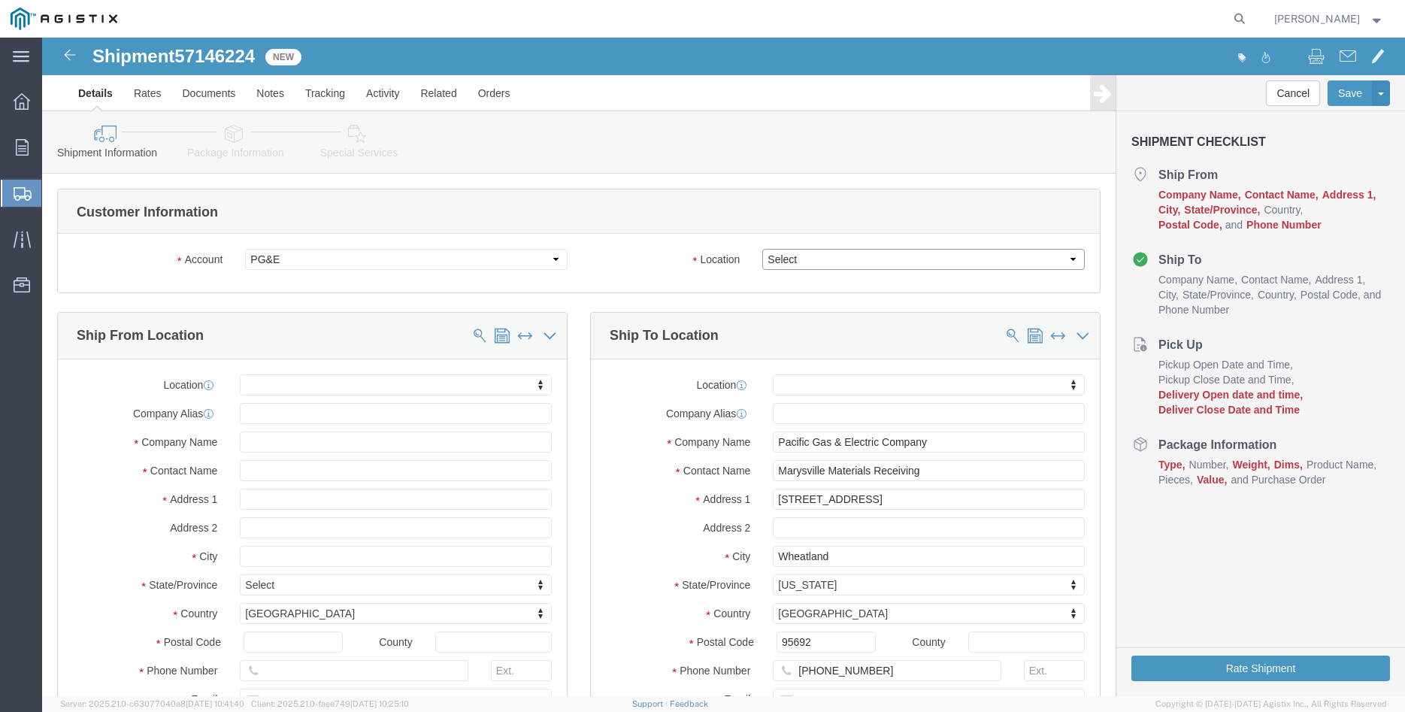
click select "Select All Others [GEOGRAPHIC_DATA] [GEOGRAPHIC_DATA] [GEOGRAPHIC_DATA] [GEOGRA…"
select select "19996"
click option "Wheatland [GEOGRAPHIC_DATA]"
click body "Shipment 57146224 New Details Rates Documents Notes Tracking Activity Related O…"
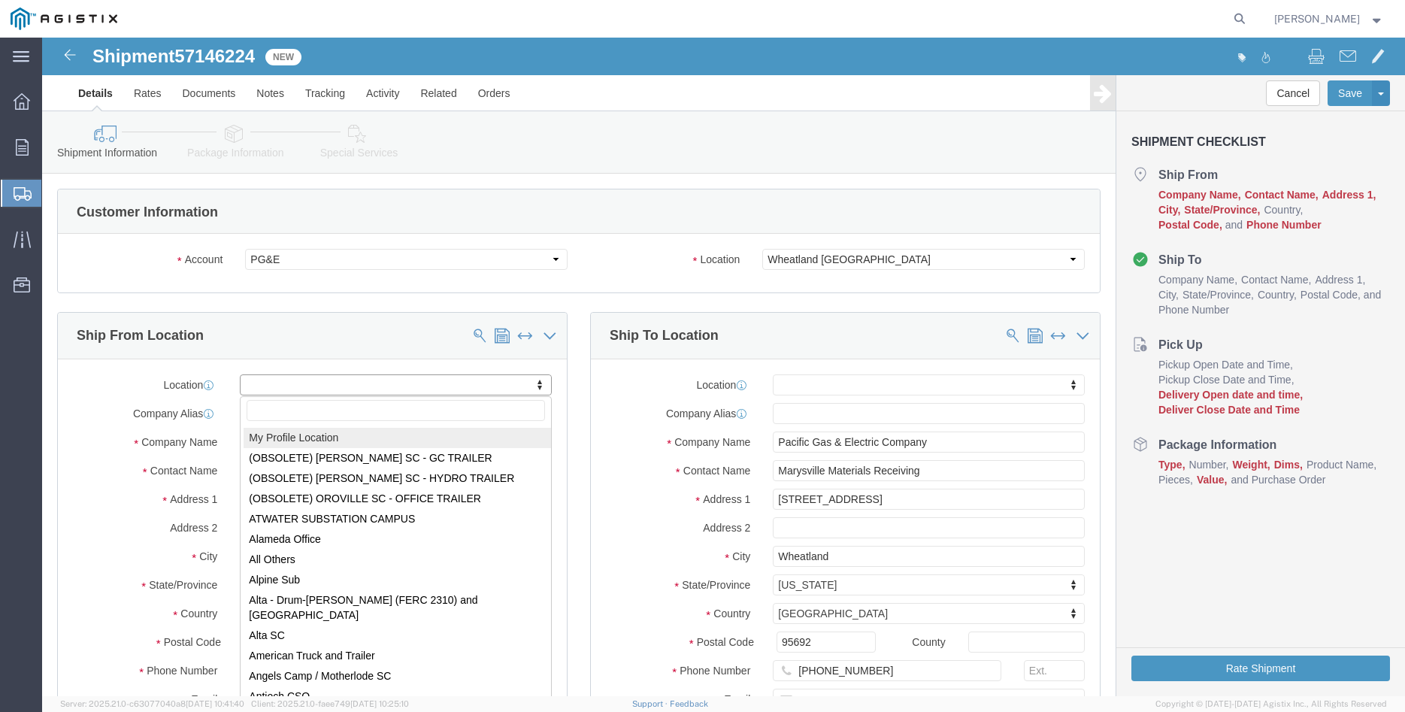
select select "MYPROFILE"
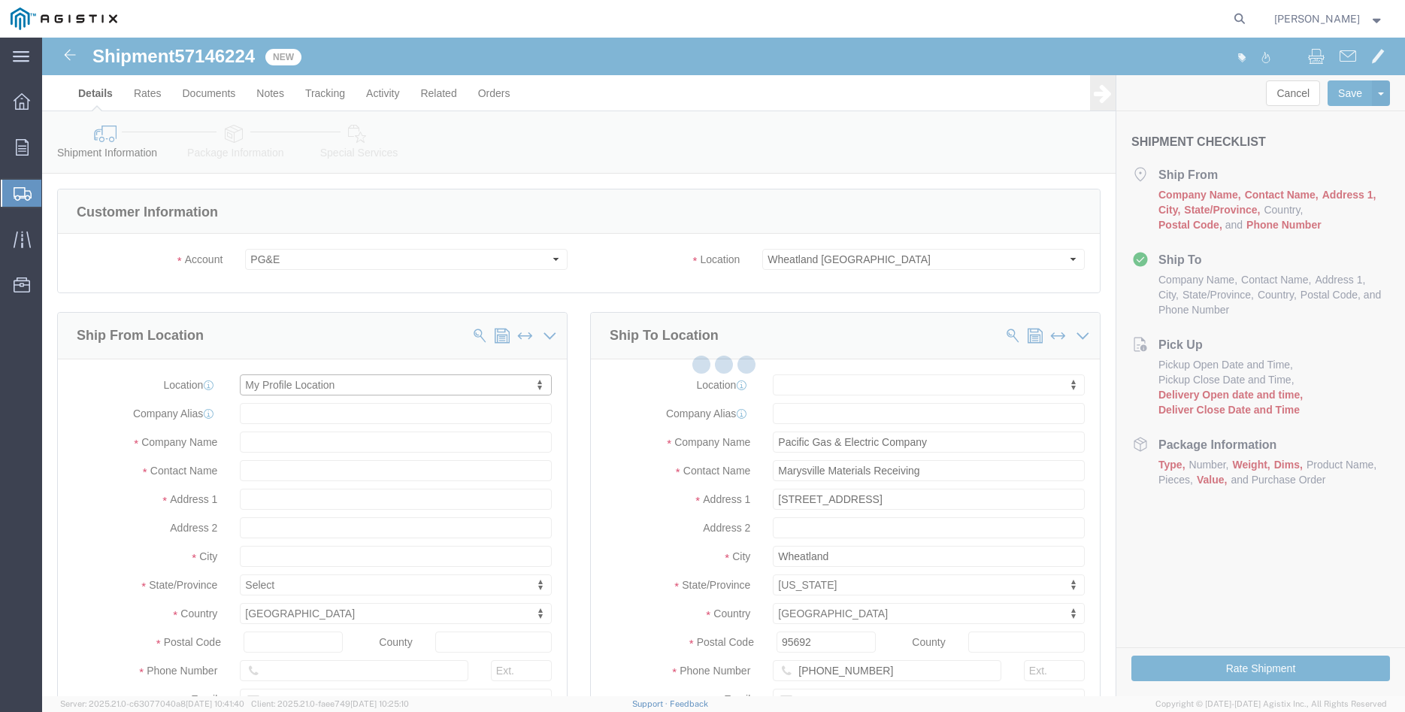
type input "305 [PERSON_NAME] DANCER DR"
type input "95377"
type input "[PHONE_NUMBER]"
type input "[PERSON_NAME][EMAIL_ADDRESS][DOMAIN_NAME]"
checkbox input "true"
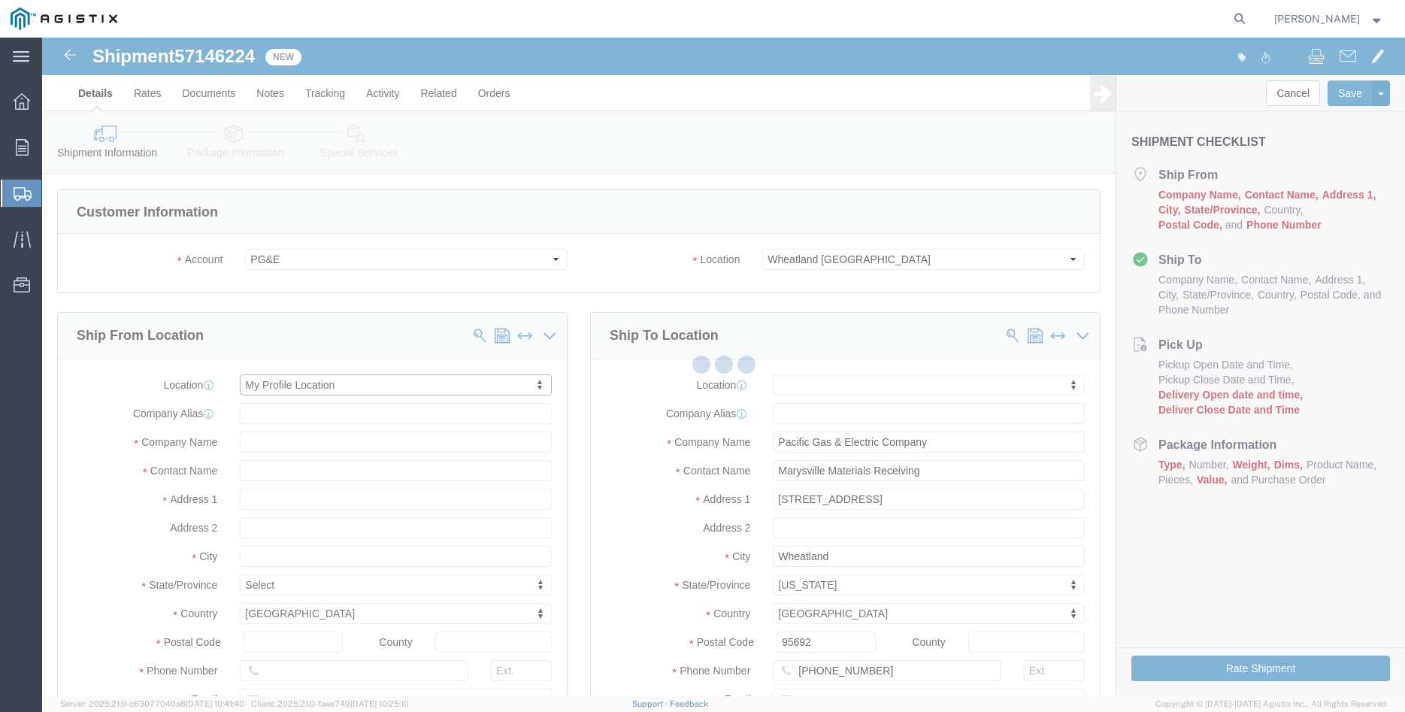
type input "[PERSON_NAME] Iron Works Inc"
type input "[PERSON_NAME]"
select select "CA"
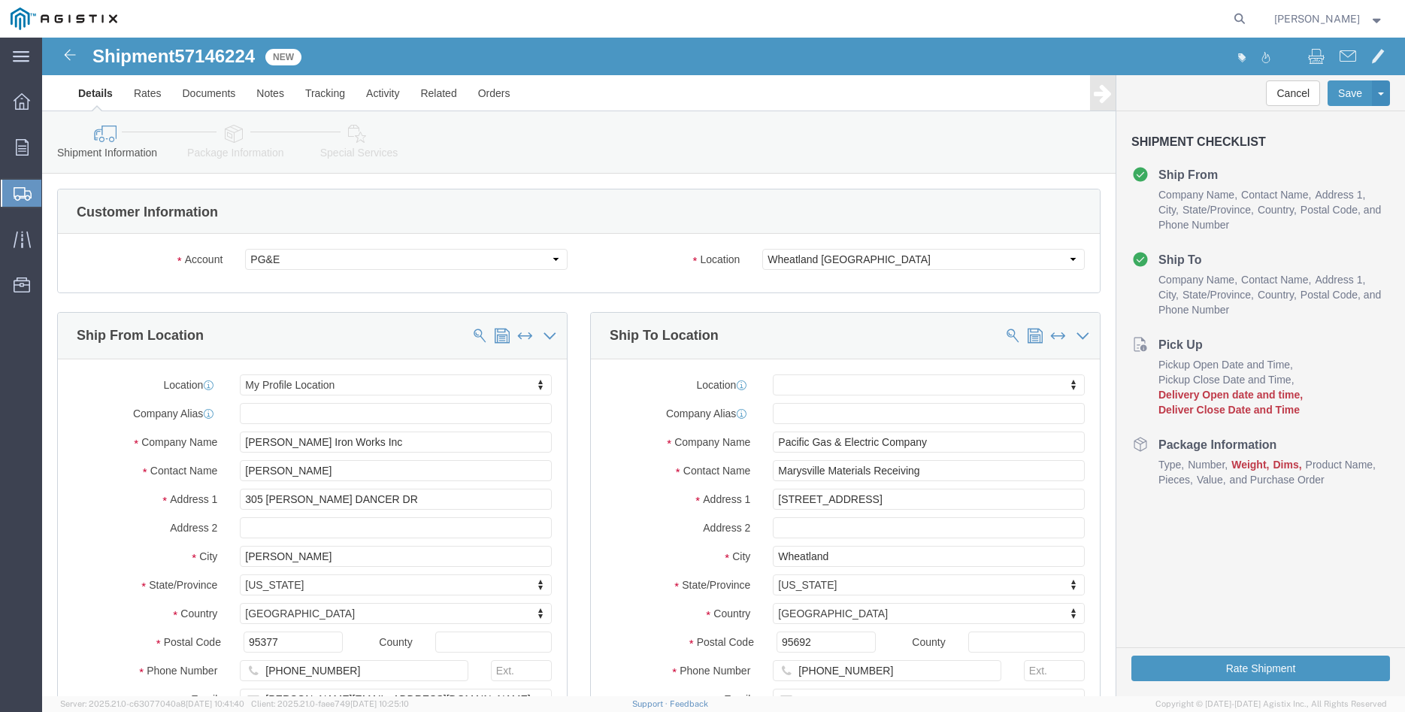
click div "Ship From Location Location My Profile Location My Profile Location (OBSOLETE) …"
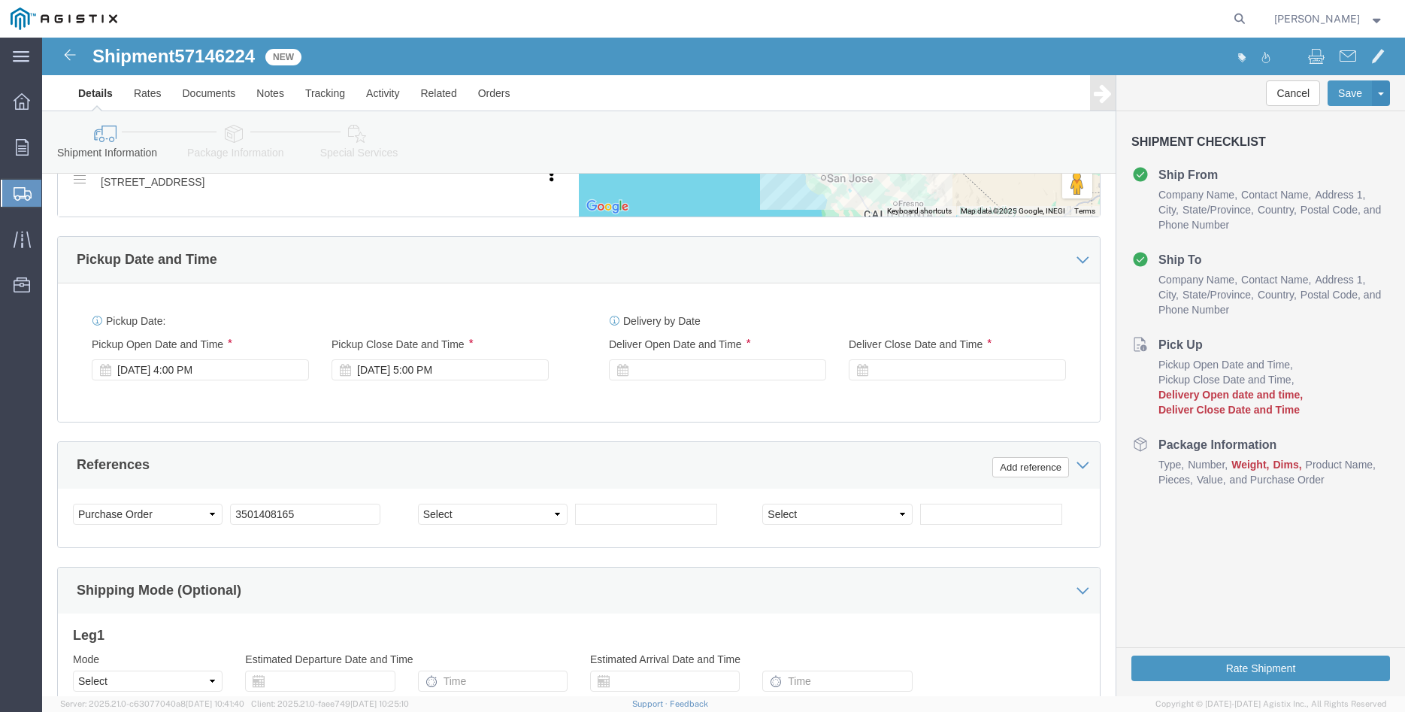
scroll to position [843, 0]
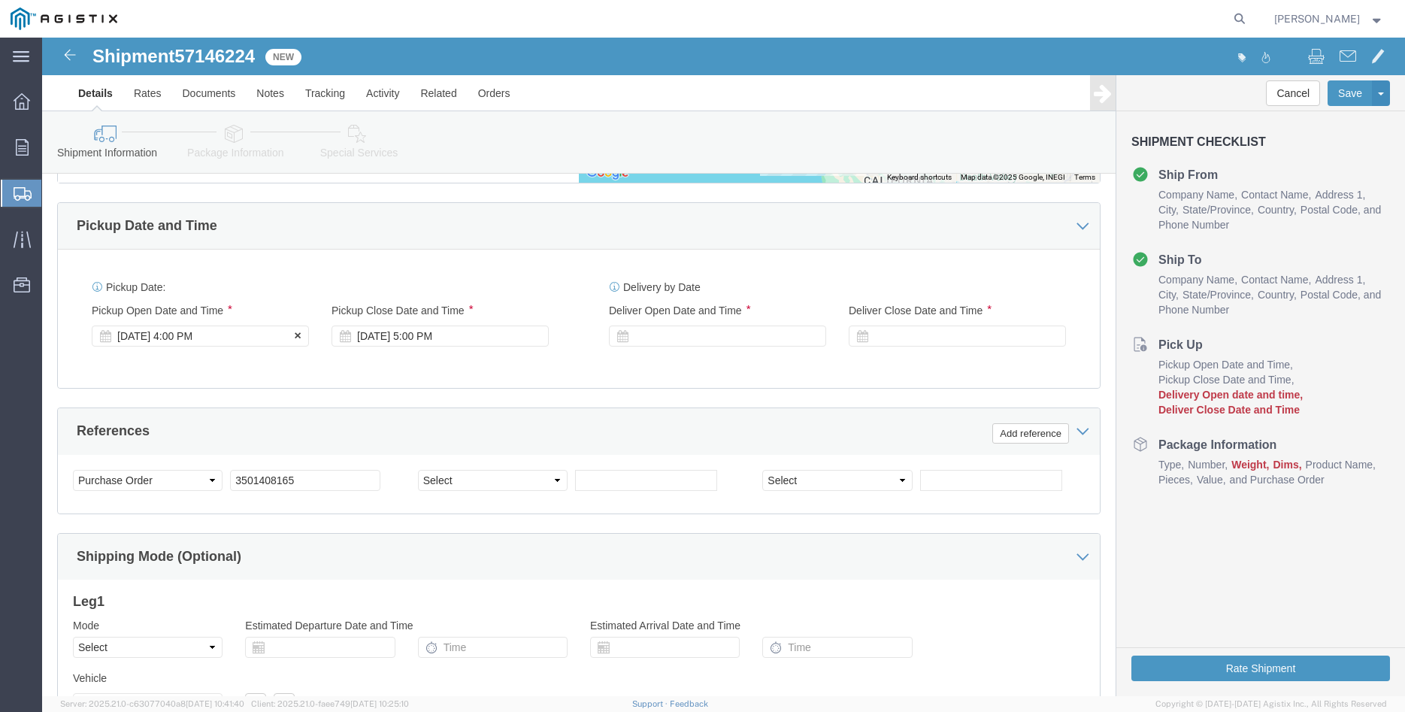
click div "[DATE] 4:00 PM"
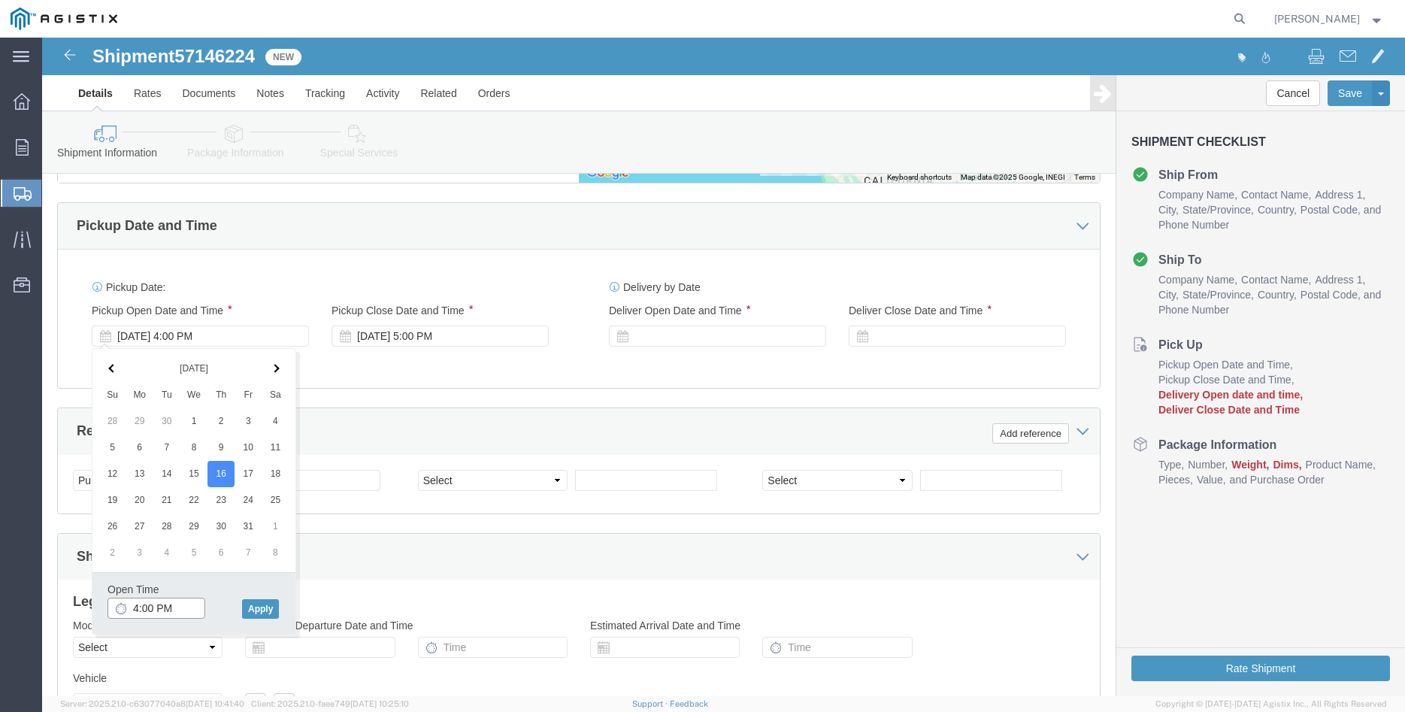
click input "4:00 PM"
type input "8:00 AM"
click button "Apply"
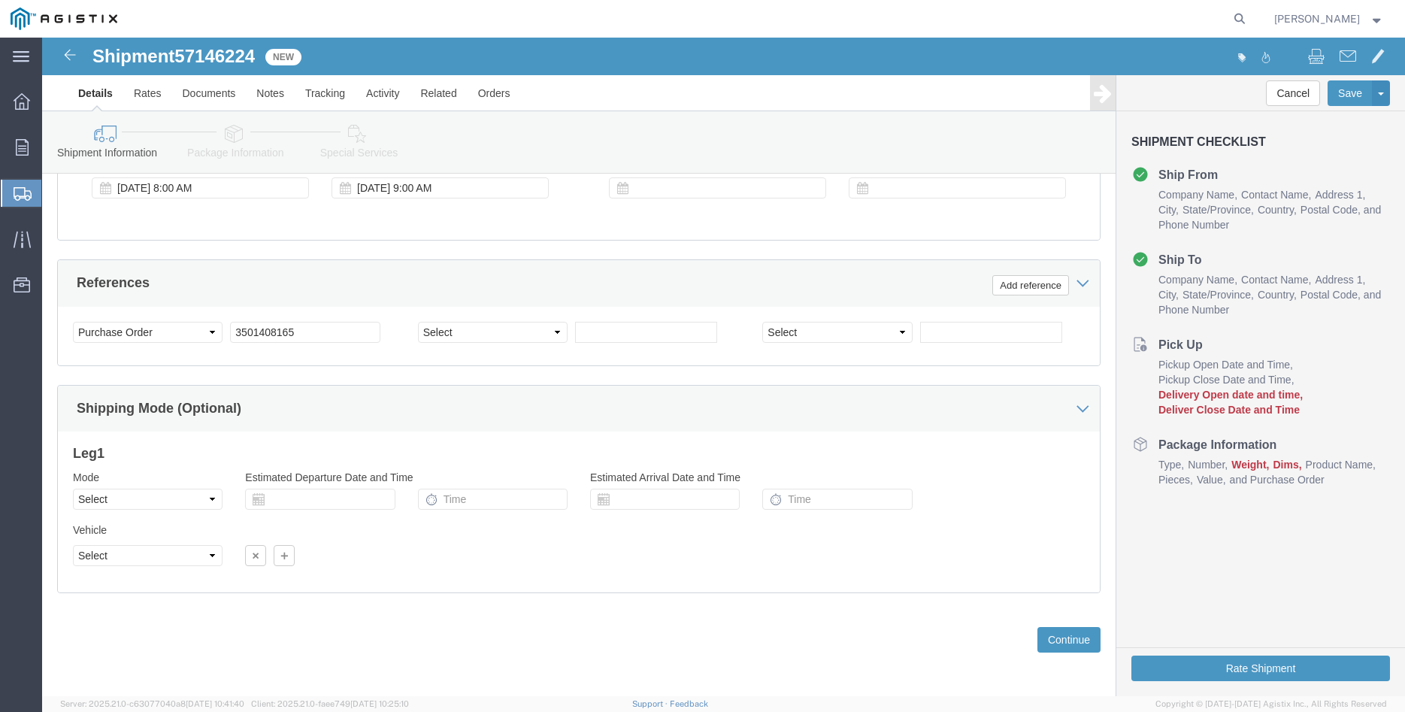
scroll to position [993, 0]
click div "[DATE] 9:00 AM"
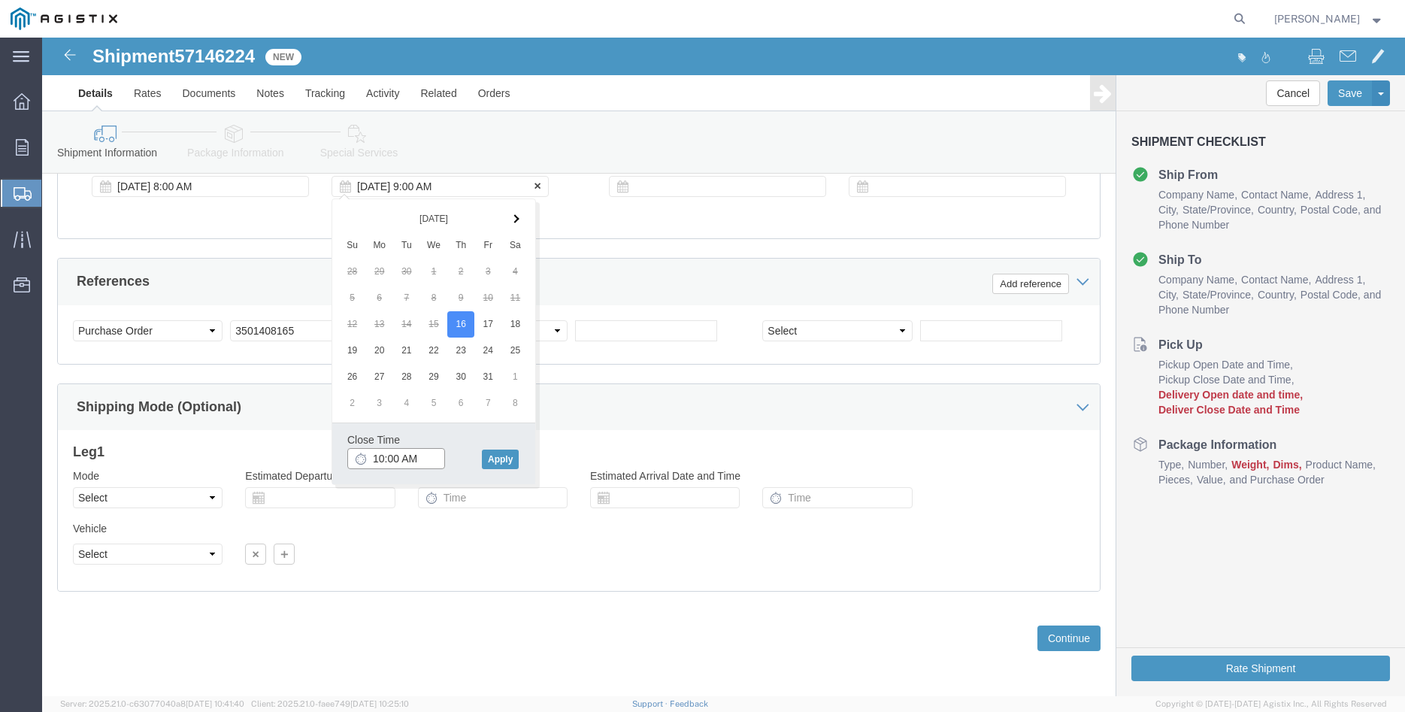
type input "10:00 AM"
click button "Apply"
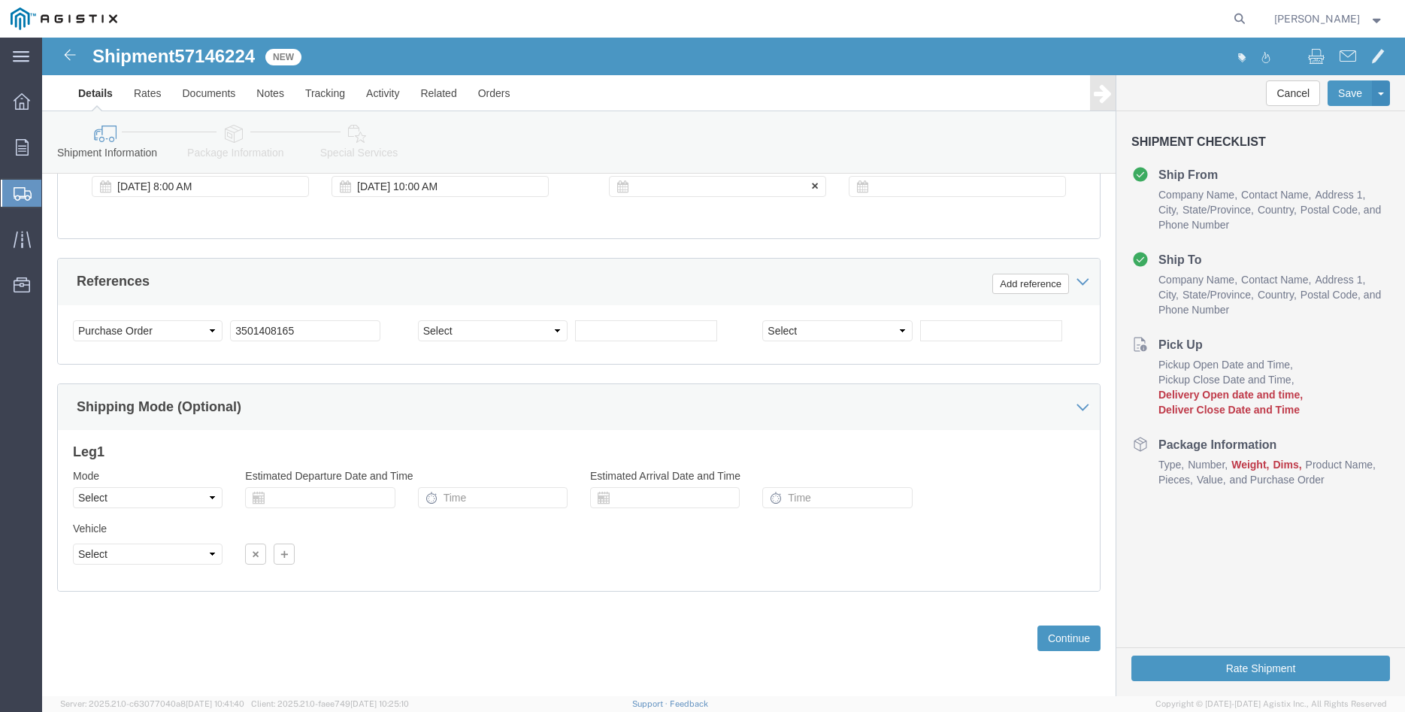
click div
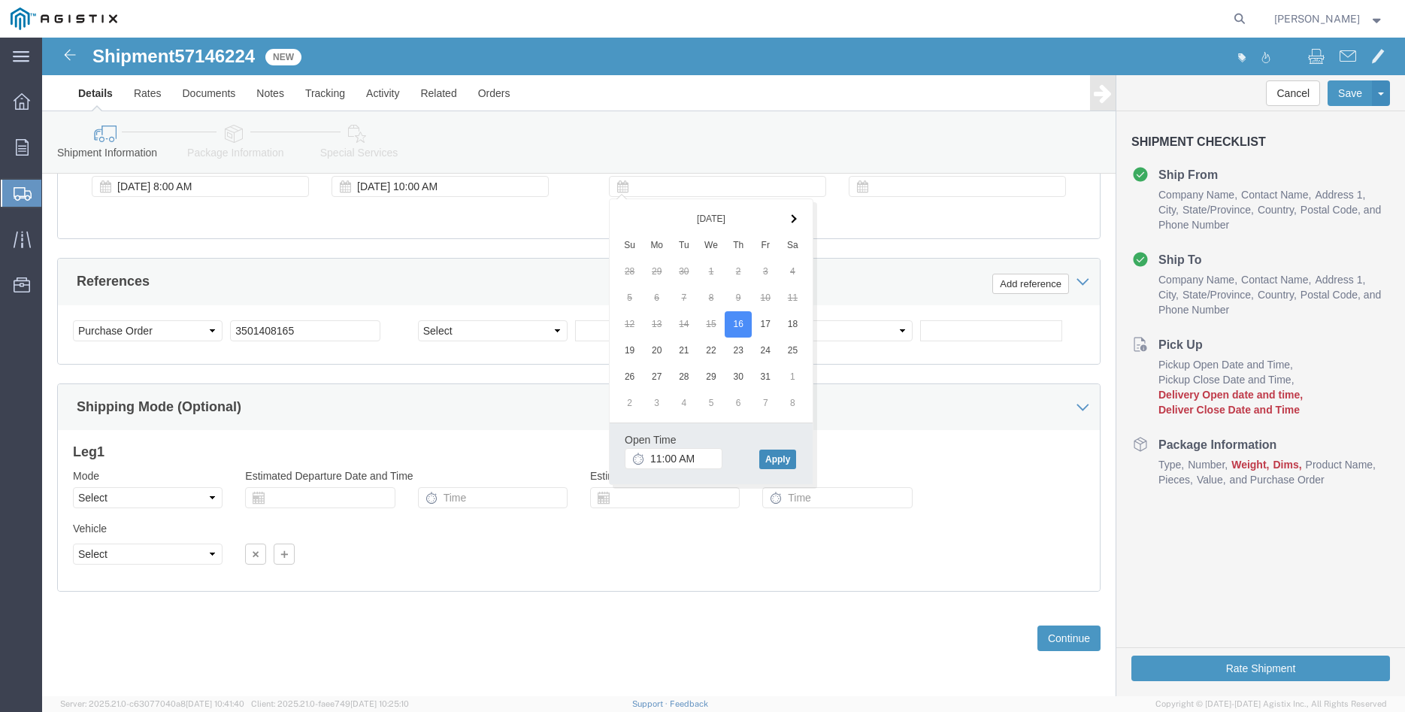
click button "Apply"
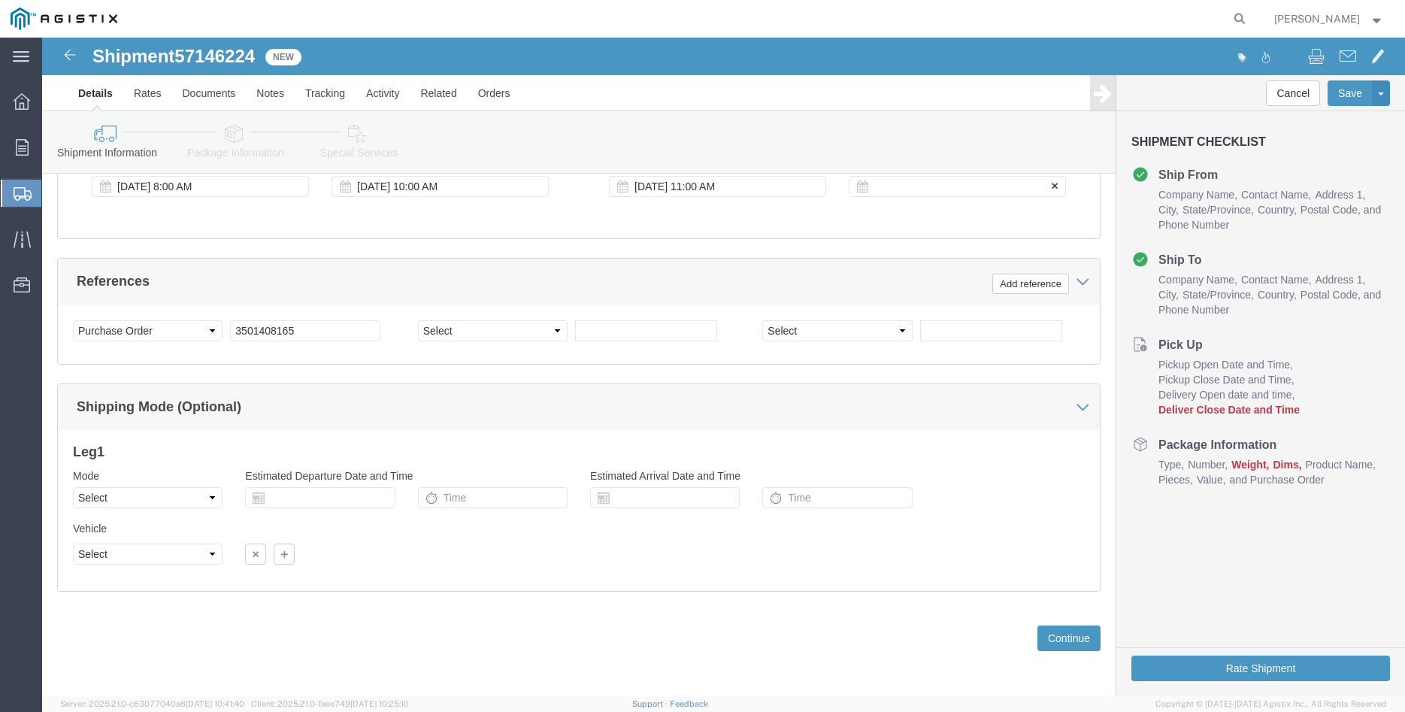
click div
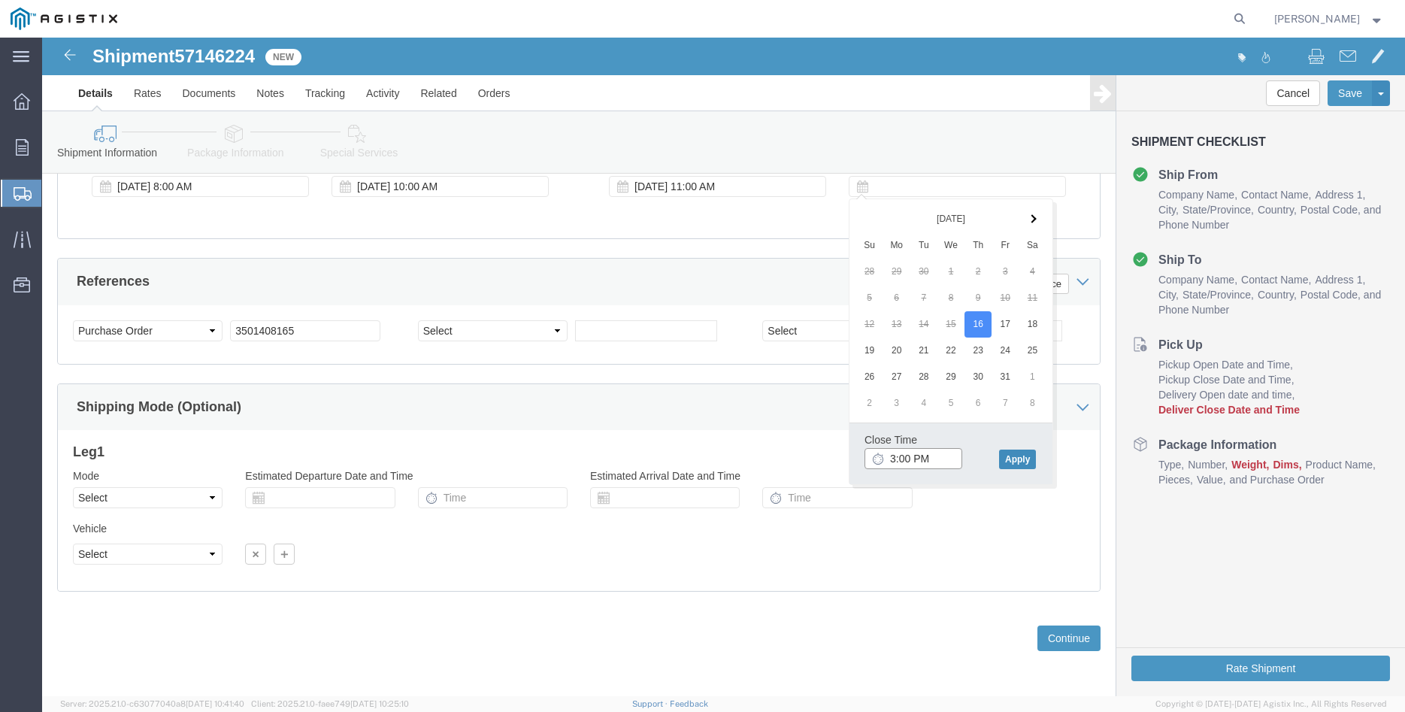
type input "3:00 PM"
click button "Apply"
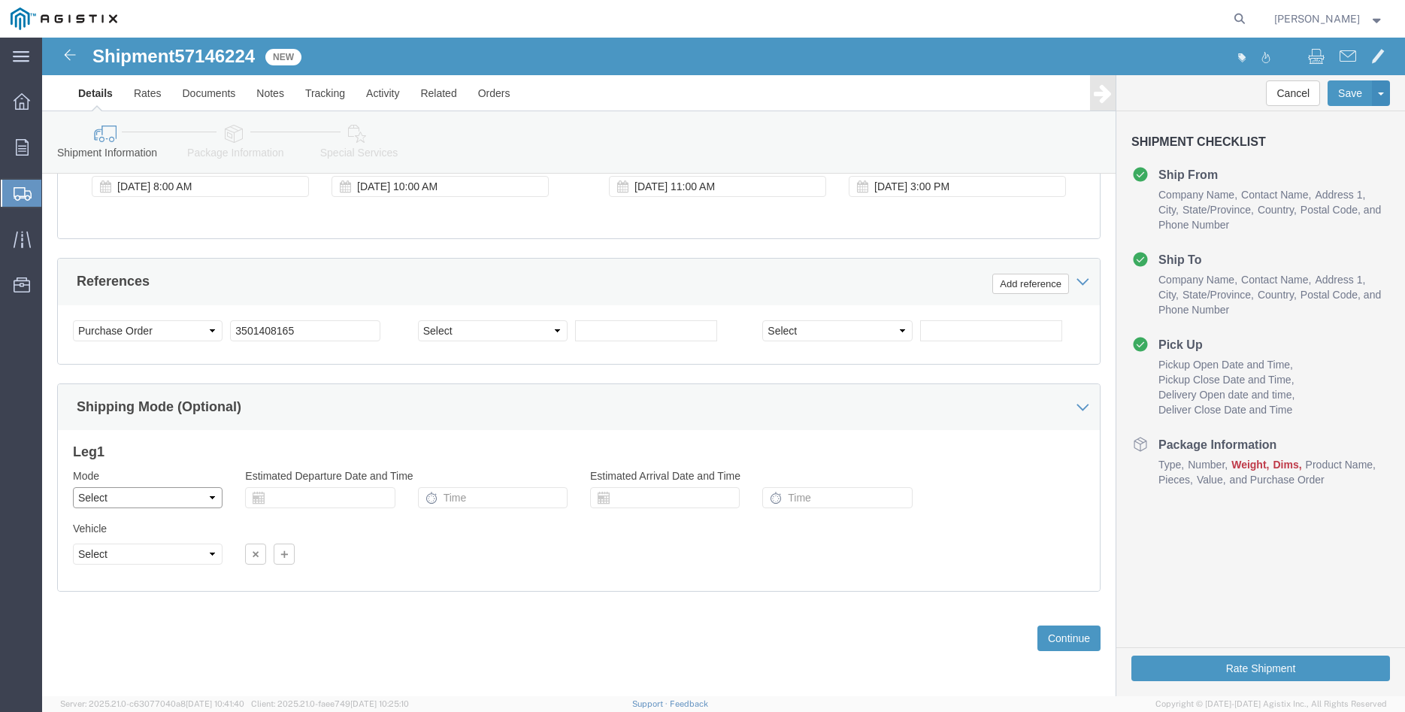
click select "Select Air Less than Truckload Multi-Leg Ocean Freight Rail Small Parcel Truckl…"
select select "TL"
click option "Truckload"
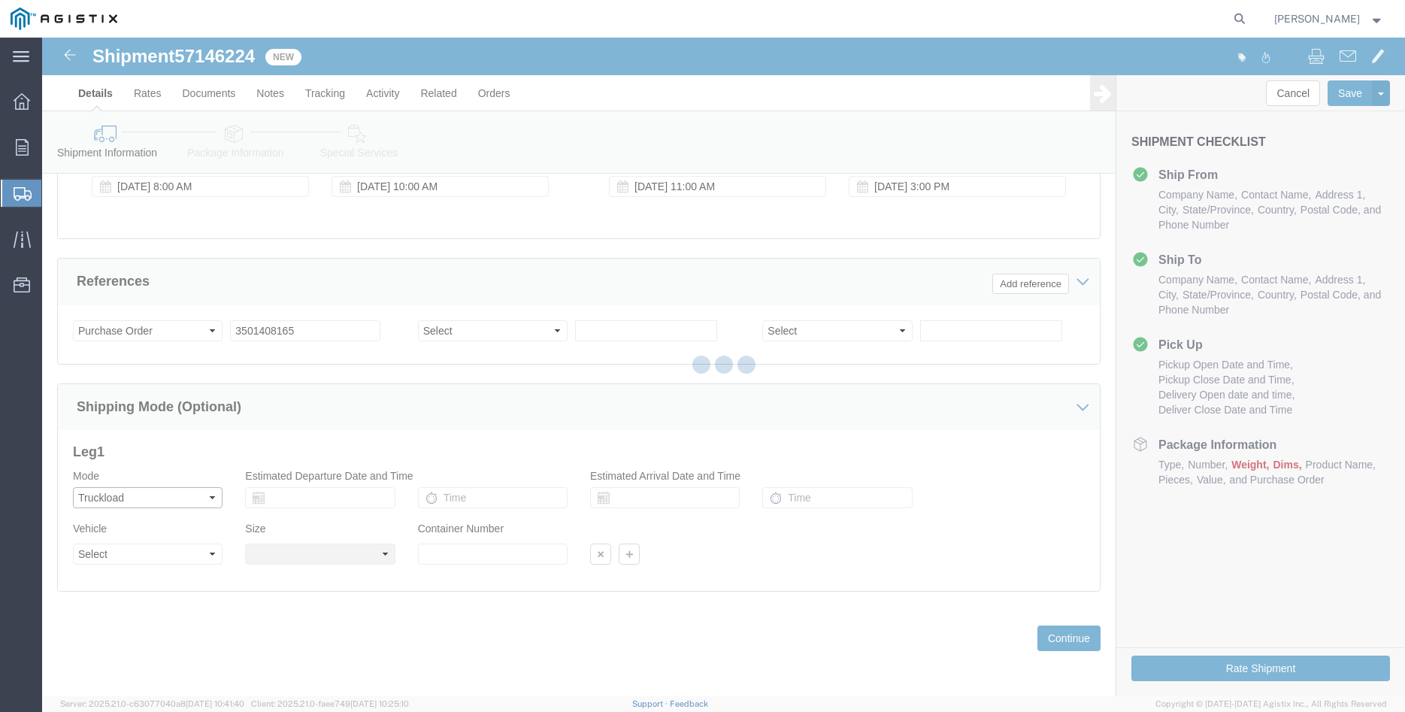
select select
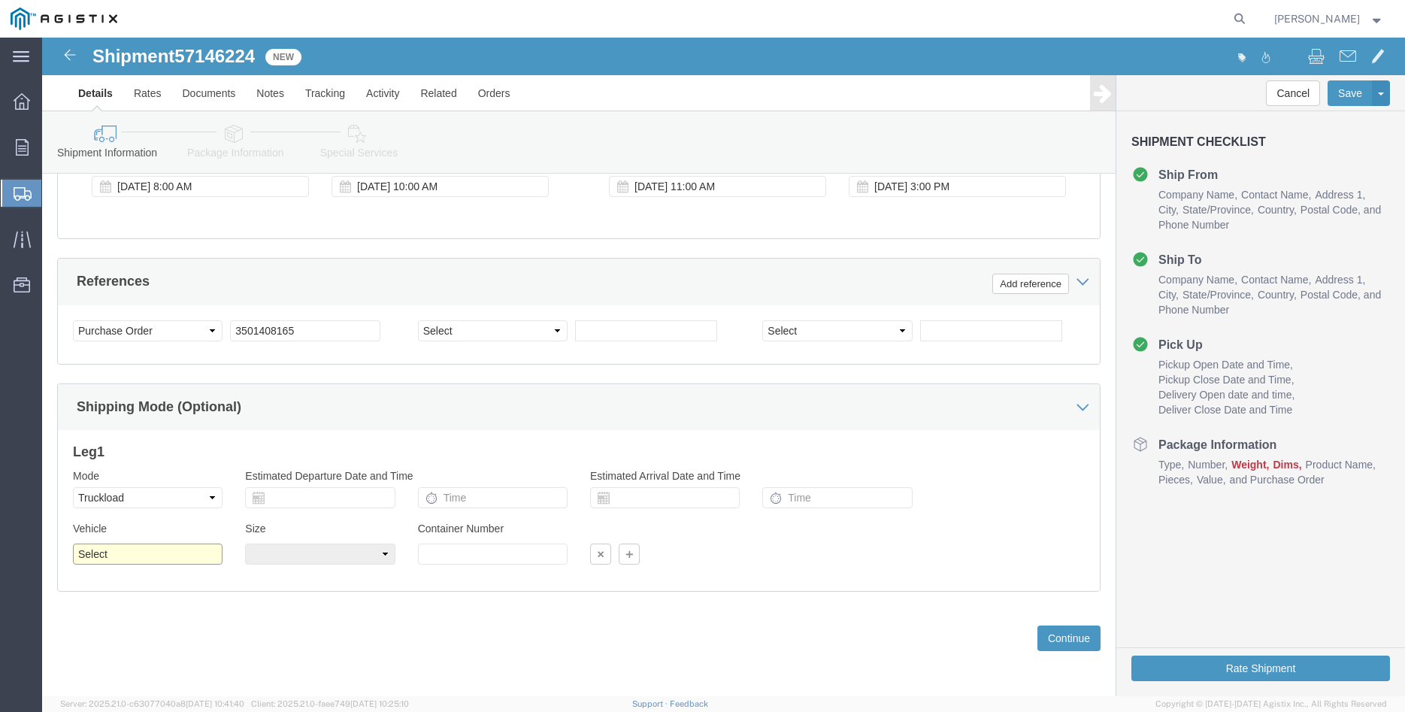
click select "Select 1-Ton (PSS) 10 Wheel 10 Yard Dump Truck 20 Yard Dump Truck Bobtail Botto…"
select select "FLBD"
click option "Flat Bed"
click select "Select 35 Feet 20 Feet 28 Feet 53 Feet 40 Feet 48 Feet"
select select "20FT"
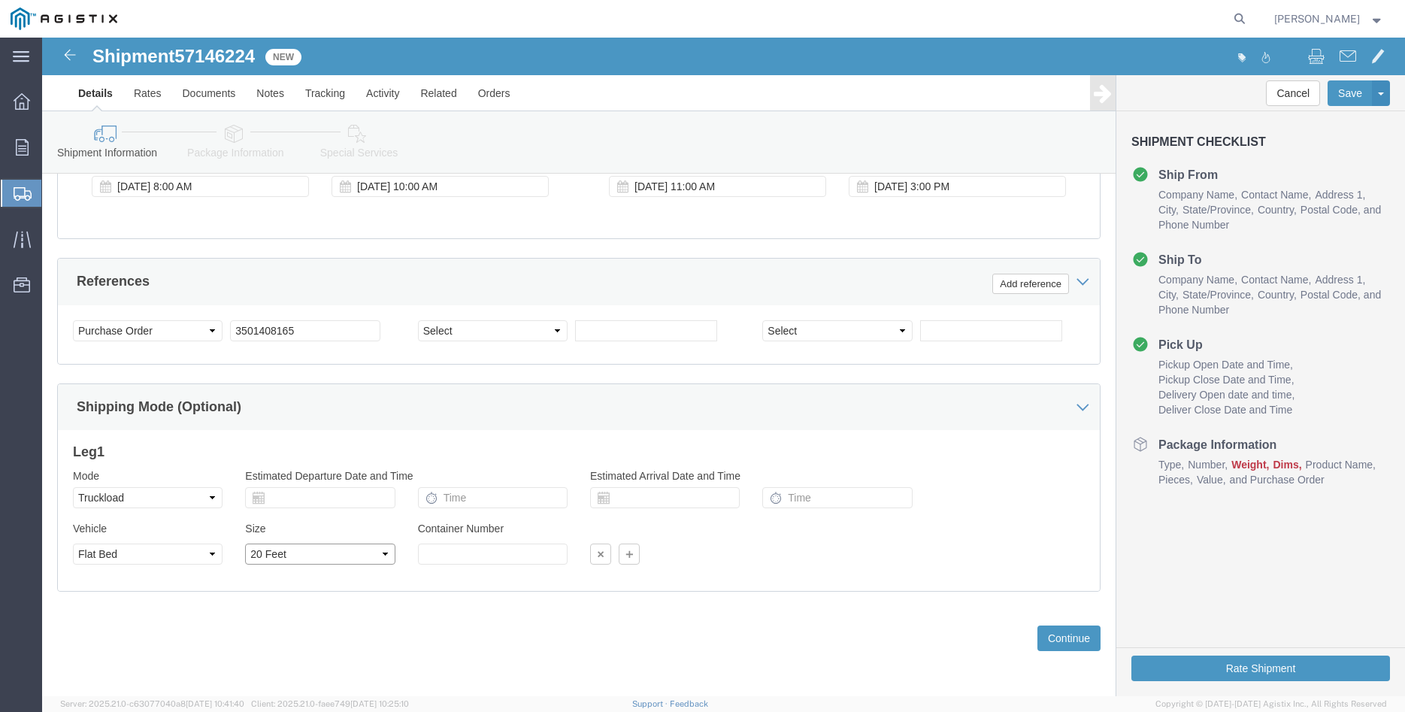
click option "20 Feet"
click div "Previous Continue"
click button "Continue"
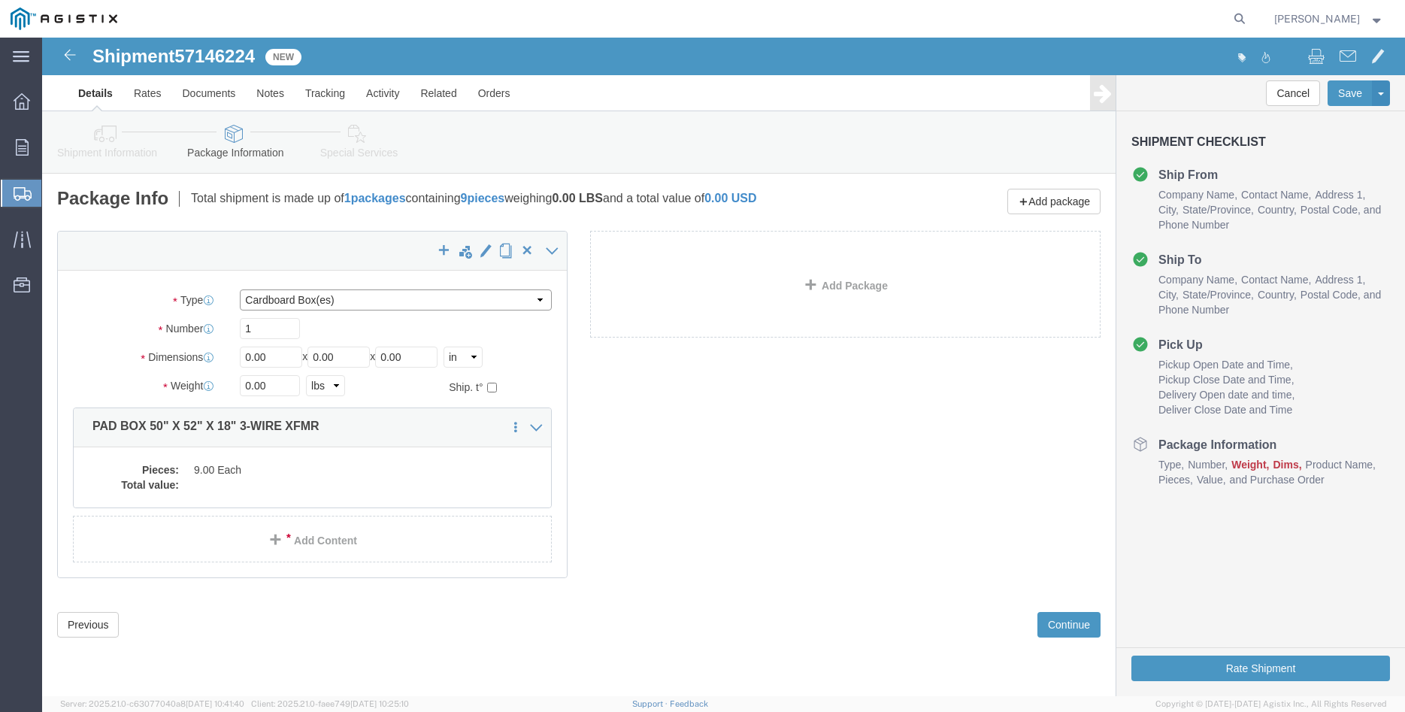
click select "Select Bulk Bundle(s) Cardboard Box(es) Carton(s) Crate(s) Drum(s) (Fiberboard)…"
select select "PONS"
click option "Pallet(s) Oversized (Not Stackable)"
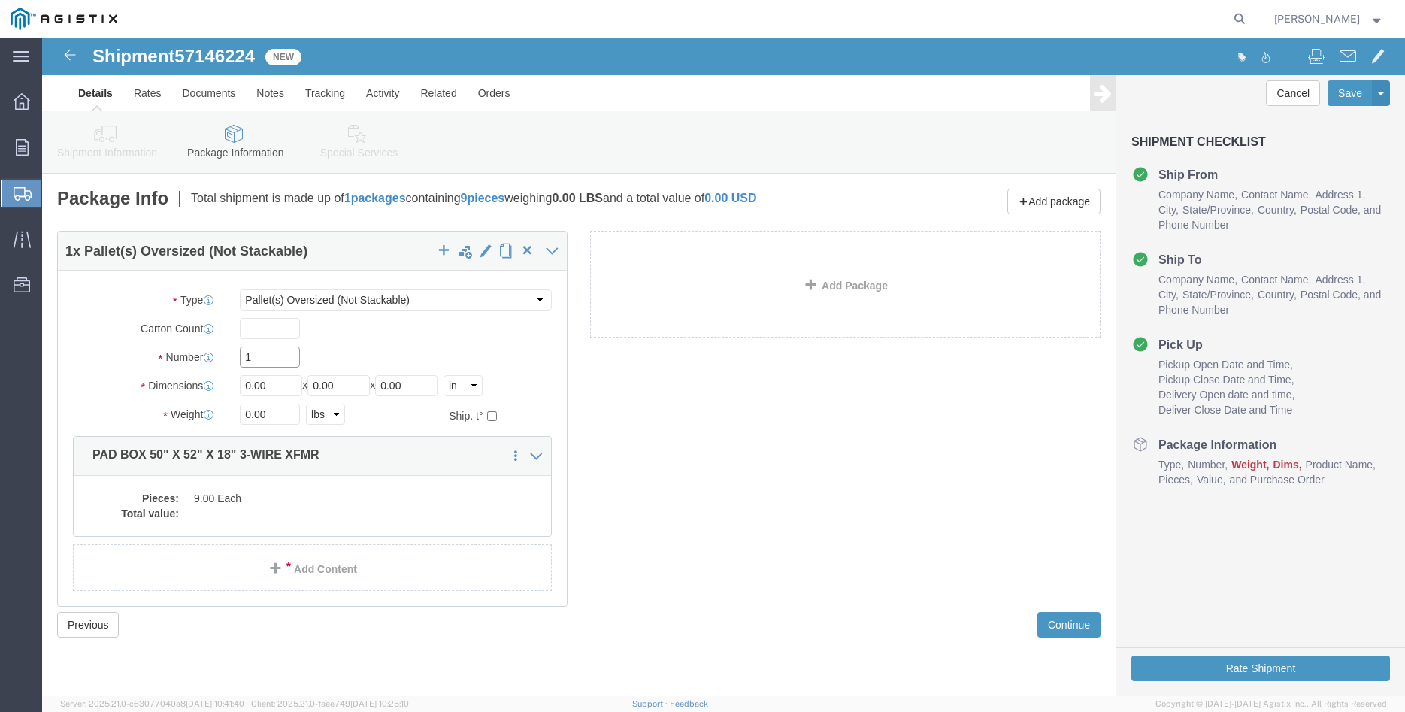
click input "1"
type input "3"
type input "64"
type input "66"
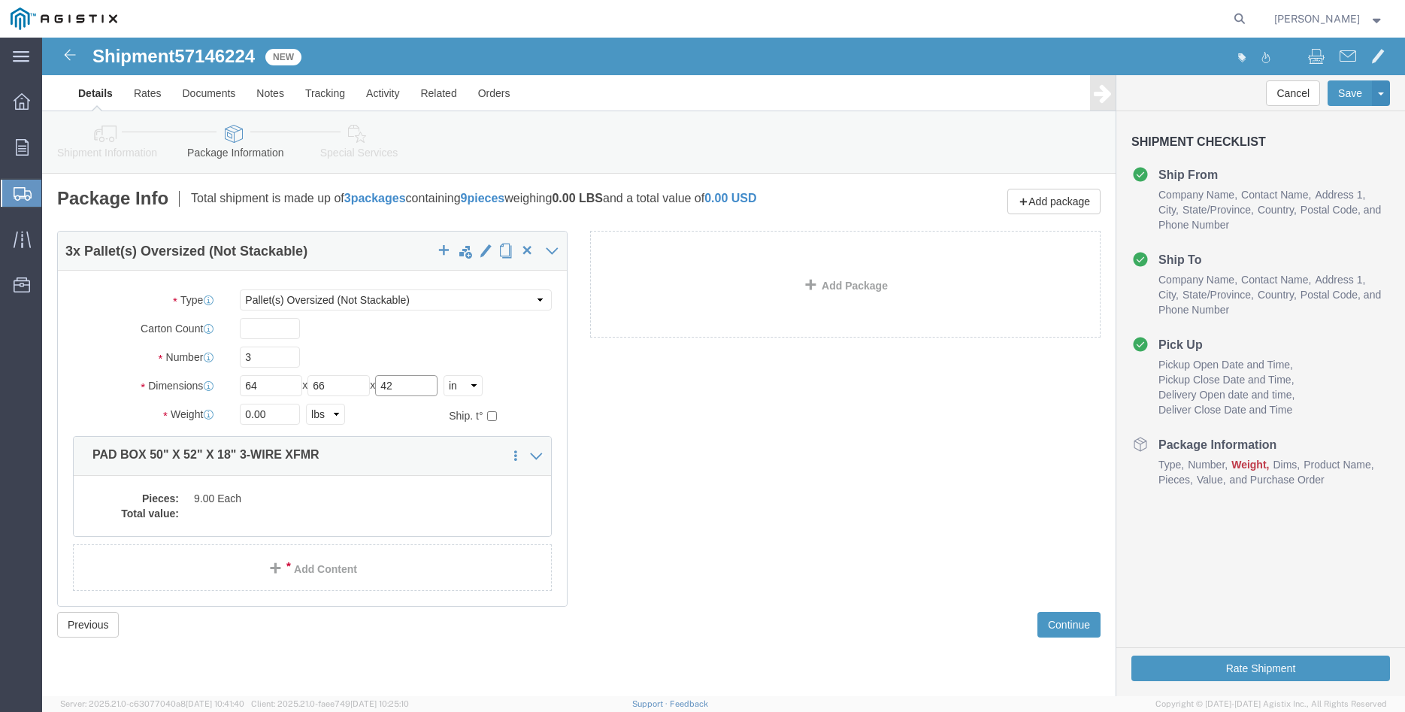
type input "42"
type input "5100"
click div "Package Type Select Bulk Bundle(s) Cardboard Box(es) Carton(s) Crate(s) Drum(s)…"
click dd "9.00 Each"
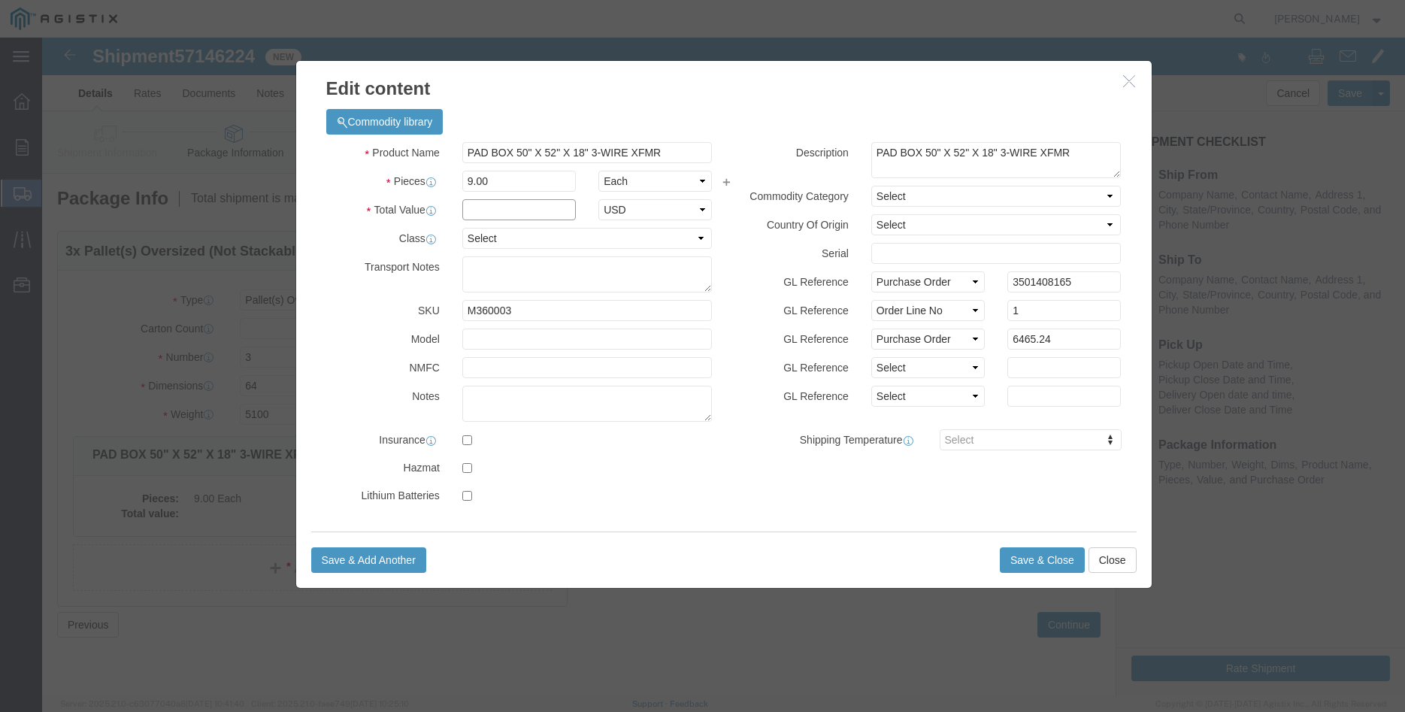
click input "text"
type input "6465.24"
click select "Select 50 55 60 65 70 85 92.5 100 125 175 250 300 400"
select select "100"
click option "100"
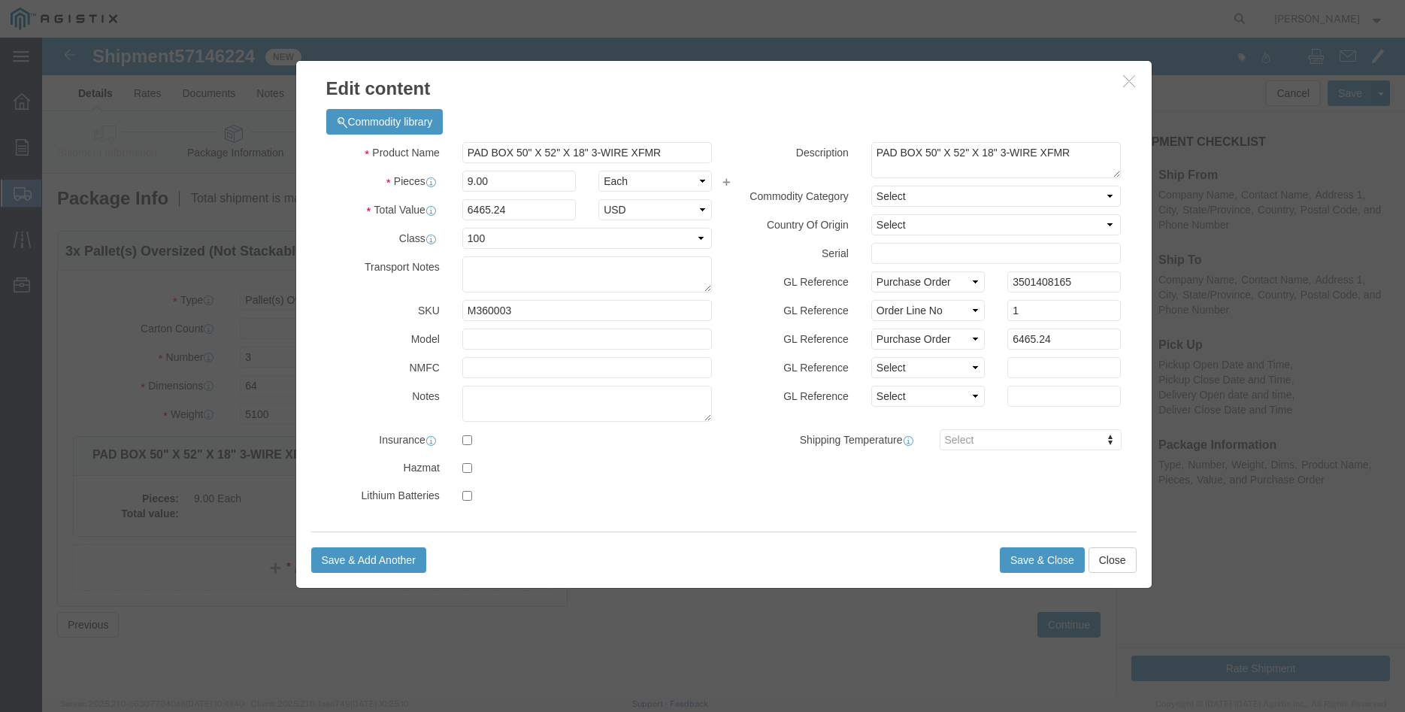
click div "GL Reference Select Account Type Activity ID Airline Appointment Number ASN Bat…"
click button "Save & Close"
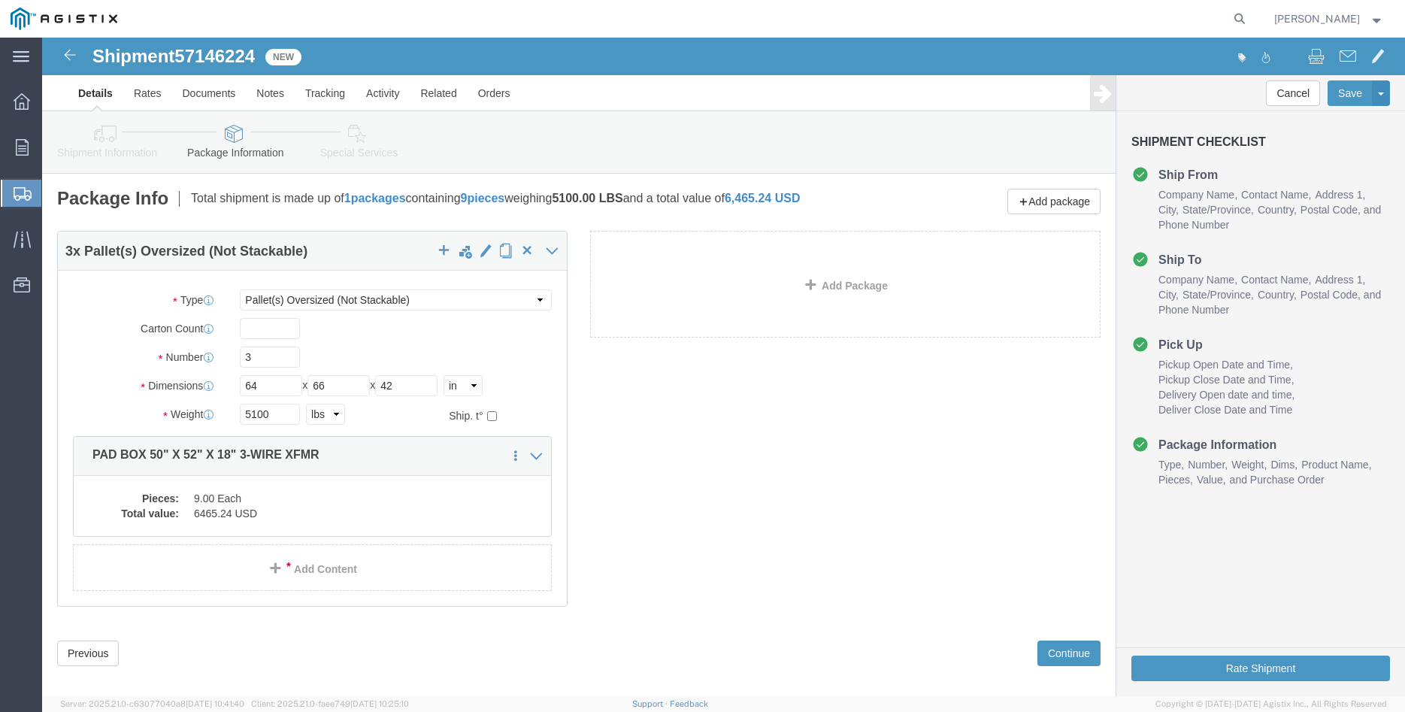
scroll to position [16, 0]
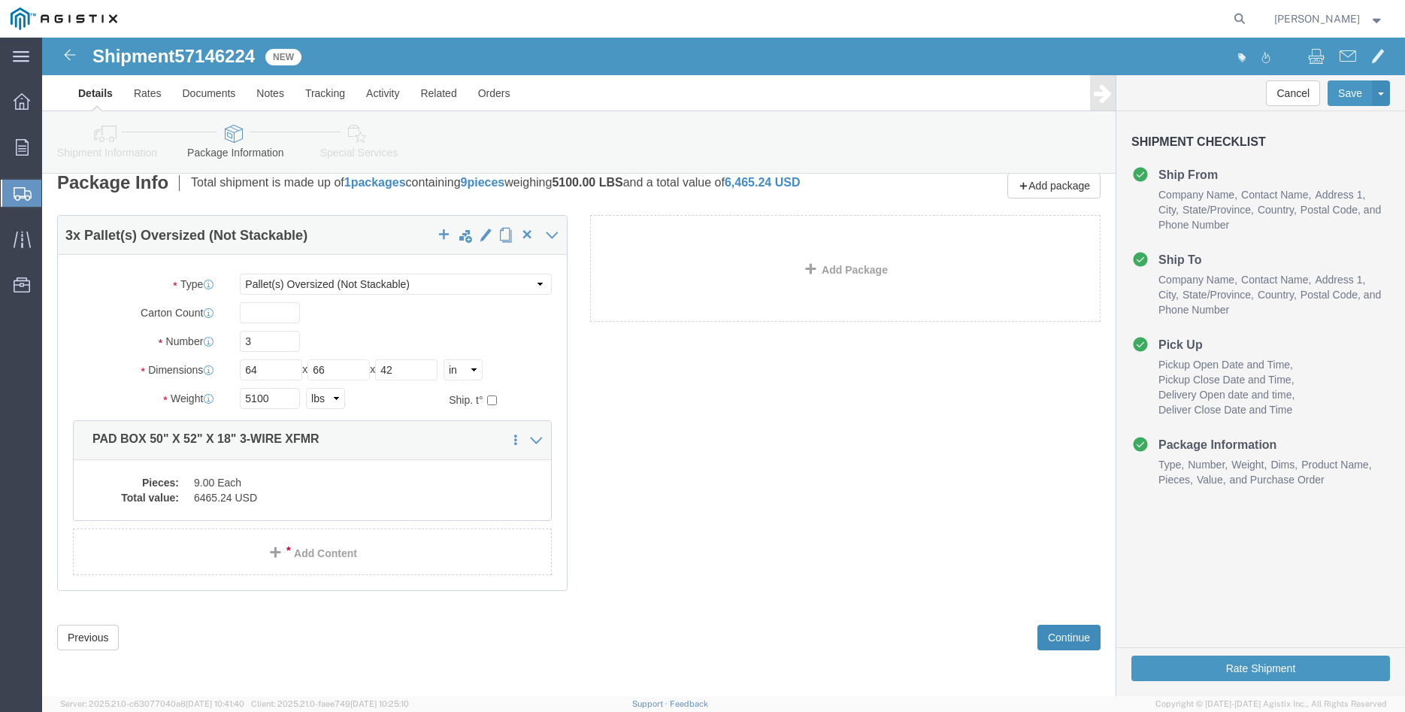
click button "Continue"
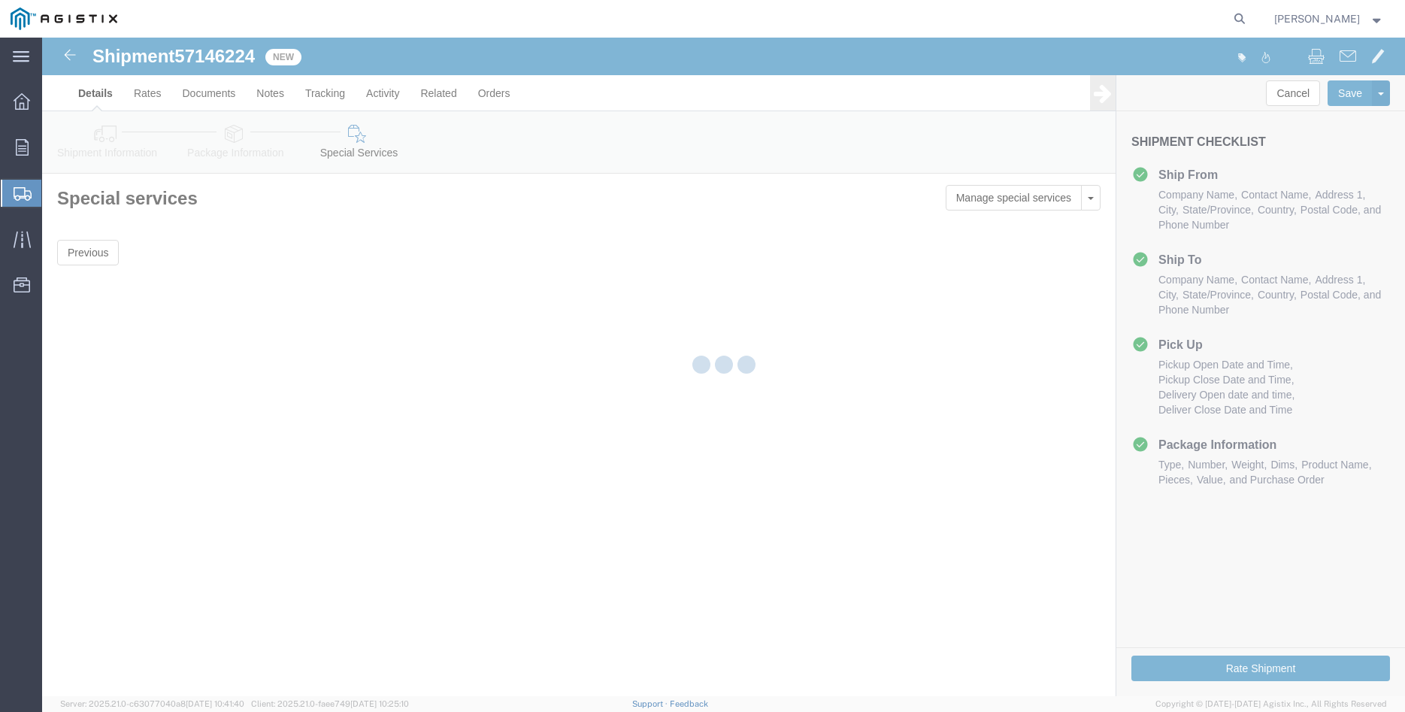
scroll to position [0, 0]
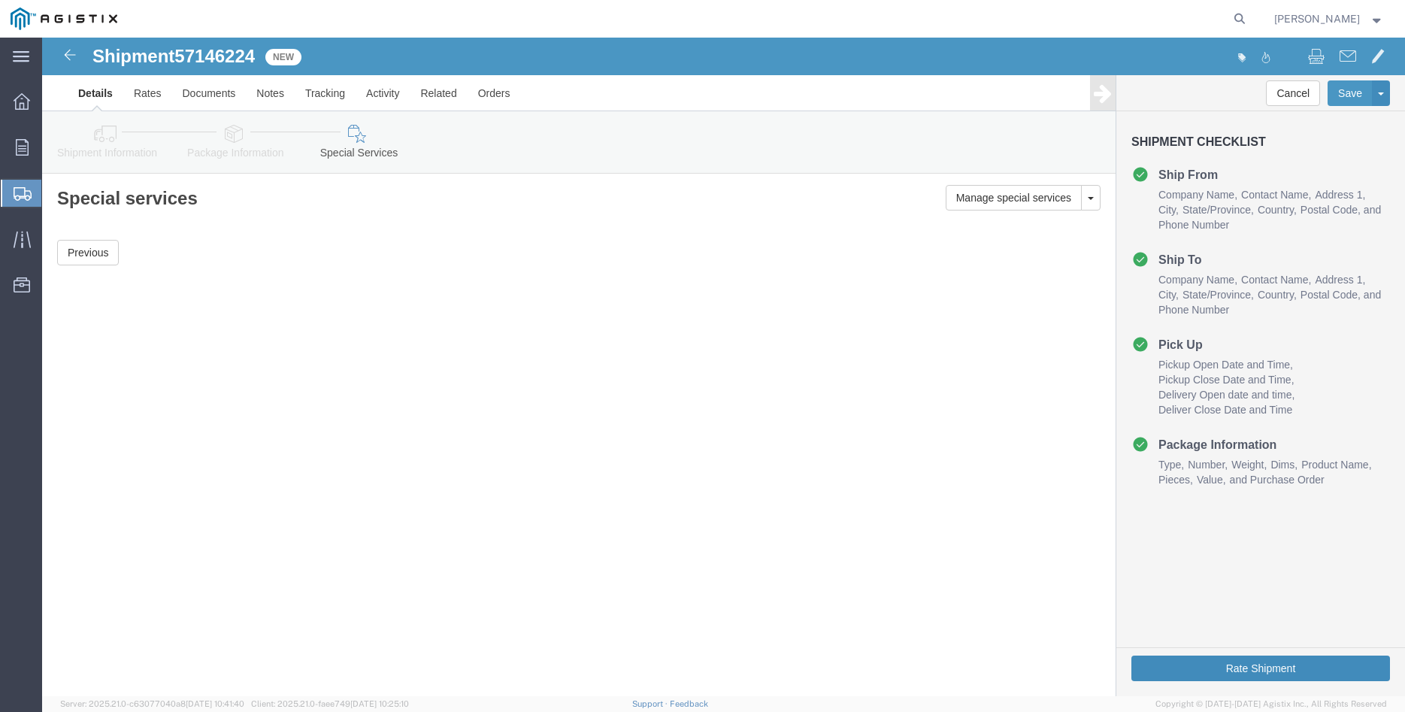
click button "Rate Shipment"
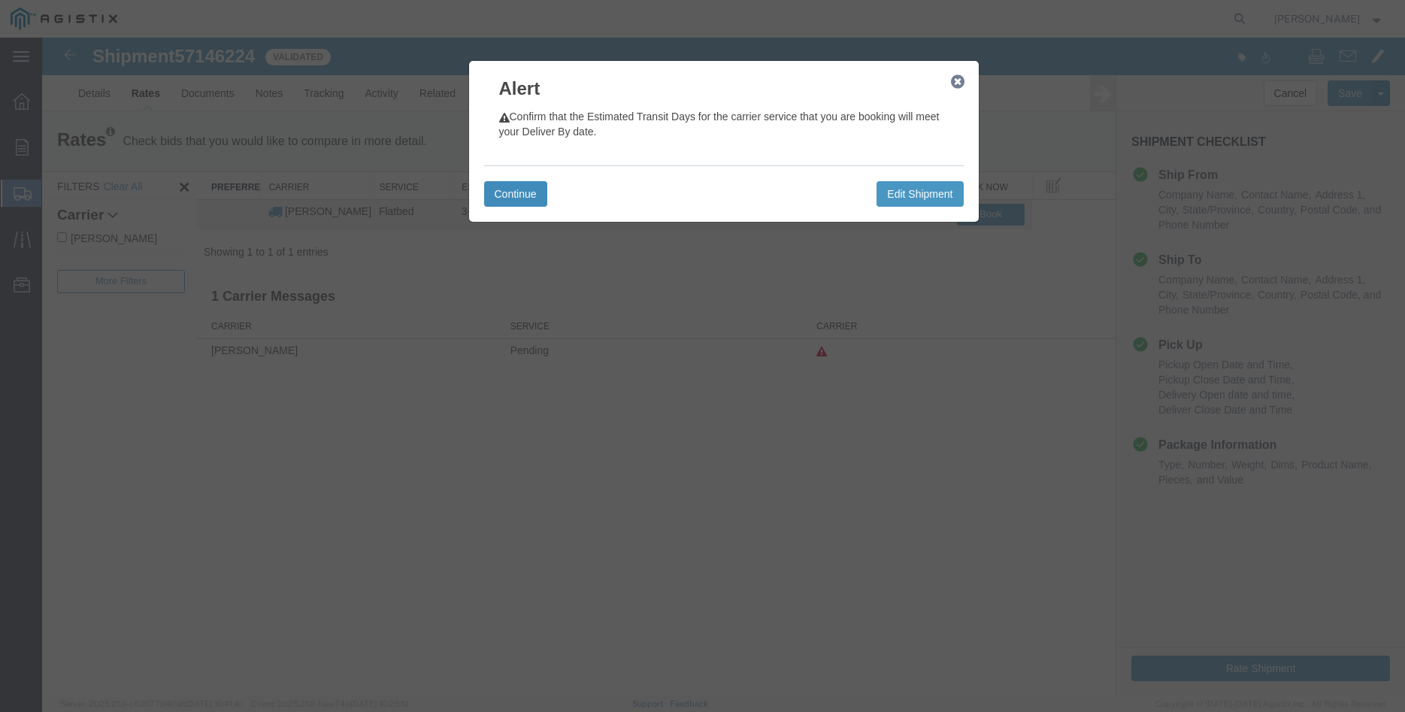
click at [512, 198] on button "Continue" at bounding box center [515, 194] width 63 height 26
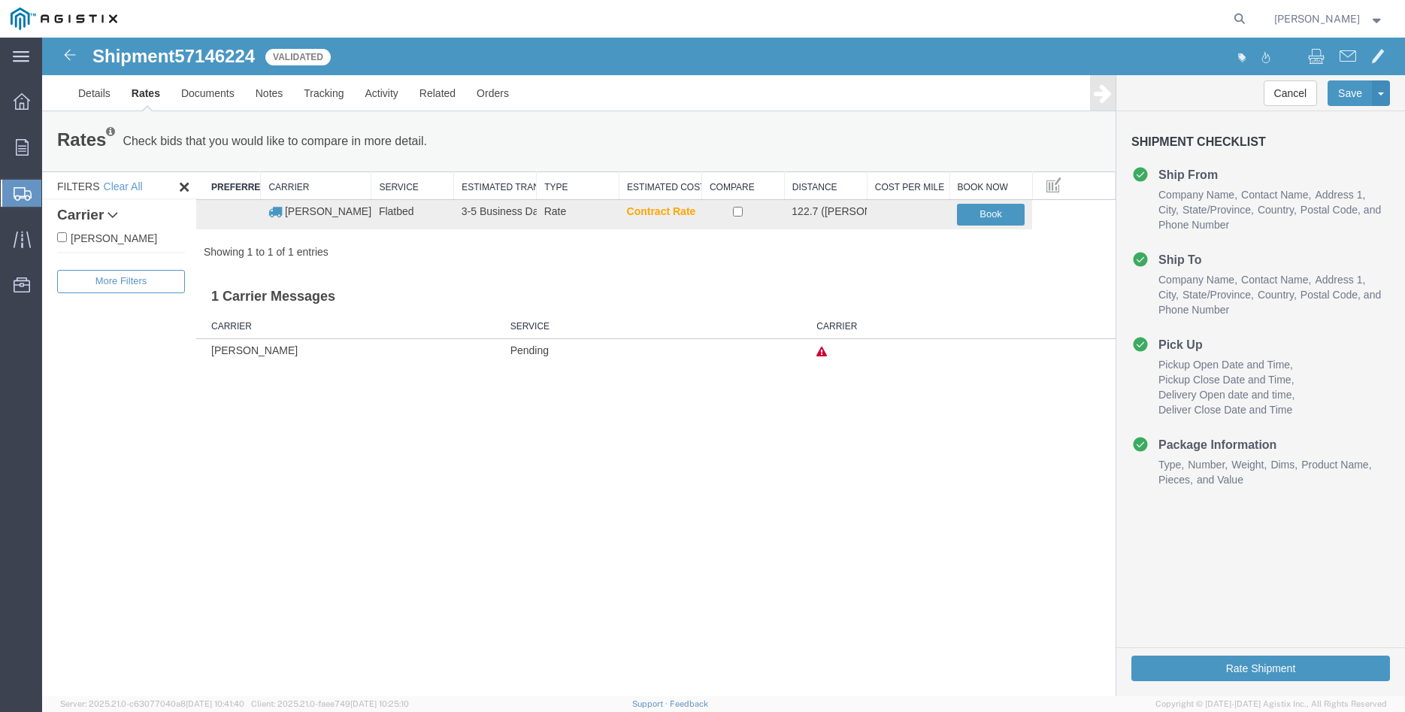
click at [116, 241] on label "[PERSON_NAME]" at bounding box center [121, 237] width 128 height 17
click at [67, 241] on input "[PERSON_NAME]" at bounding box center [62, 237] width 10 height 10
checkbox input "true"
click at [739, 213] on input "checkbox" at bounding box center [738, 212] width 10 height 10
checkbox input "true"
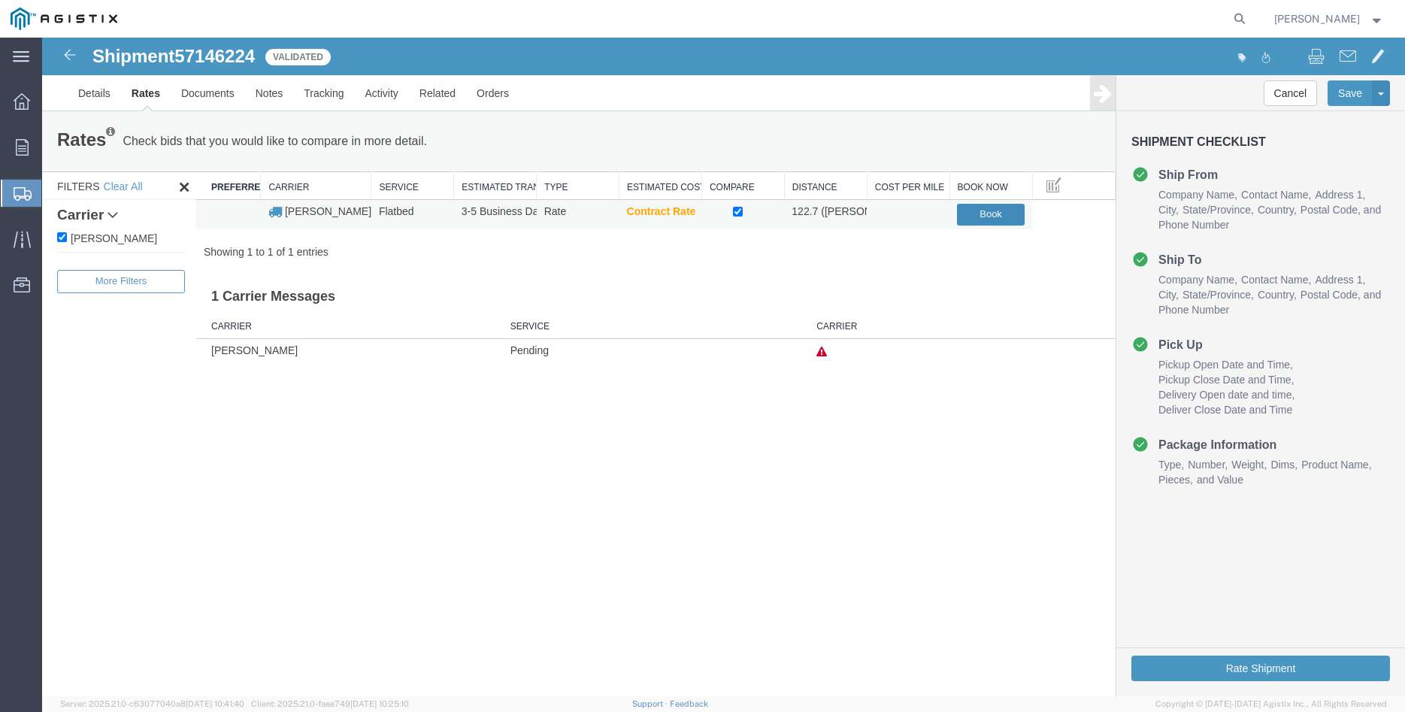
click at [986, 218] on button "Book" at bounding box center [991, 215] width 68 height 22
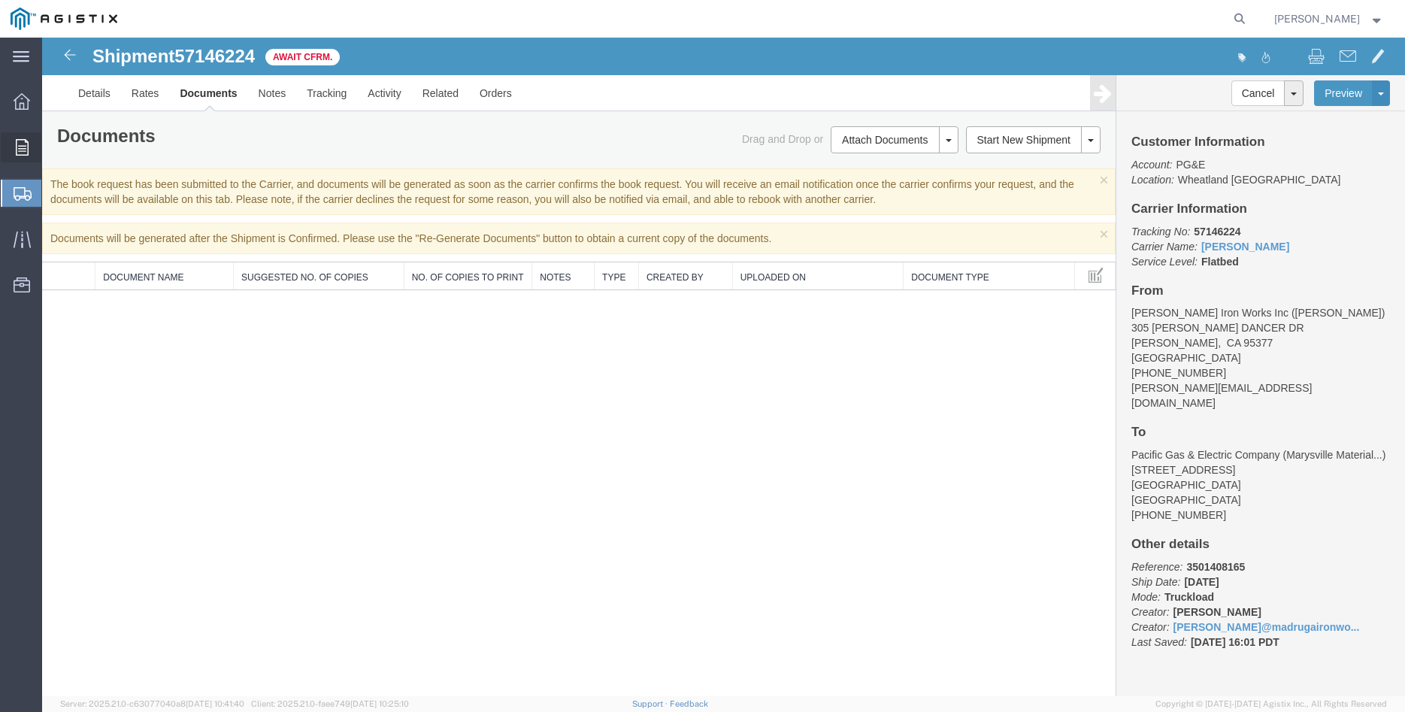
click at [16, 153] on icon at bounding box center [22, 147] width 13 height 17
